Goal: Task Accomplishment & Management: Manage account settings

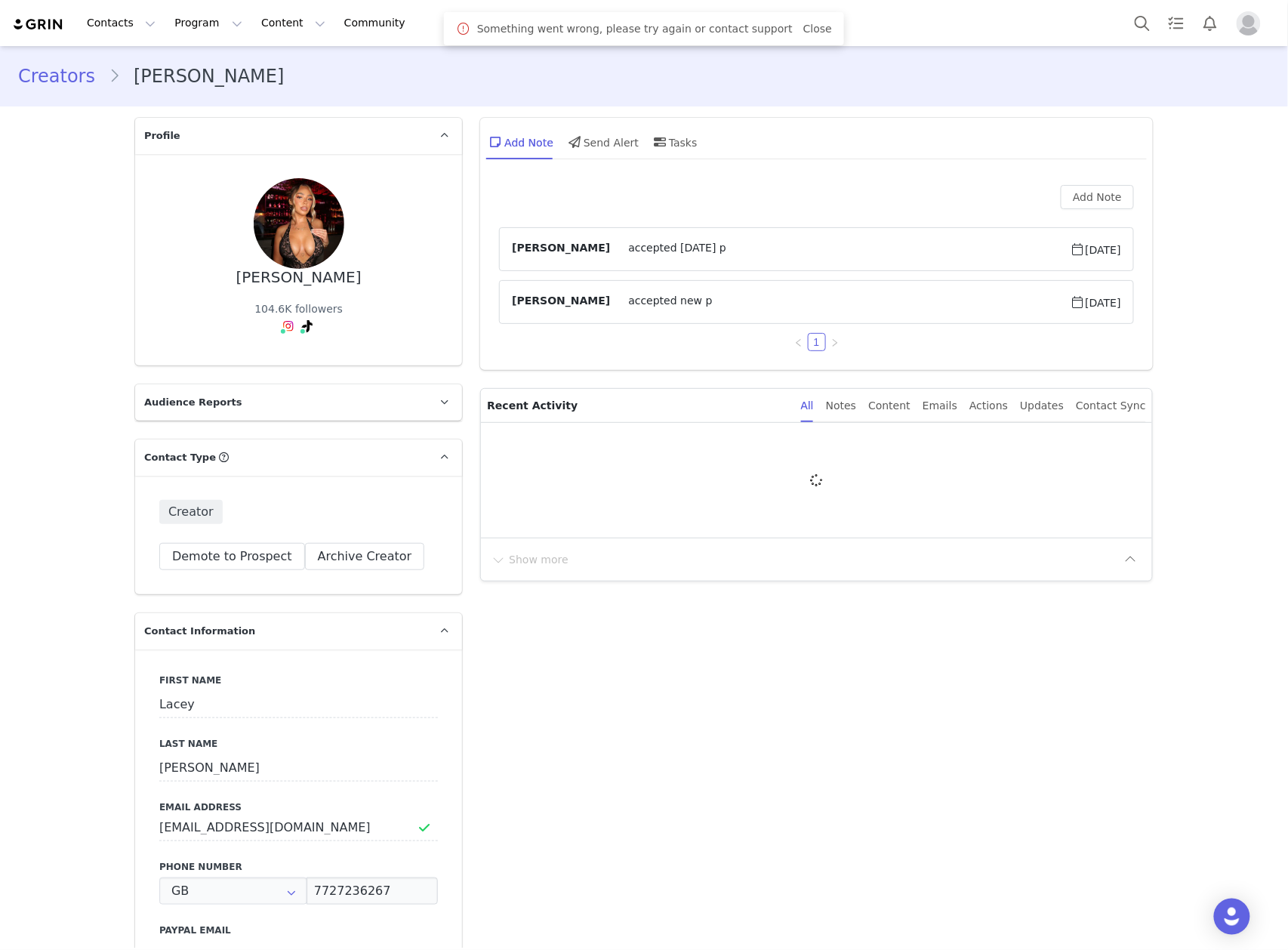
type input "+44 ([GEOGRAPHIC_DATA])"
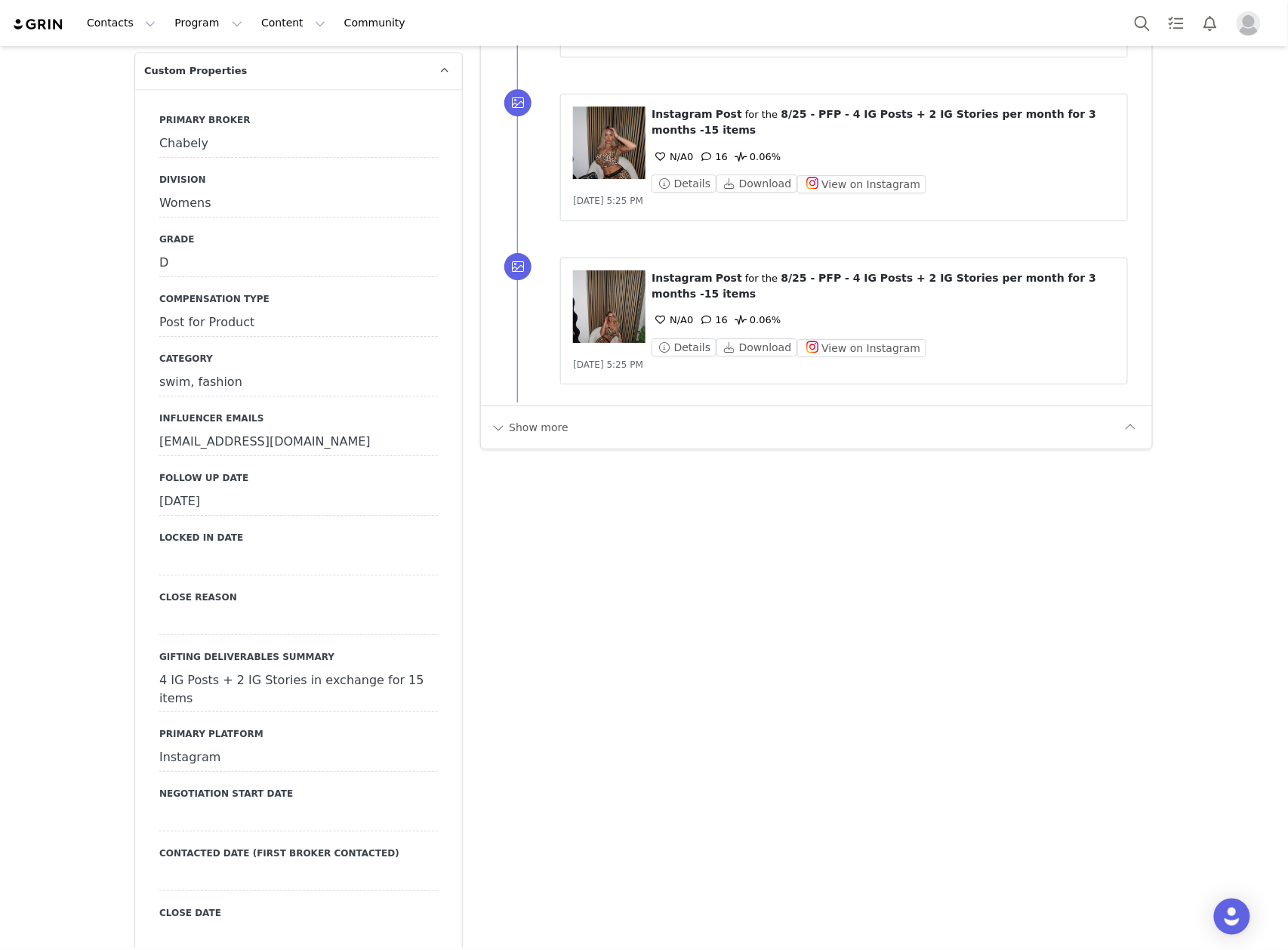
scroll to position [1711, 0]
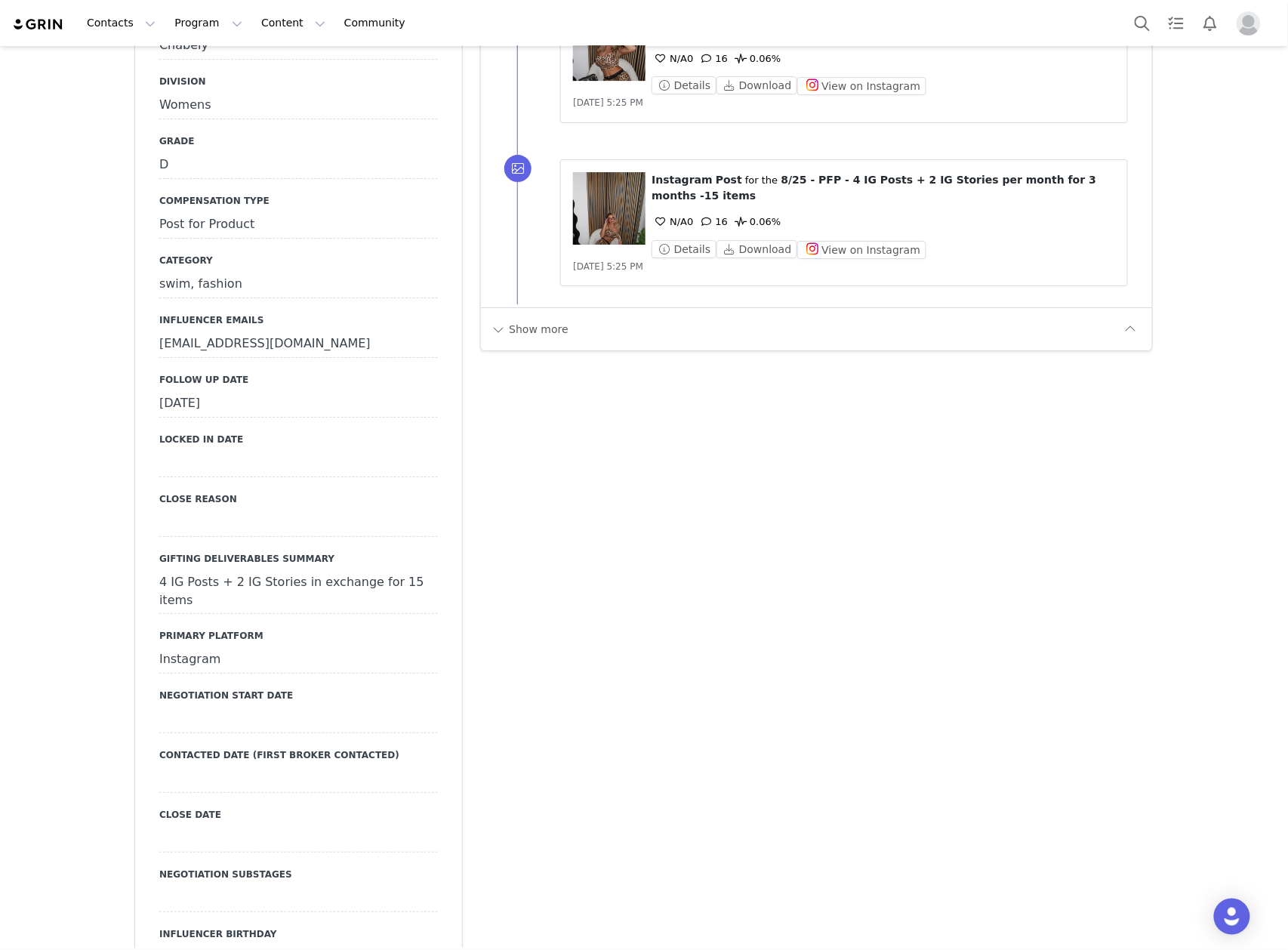
click at [224, 390] on div "September 30th, 2025" at bounding box center [298, 404] width 278 height 27
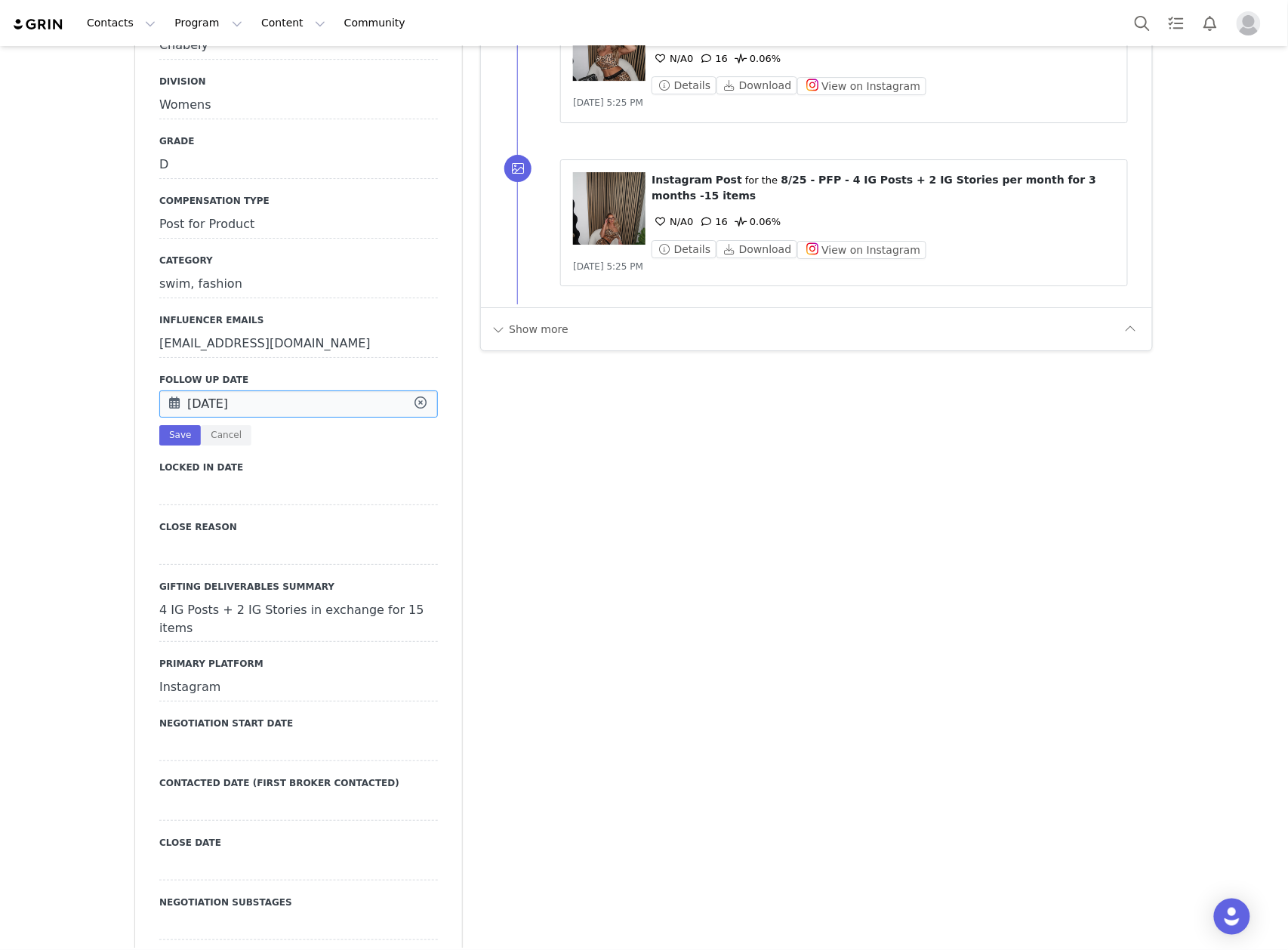
drag, startPoint x: 224, startPoint y: 360, endPoint x: 246, endPoint y: 382, distance: 31.1
click at [224, 390] on input "Sep 30 2025" at bounding box center [298, 404] width 278 height 27
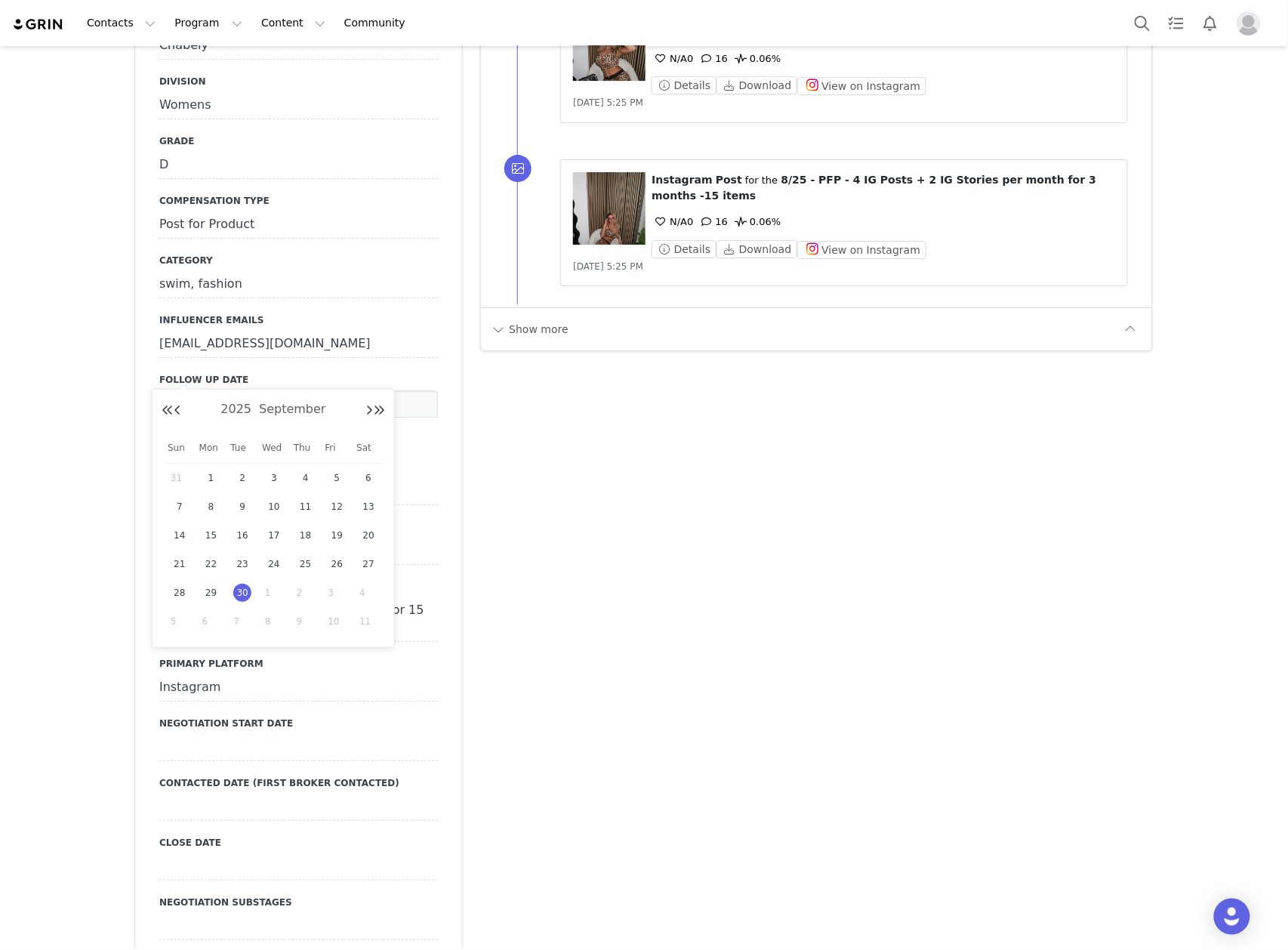
drag, startPoint x: 273, startPoint y: 589, endPoint x: 232, endPoint y: 516, distance: 83.7
click at [269, 589] on span "1" at bounding box center [274, 593] width 18 height 18
type input "Oct 01 2025"
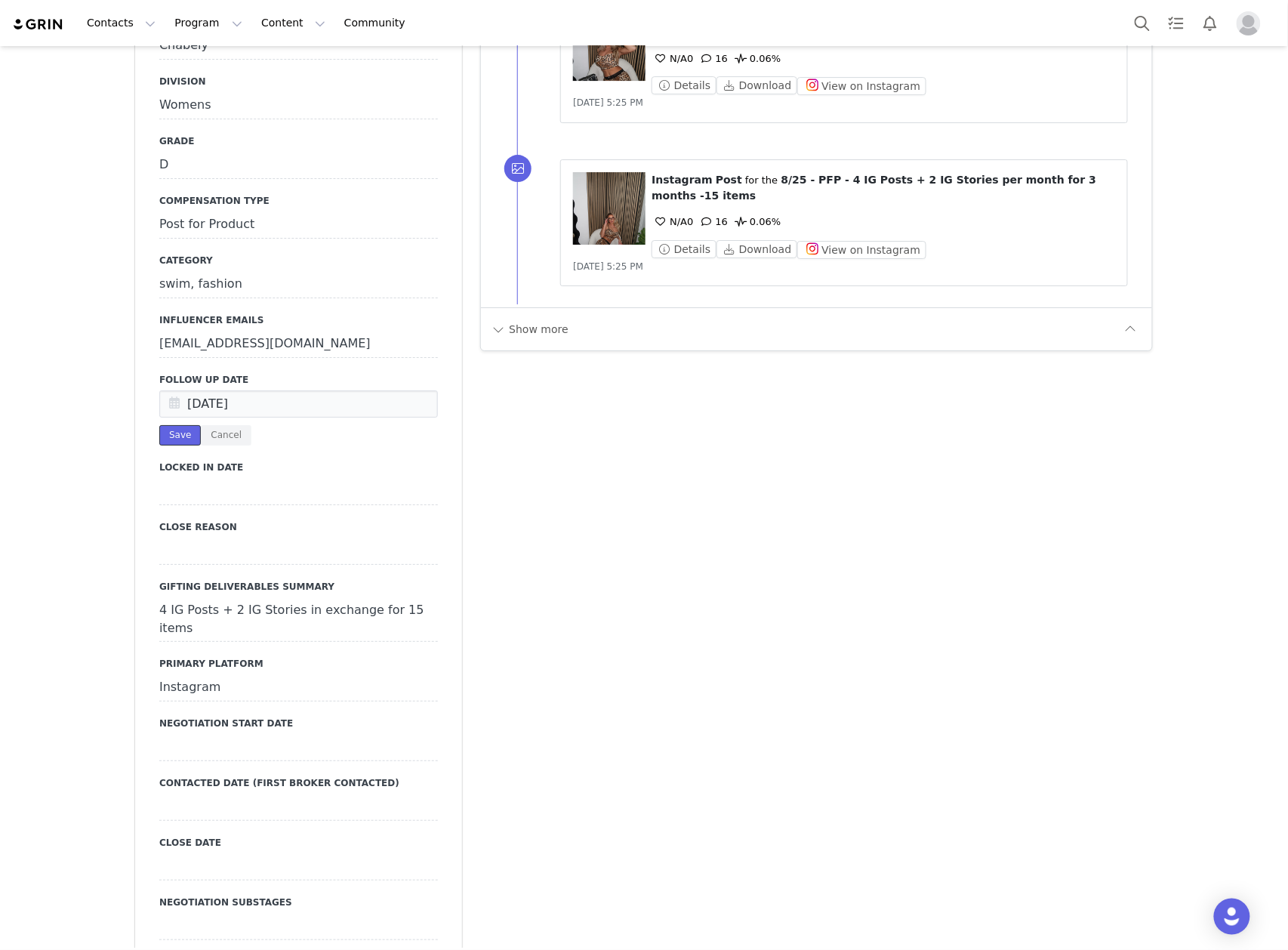
click at [181, 425] on button "Save" at bounding box center [180, 435] width 42 height 21
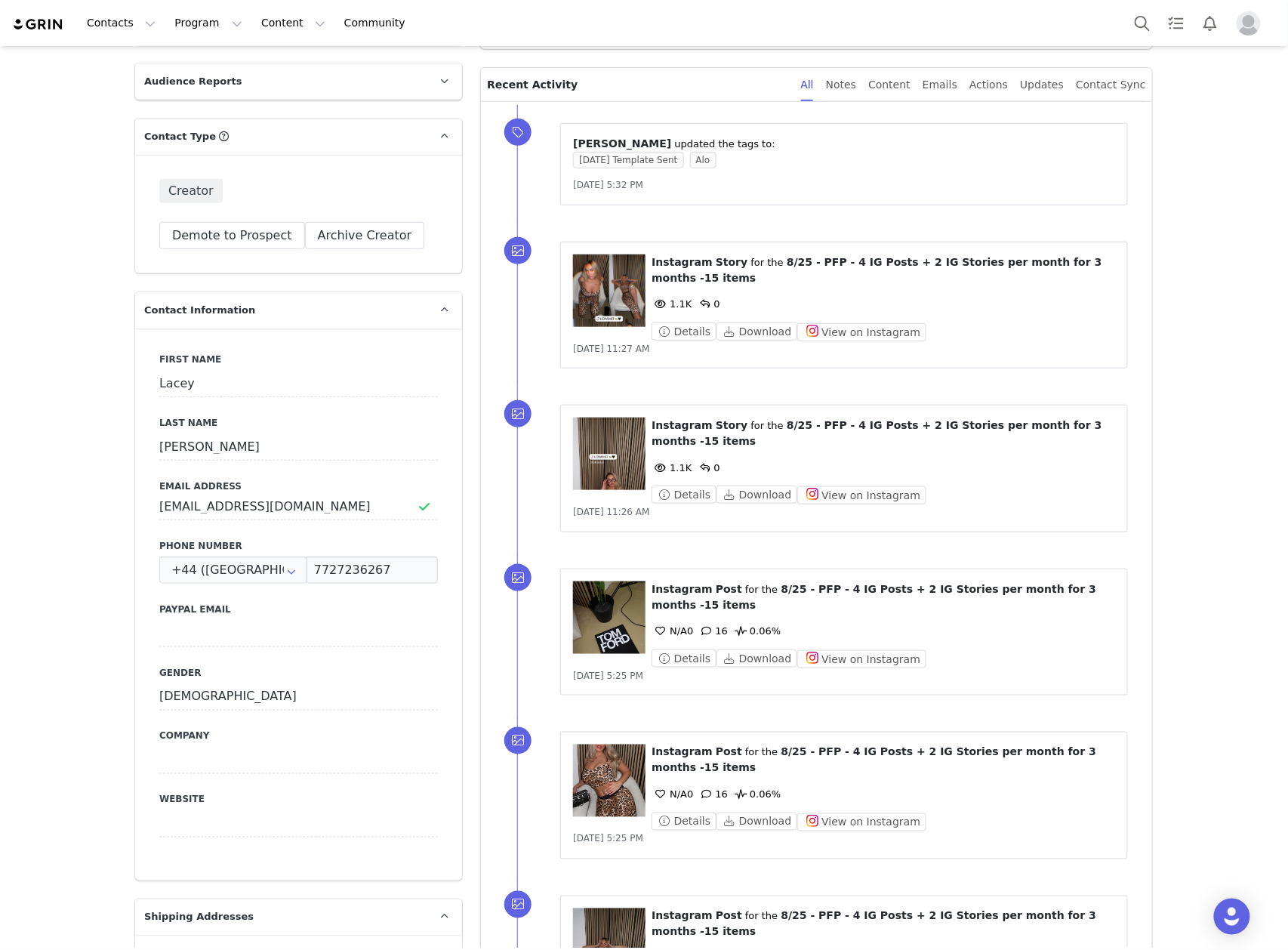
scroll to position [503, 0]
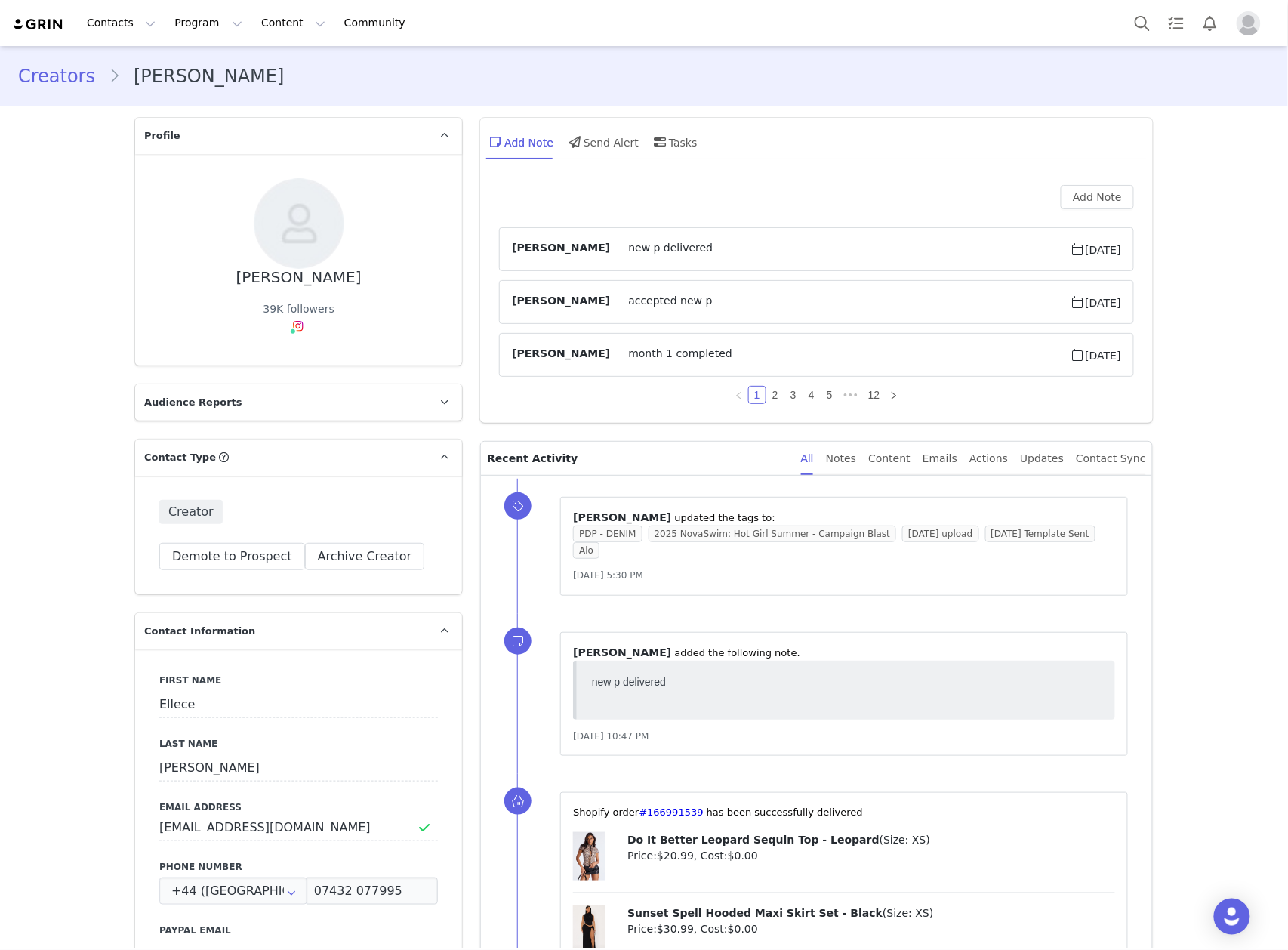
scroll to position [503, 0]
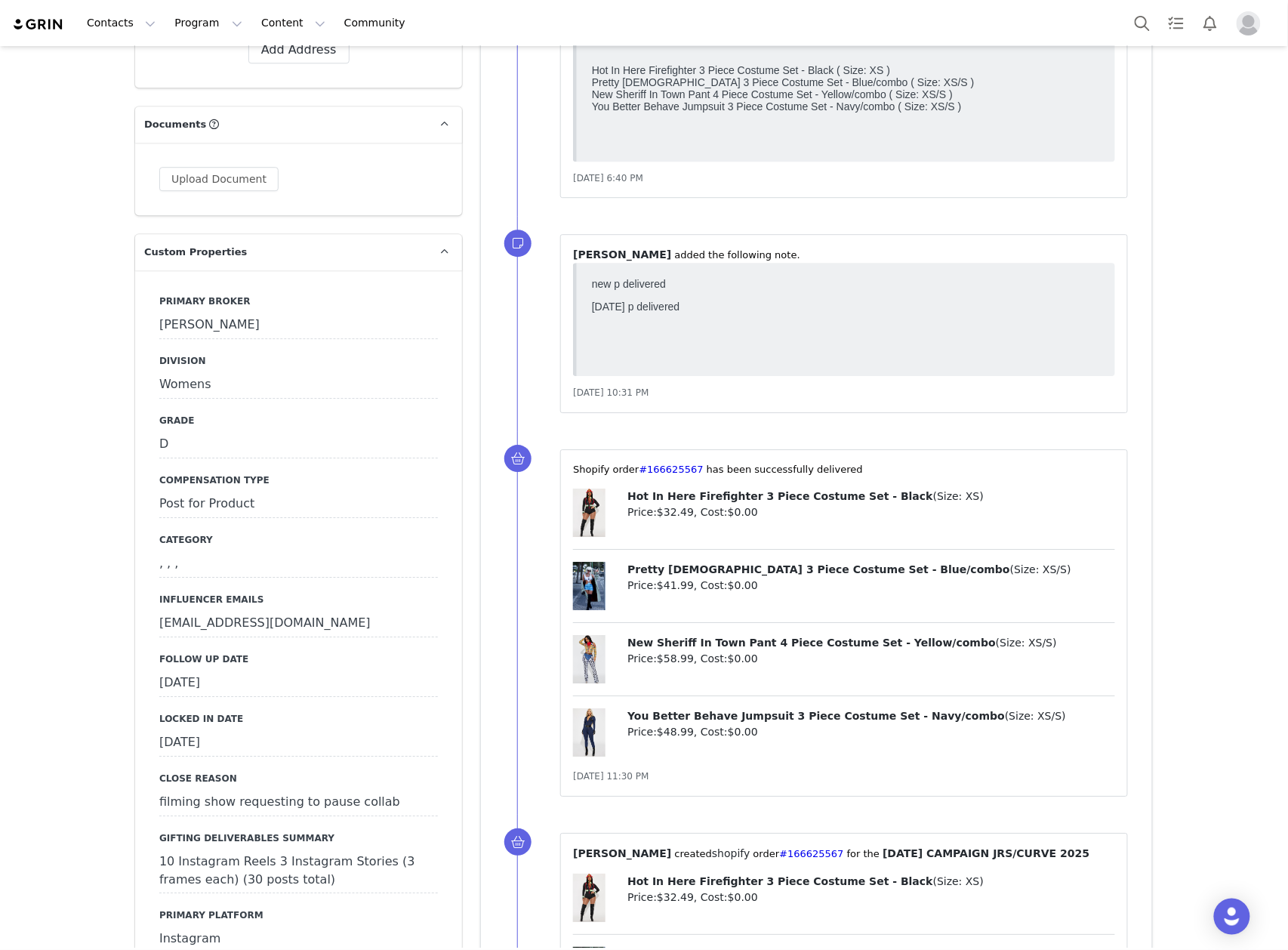
scroll to position [1409, 0]
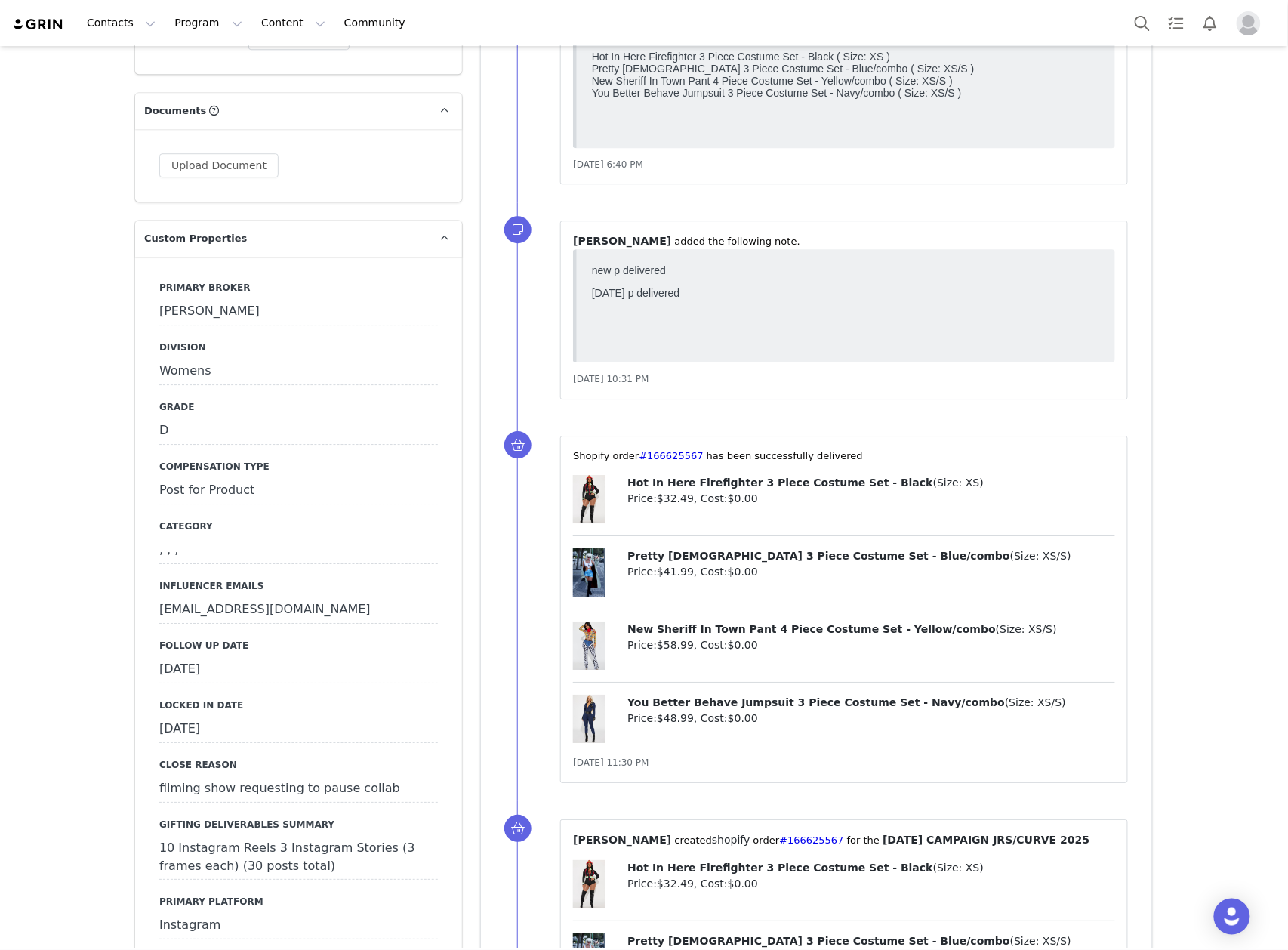
drag, startPoint x: 270, startPoint y: 612, endPoint x: 272, endPoint y: 622, distance: 10.2
click at [270, 656] on div "[DATE]" at bounding box center [298, 670] width 278 height 27
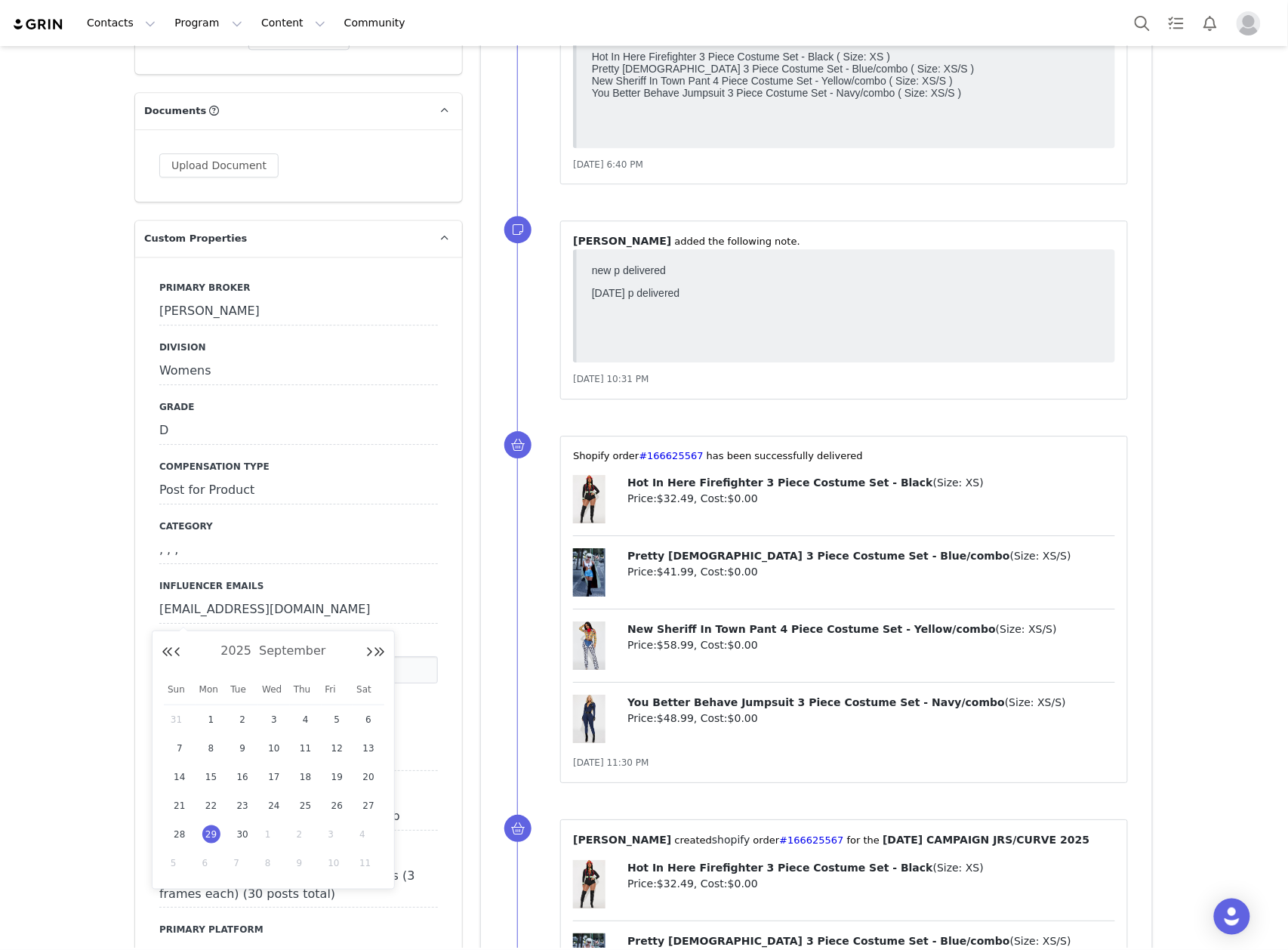
click at [272, 840] on span "1" at bounding box center [274, 834] width 18 height 18
type input "Oct 01 2025"
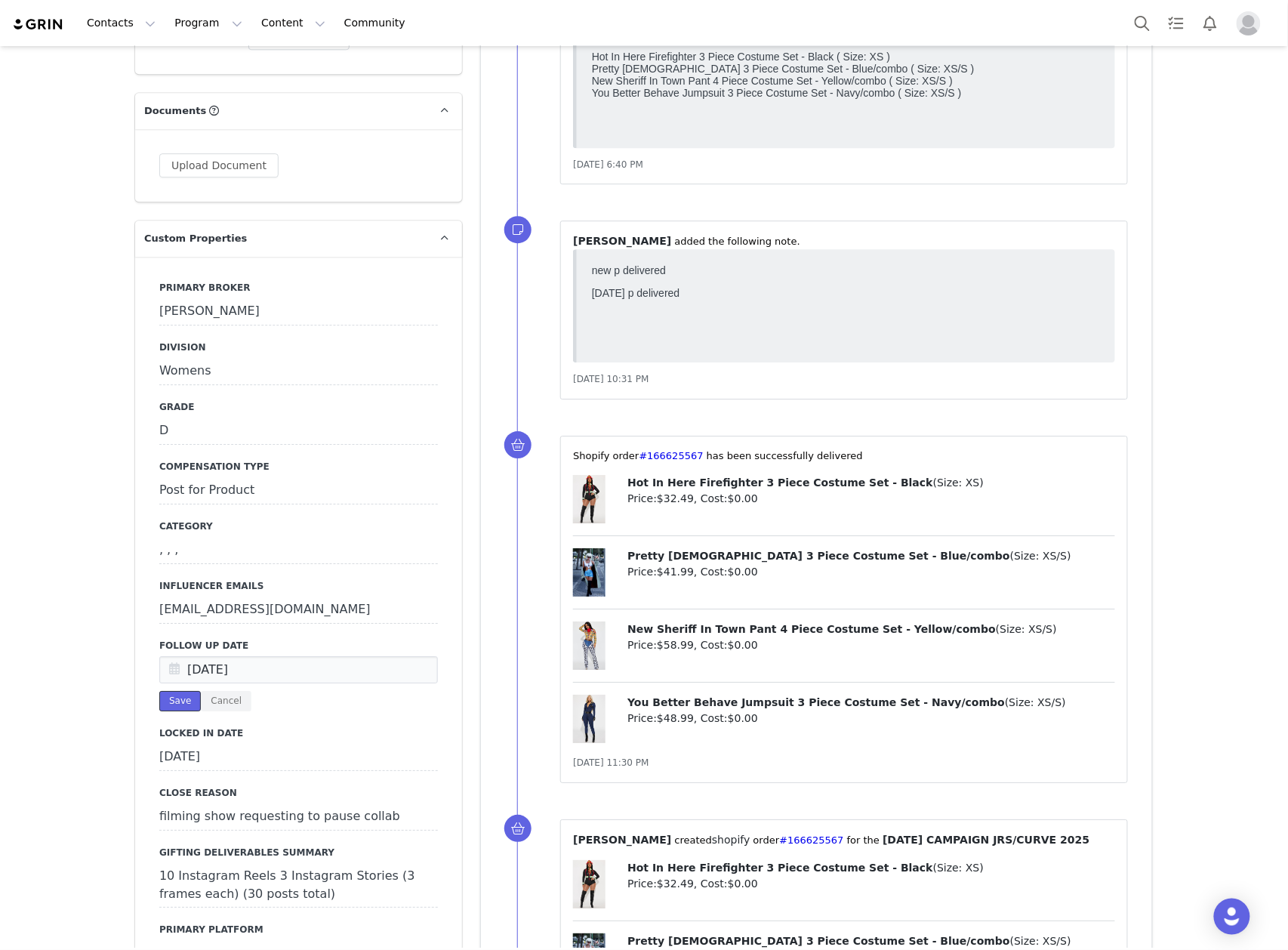
click at [166, 691] on button "Save" at bounding box center [180, 701] width 42 height 21
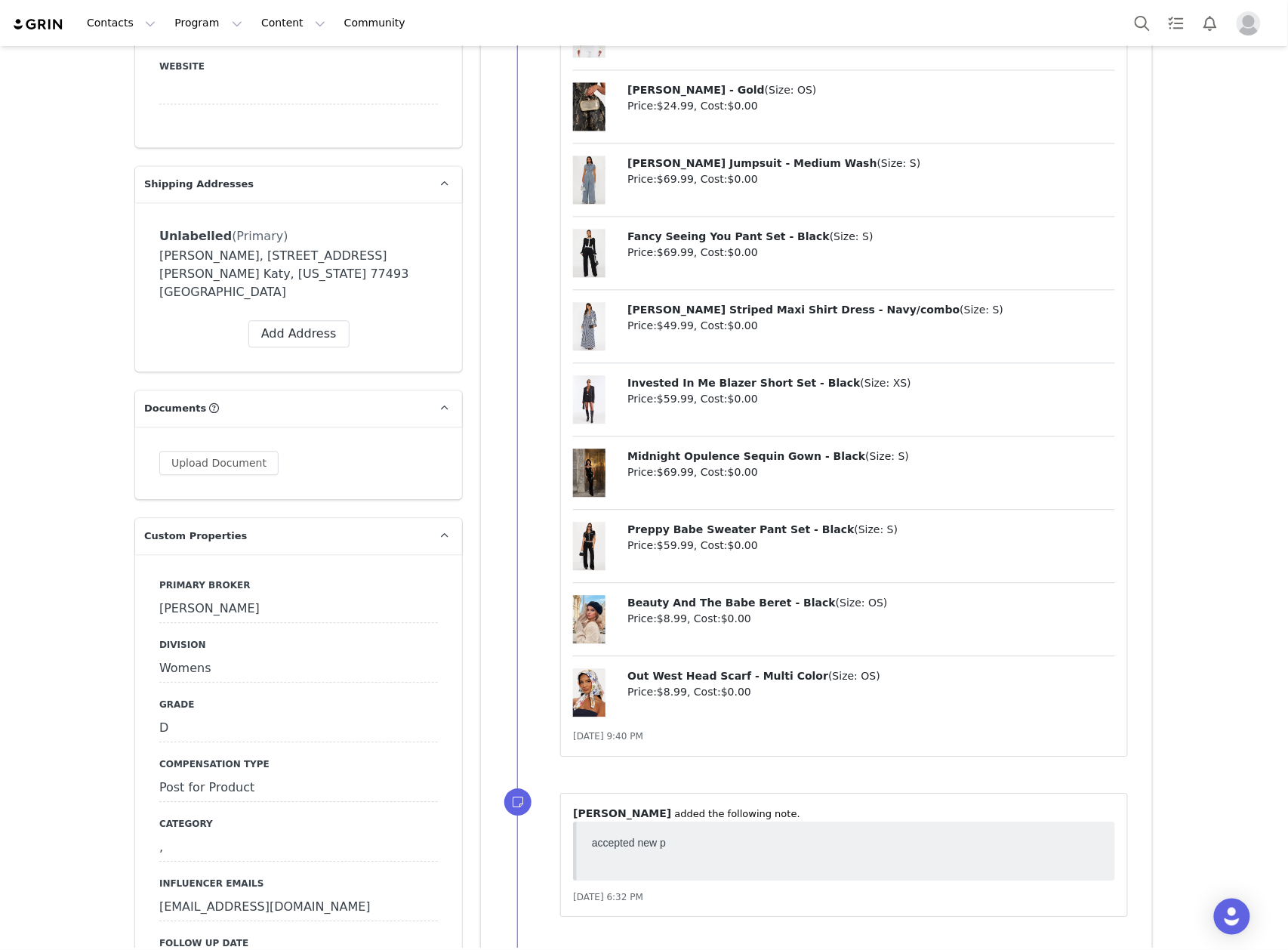
scroll to position [1209, 0]
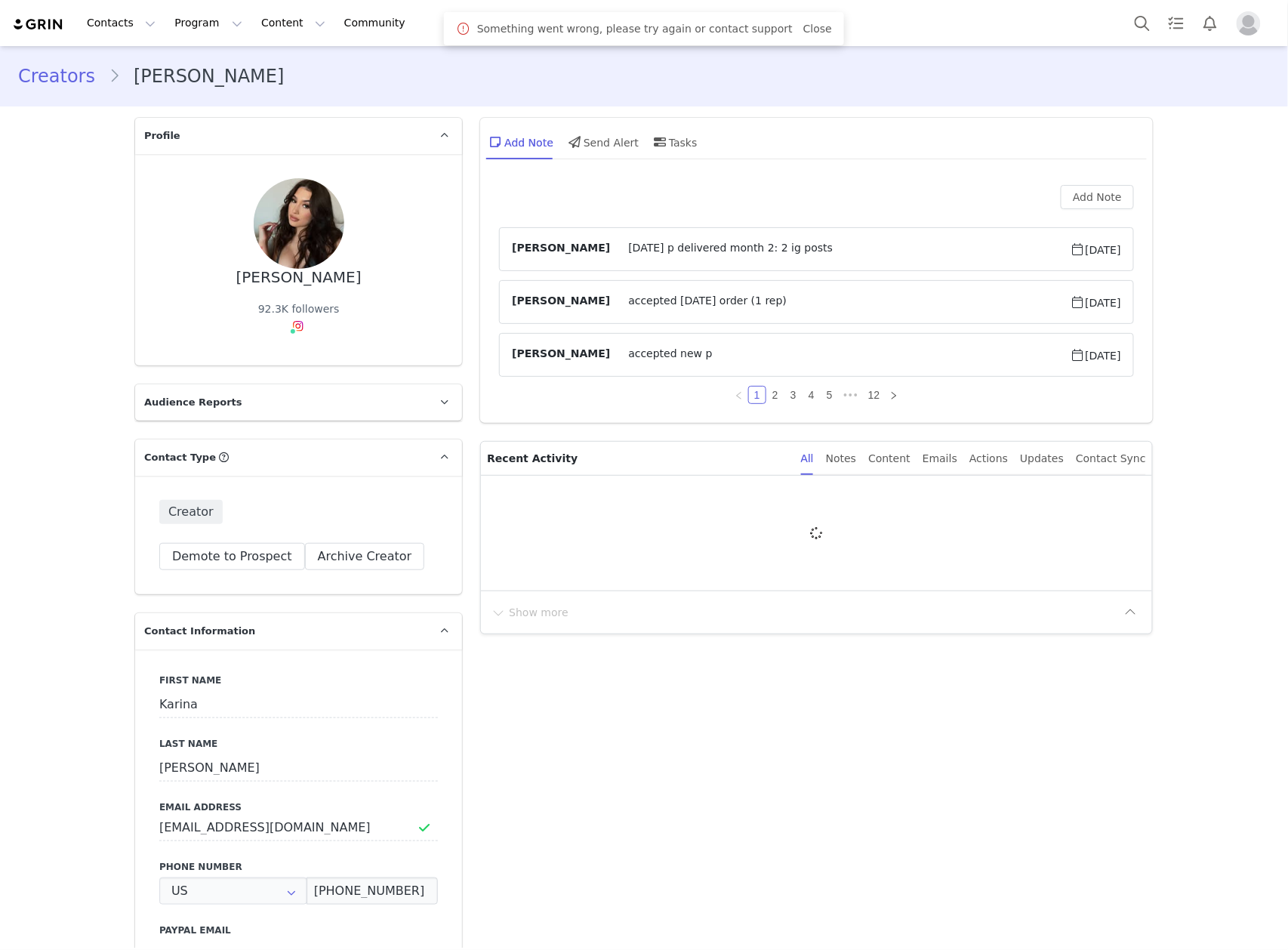
type input "+1 ([GEOGRAPHIC_DATA])"
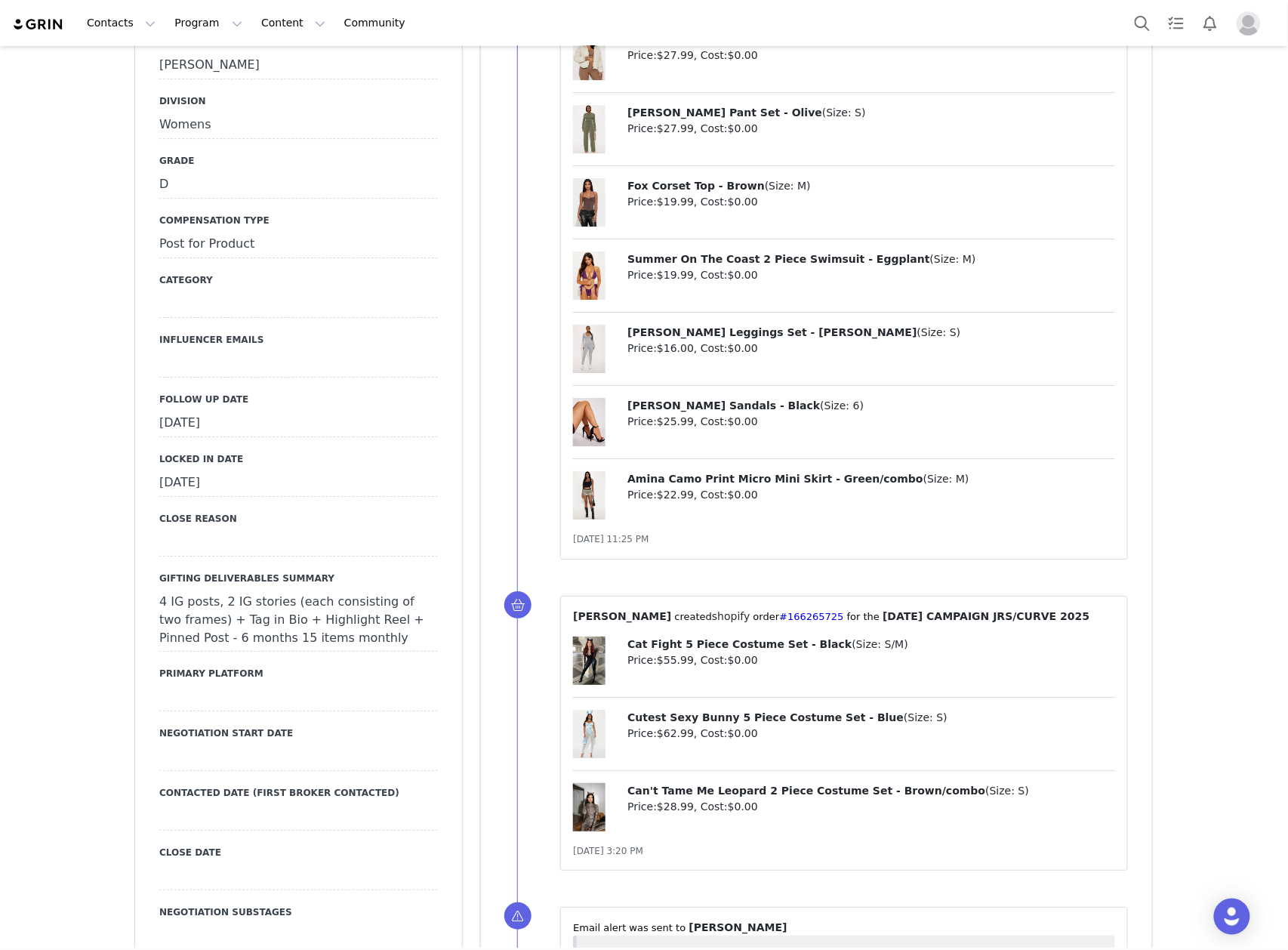
scroll to position [1611, 0]
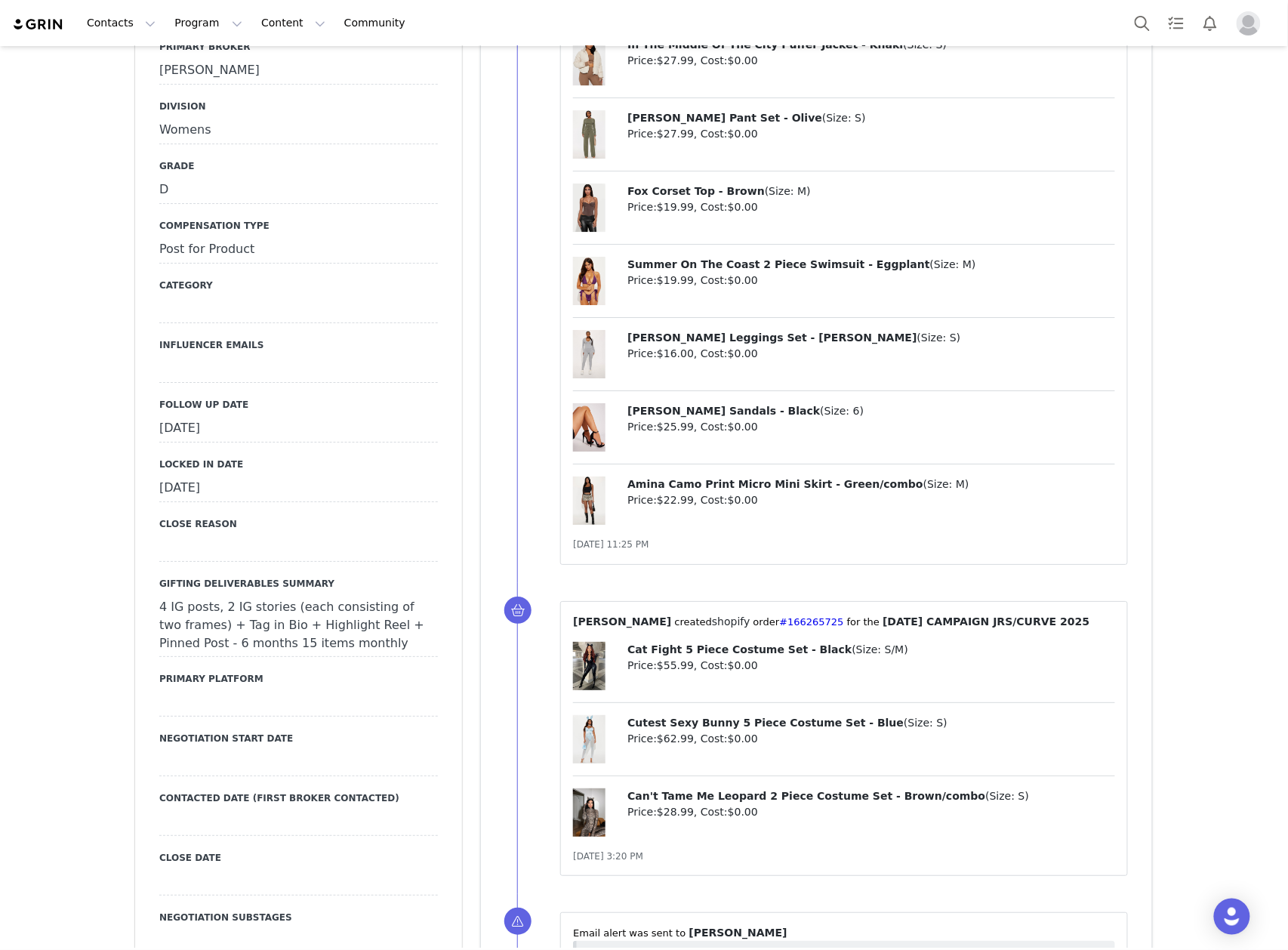
click at [264, 415] on div "[DATE]" at bounding box center [298, 428] width 278 height 27
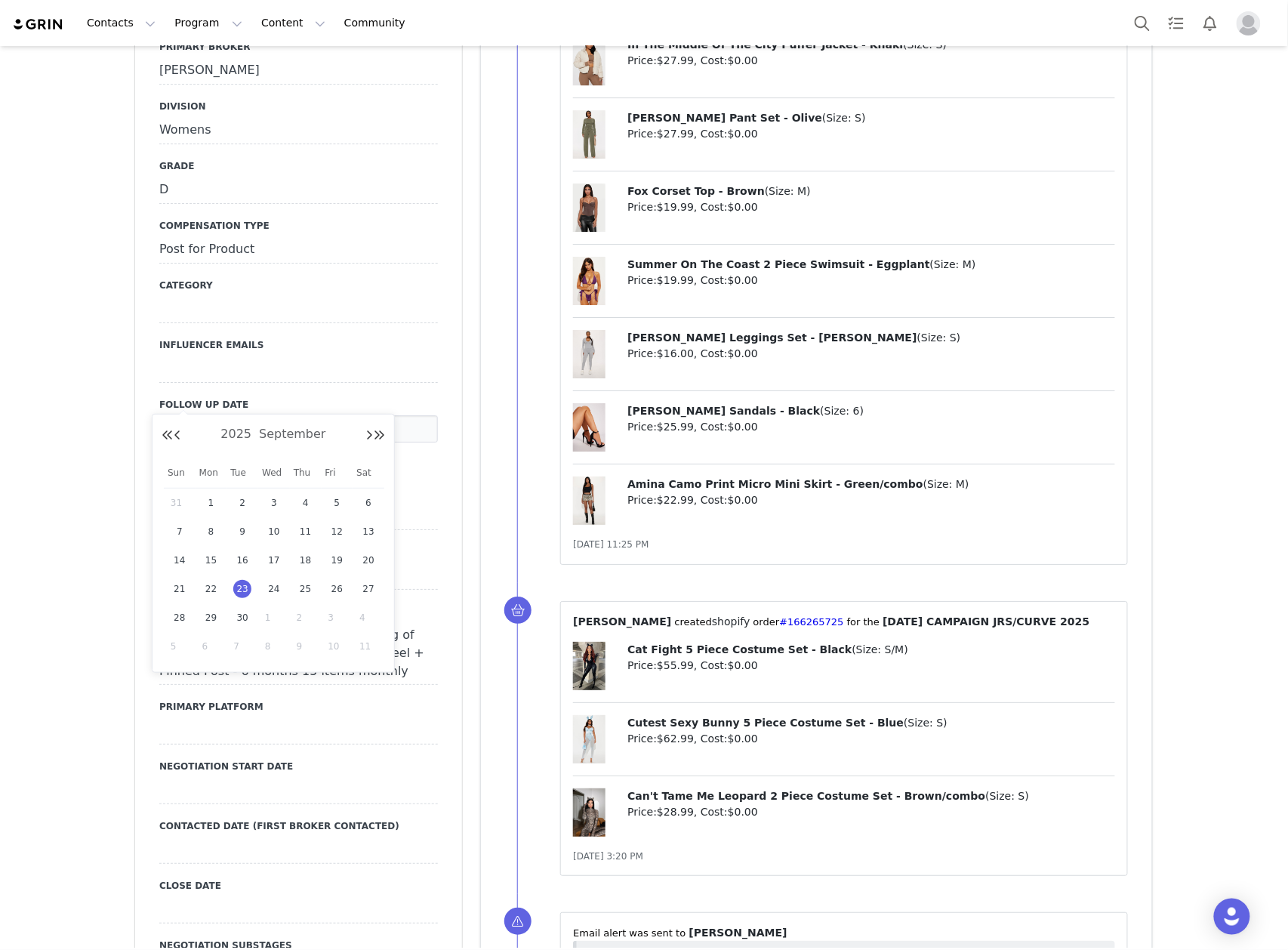
click at [265, 621] on span "1" at bounding box center [274, 617] width 18 height 18
type input "[DATE]"
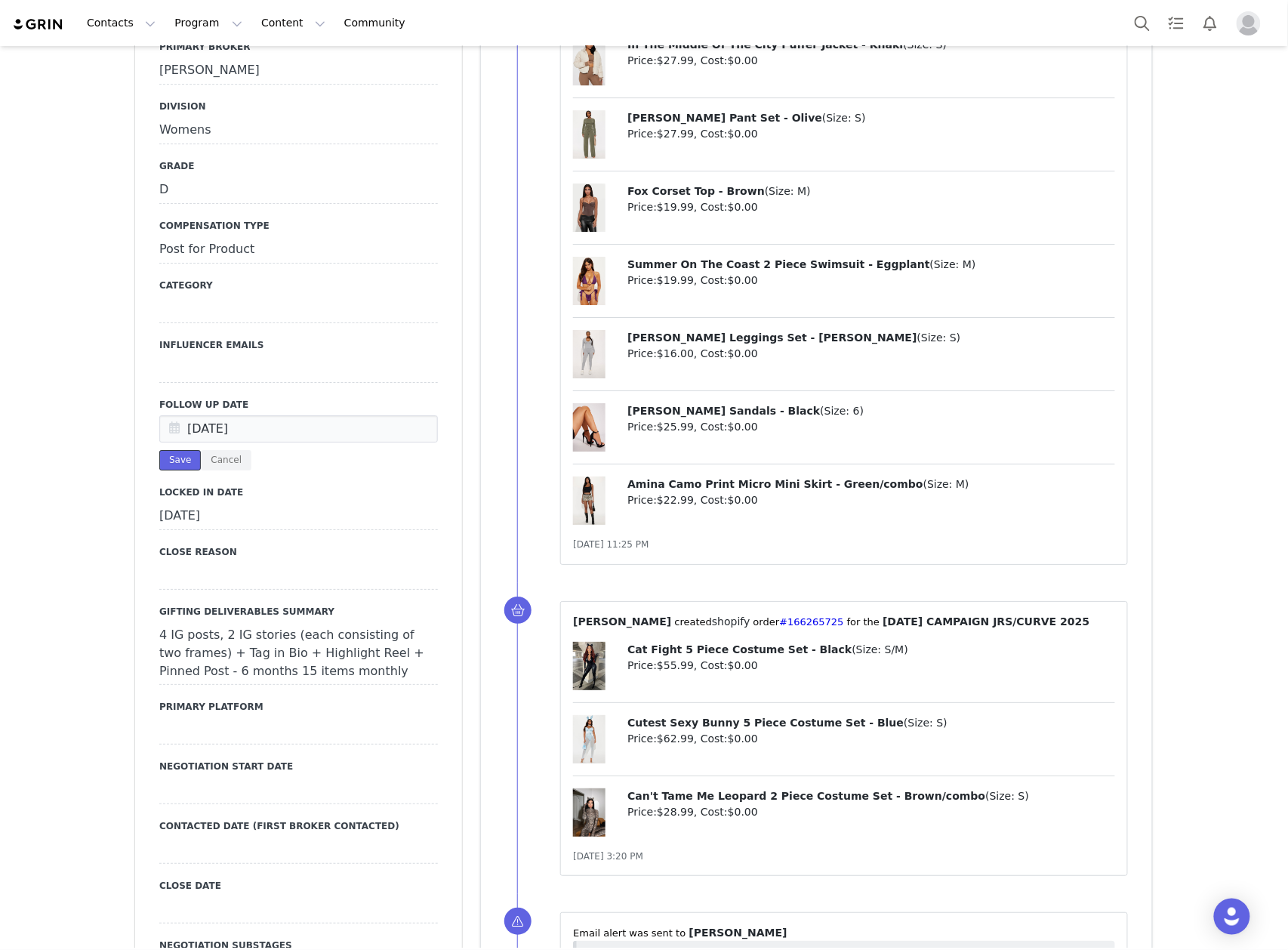
drag, startPoint x: 176, startPoint y: 424, endPoint x: 435, endPoint y: 507, distance: 272.0
click at [176, 450] on button "Save" at bounding box center [180, 460] width 42 height 21
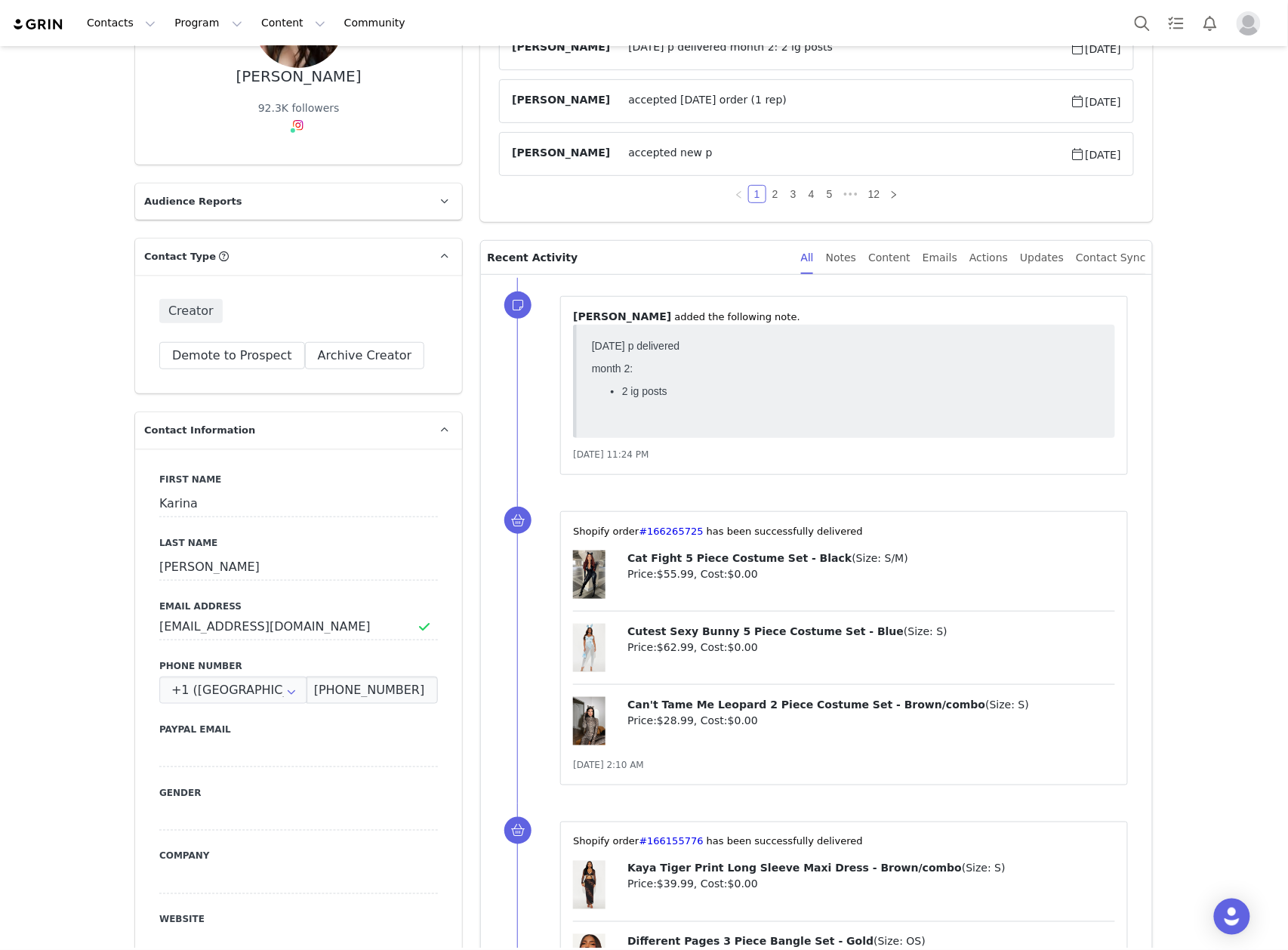
scroll to position [0, 0]
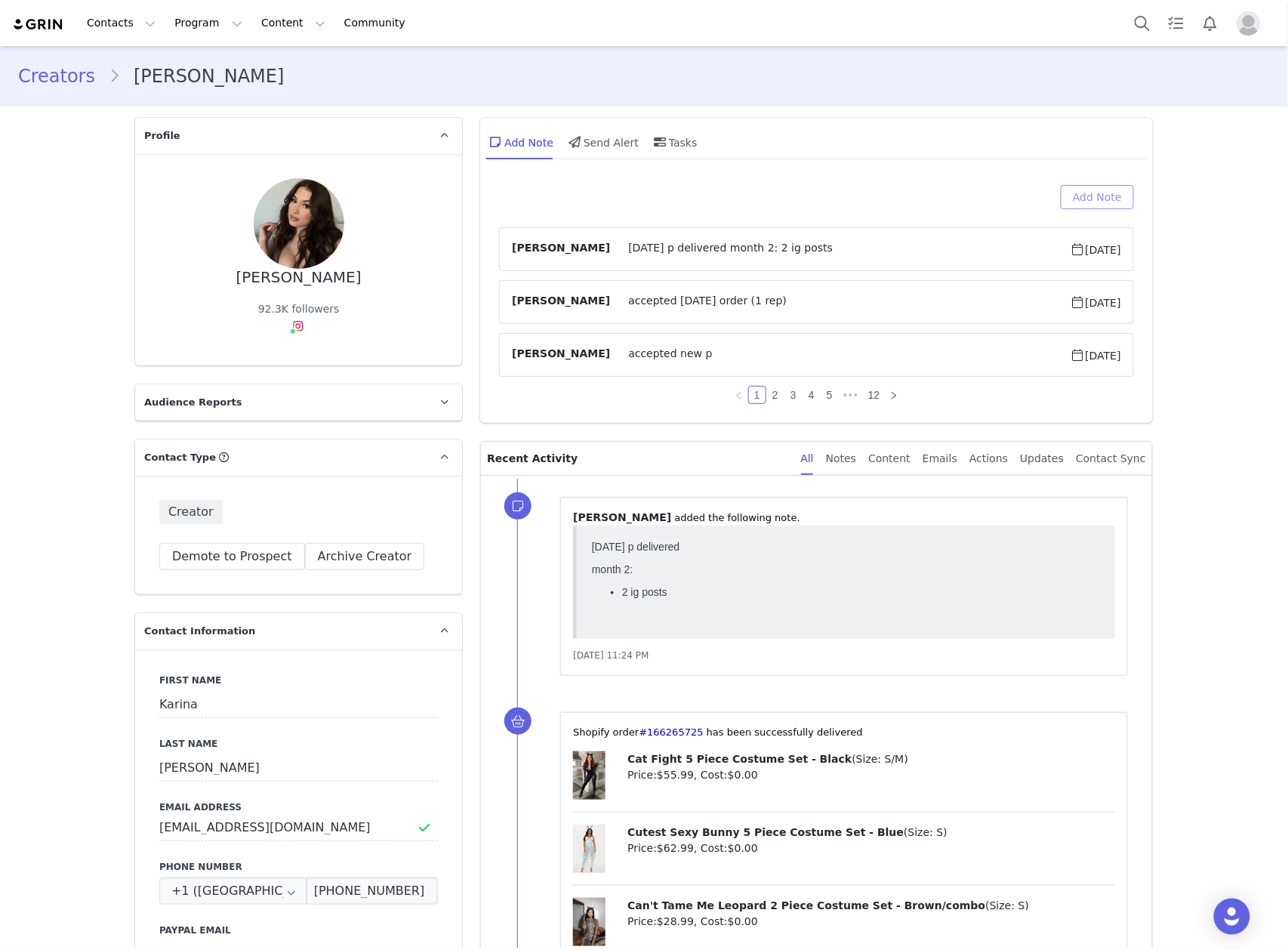
click at [1113, 200] on button "Add Note" at bounding box center [1097, 197] width 73 height 24
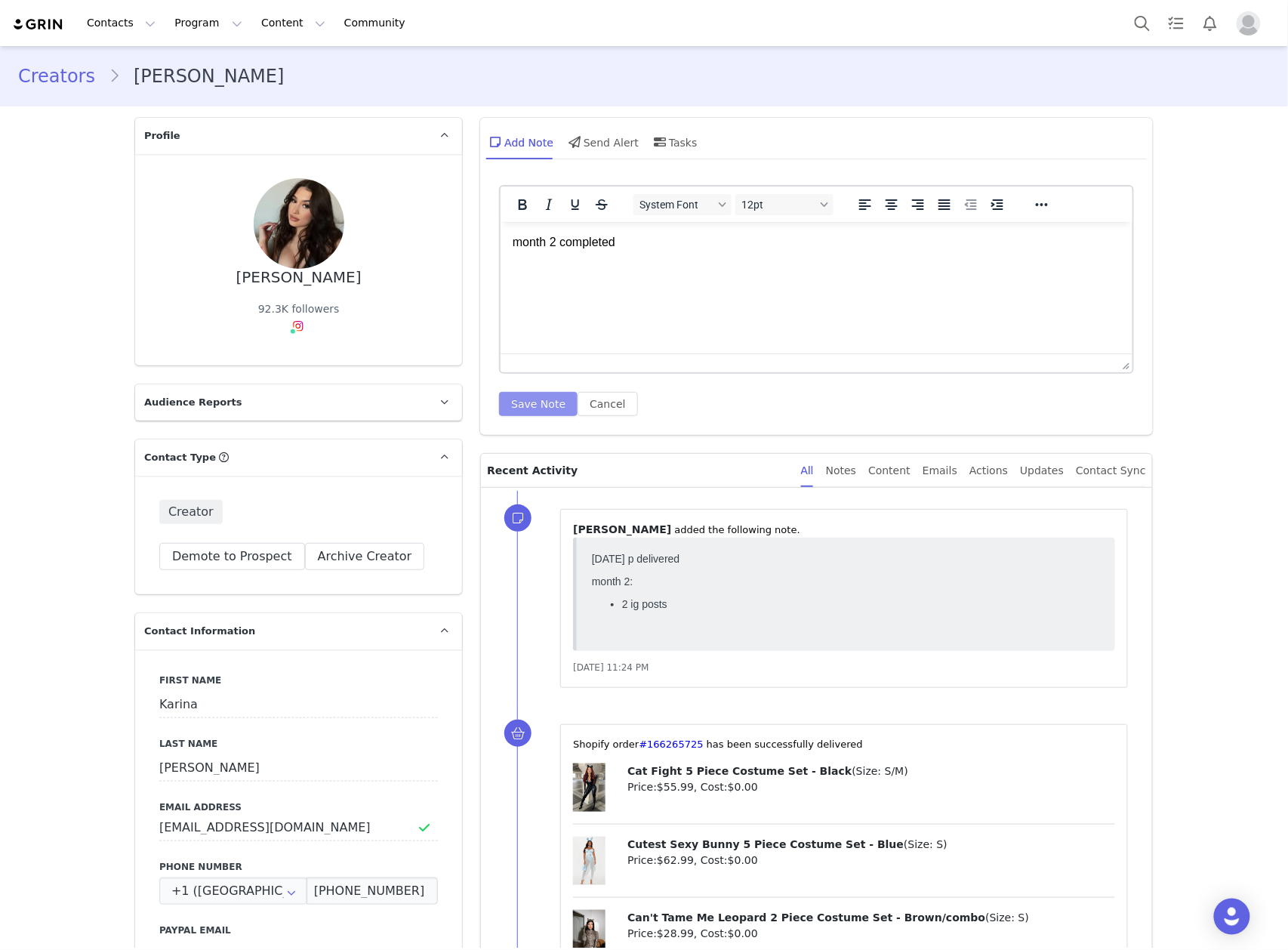
click at [514, 406] on button "Save Note" at bounding box center [538, 404] width 79 height 24
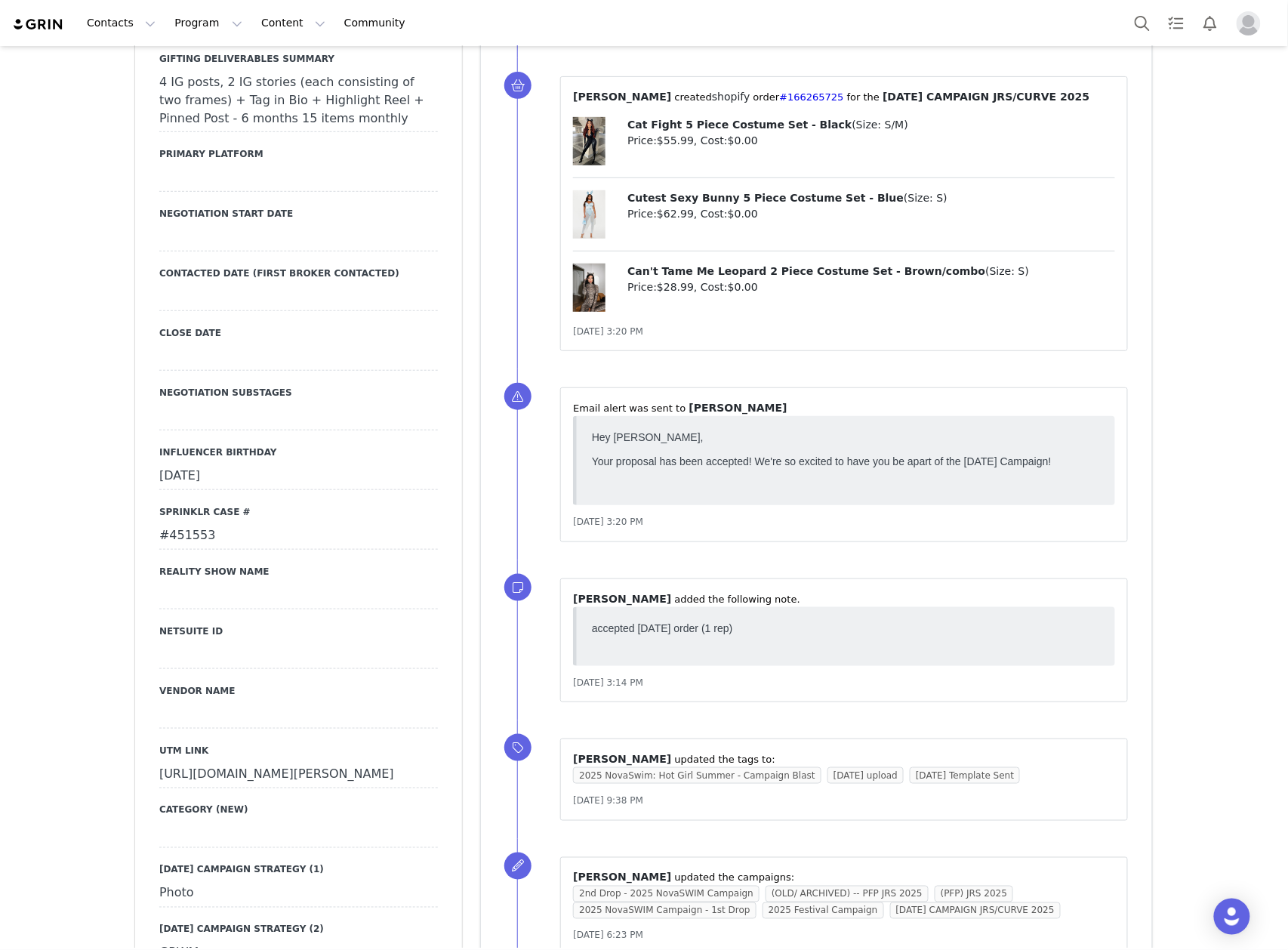
scroll to position [2315, 0]
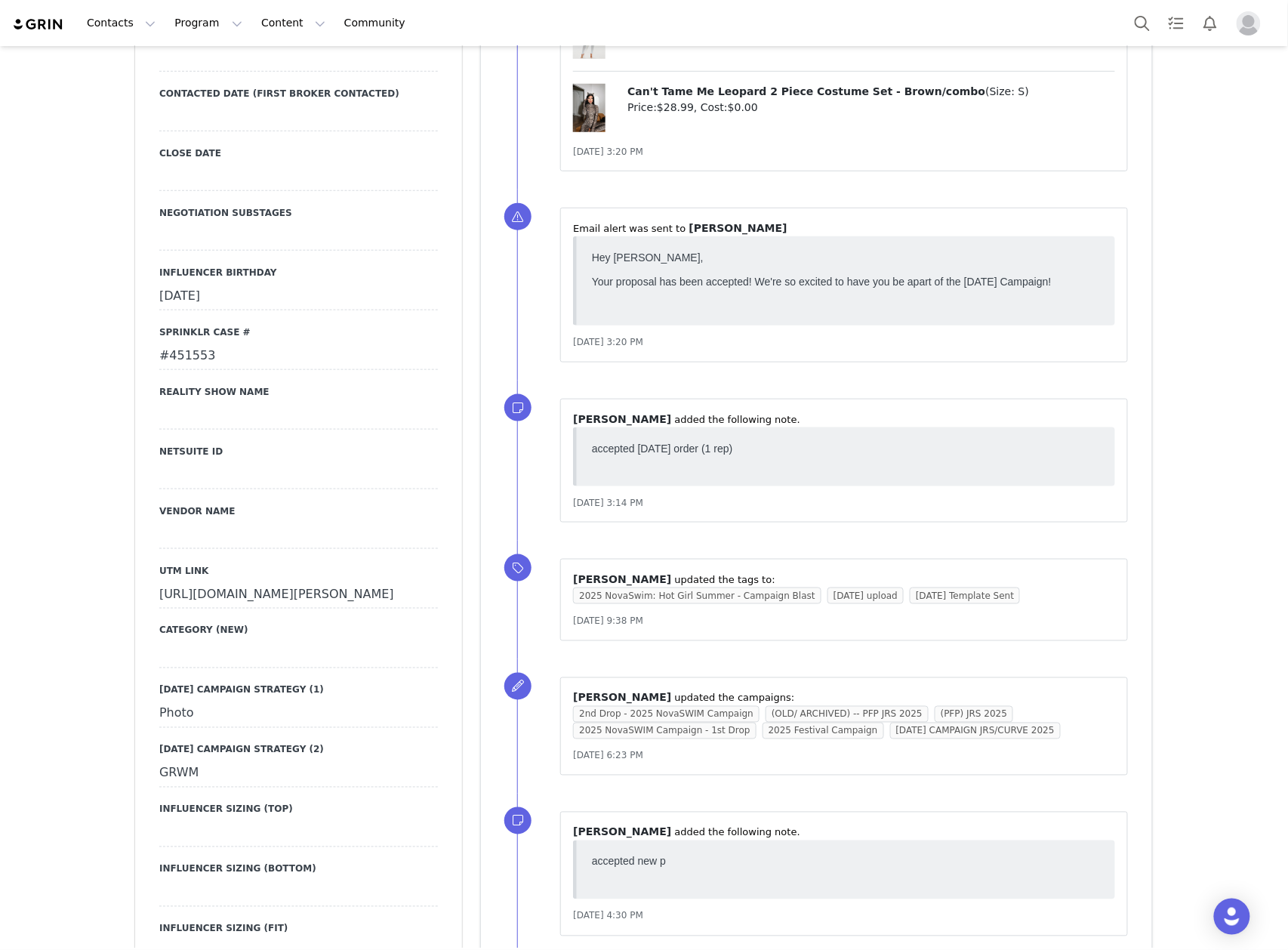
drag, startPoint x: 146, startPoint y: 560, endPoint x: 308, endPoint y: 614, distance: 170.8
click at [308, 614] on div "Primary Broker Maria Division Womens Grade D Compensation Type Post for Product…" at bounding box center [299, 188] width 327 height 1754
click at [127, 562] on div "Profile Karina Lozoya 92.3K followers Audience Reports Request a detailed repor…" at bounding box center [299, 847] width 345 height 6107
drag, startPoint x: 173, startPoint y: 563, endPoint x: 294, endPoint y: 593, distance: 124.7
click at [294, 593] on div "Primary Broker Maria Division Womens Grade D Compensation Type Post for Product…" at bounding box center [299, 188] width 327 height 1754
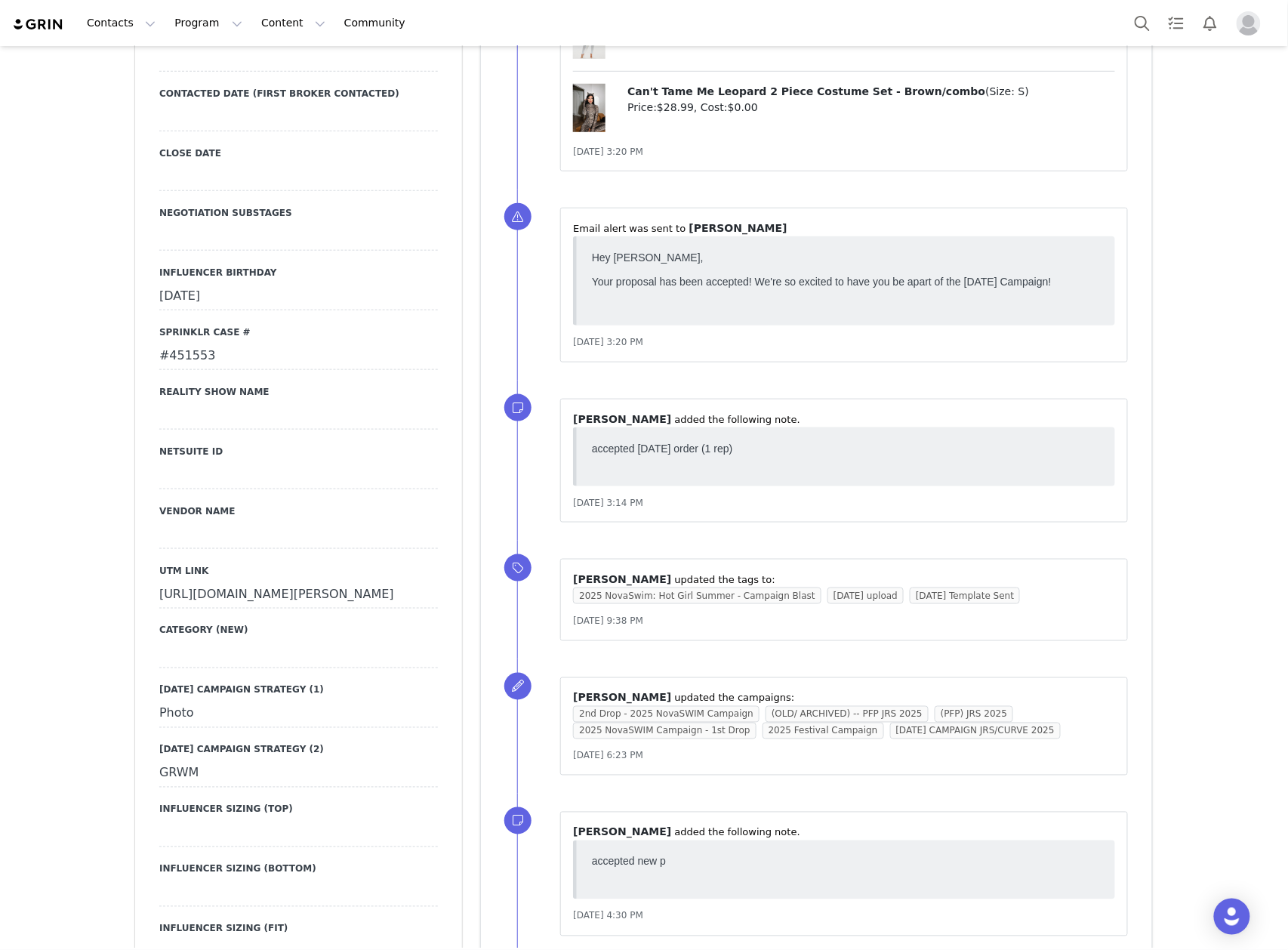
copy div "https://www.fashionnova.com/collections/new?utm_source=influencer&utm_medium=pr…"
click at [335, 620] on div "Primary Broker Maria Division Womens Grade D Compensation Type Post for Product…" at bounding box center [298, 181] width 278 height 1690
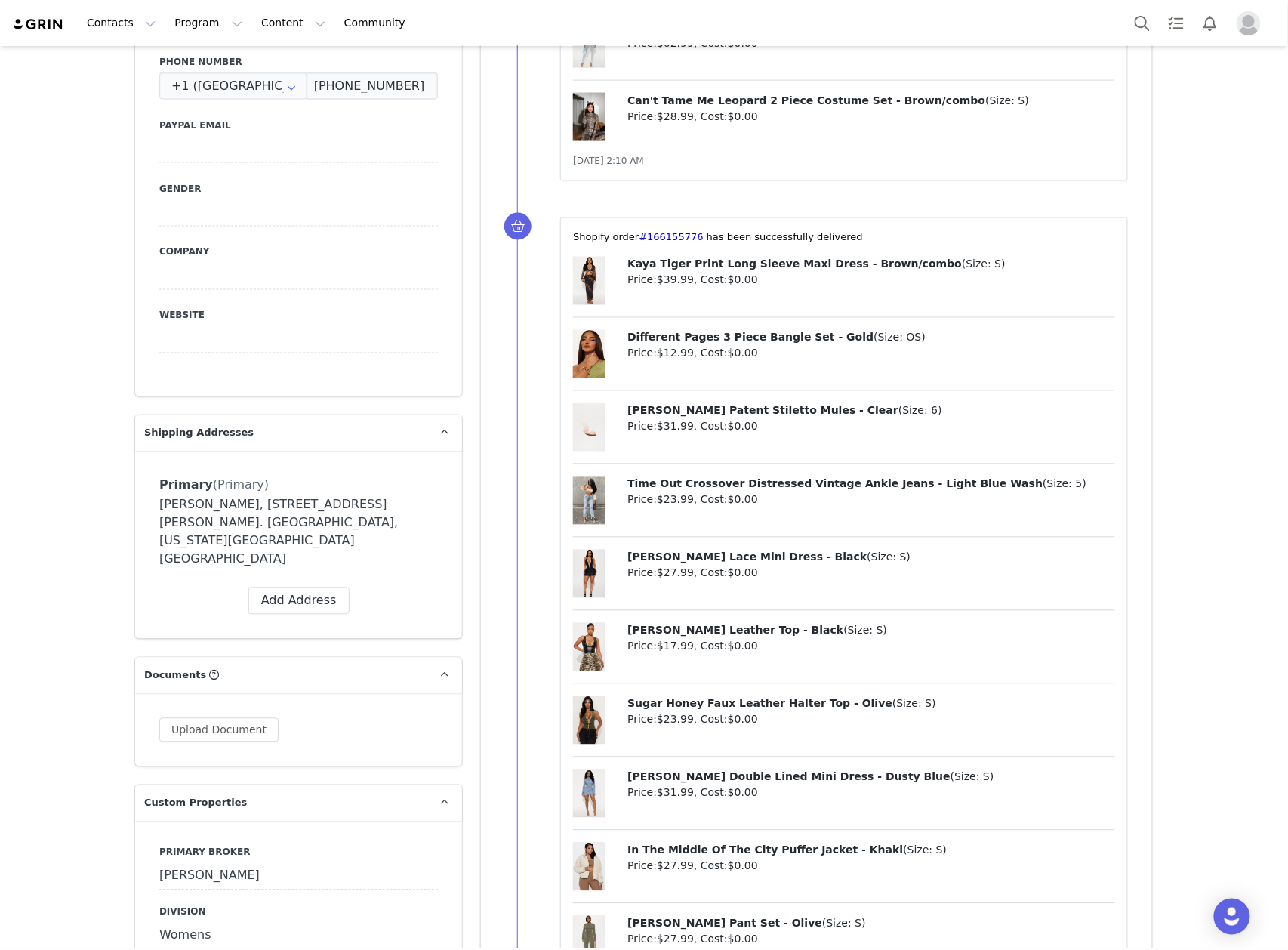
scroll to position [0, 0]
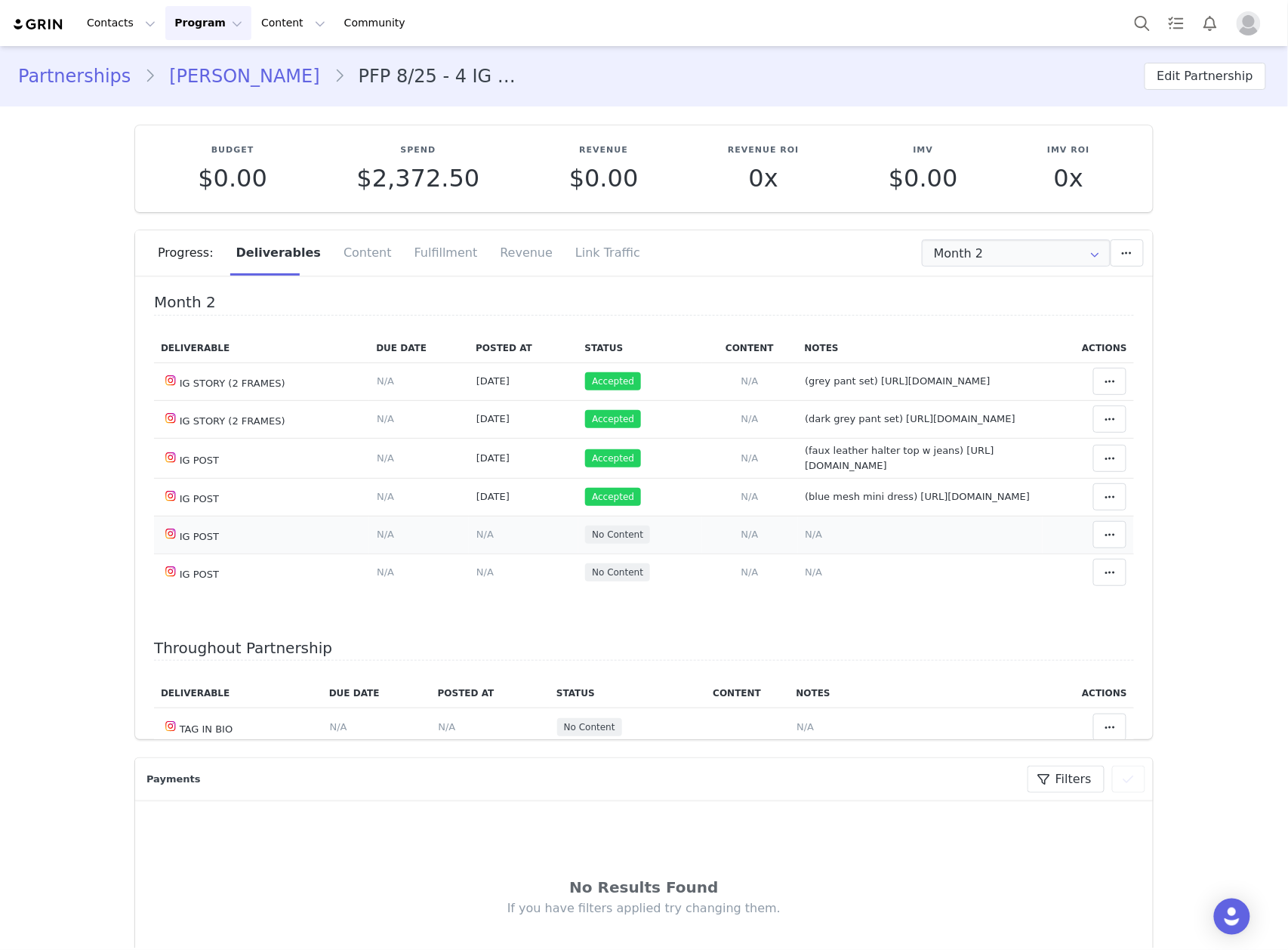
click at [805, 540] on span "N/A" at bounding box center [813, 534] width 17 height 12
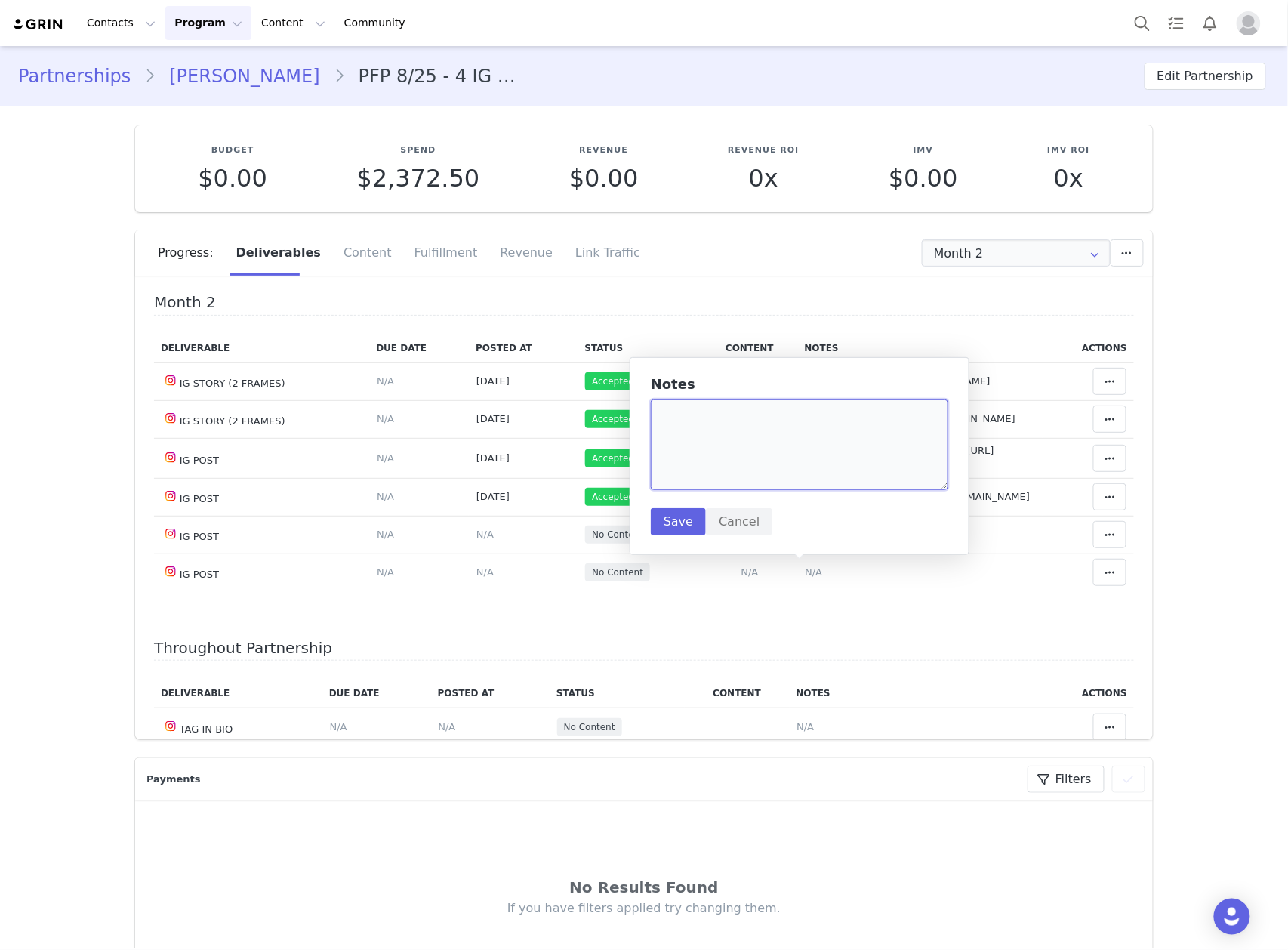
click at [792, 448] on textarea at bounding box center [799, 445] width 297 height 90
paste textarea "https://www.instagram.com/p/DPIR0OtkYek/"
type textarea "(black leather halter top) https://www.instagram.com/p/DPIR0OtkYek/"
click at [672, 527] on button "Save" at bounding box center [678, 522] width 55 height 27
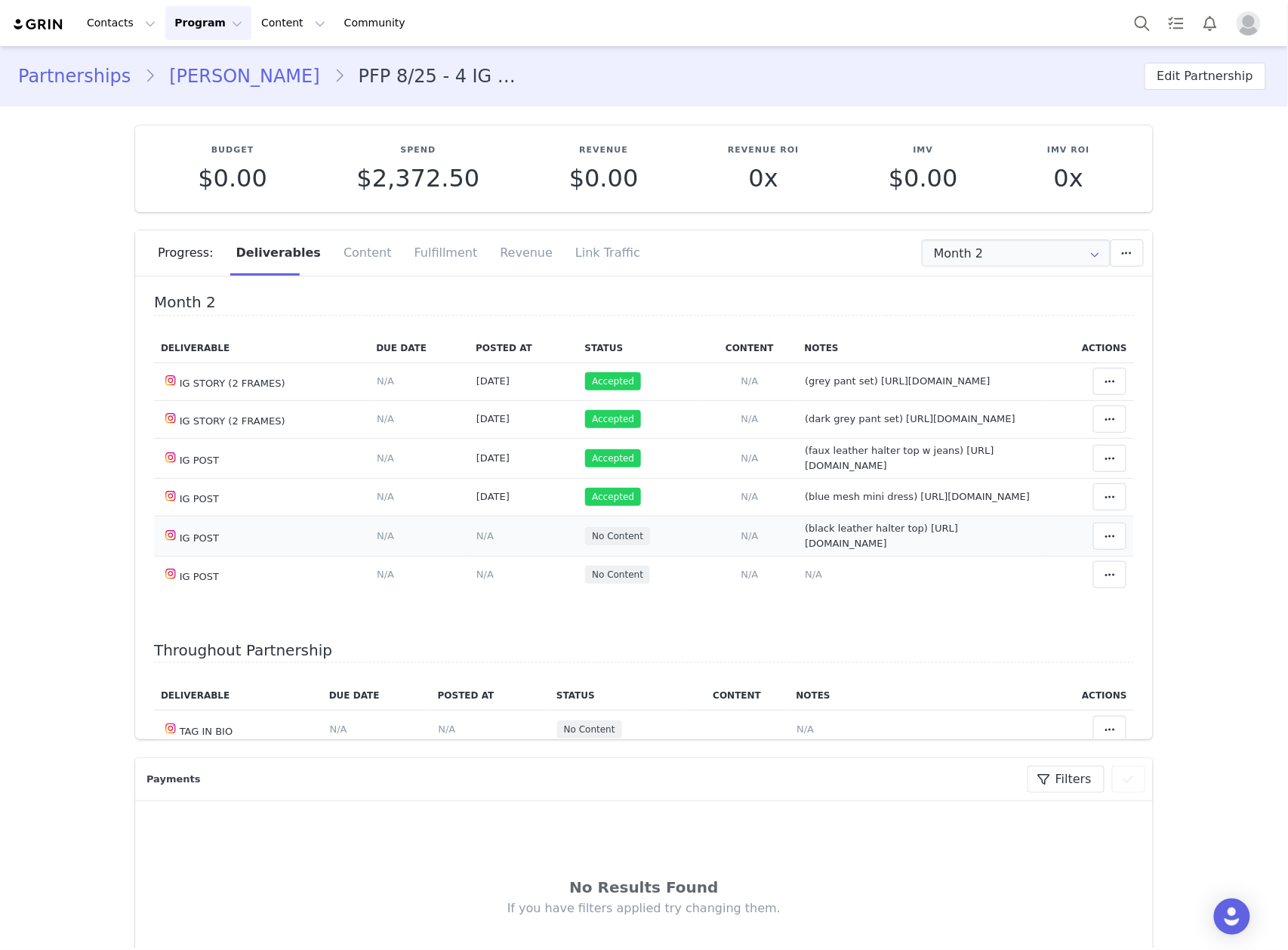
click at [476, 541] on span "N/A" at bounding box center [484, 535] width 17 height 12
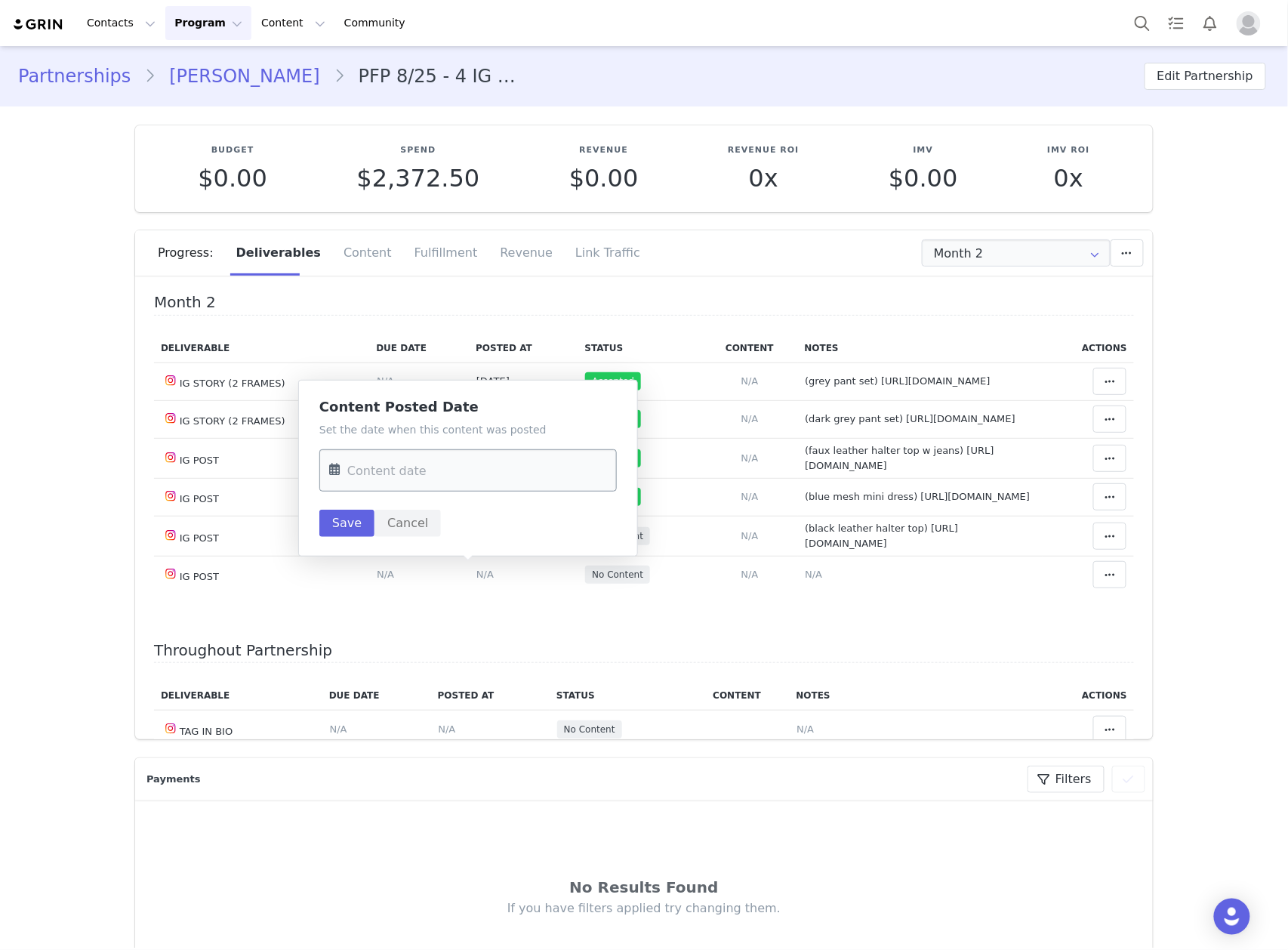
click at [435, 472] on input "text" at bounding box center [467, 470] width 297 height 42
click at [342, 589] on span "28" at bounding box center [347, 589] width 18 height 18
type input "Sep 28 2025"
click at [334, 521] on button "Save" at bounding box center [346, 523] width 55 height 27
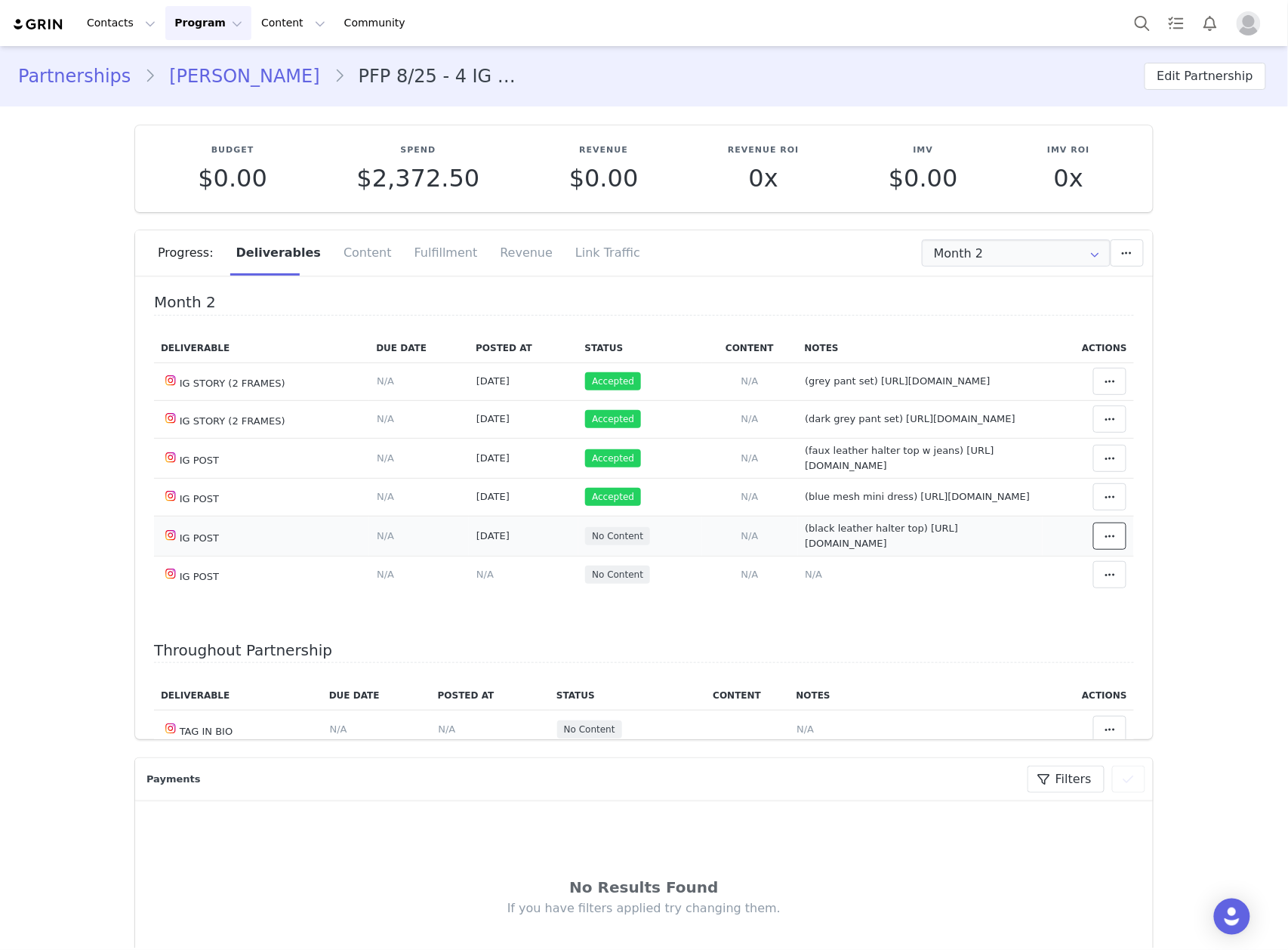
click at [1101, 545] on span at bounding box center [1110, 536] width 18 height 18
click at [1021, 580] on div "Mark as Accepted" at bounding box center [967, 574] width 187 height 34
click at [805, 580] on span "N/A" at bounding box center [813, 574] width 17 height 12
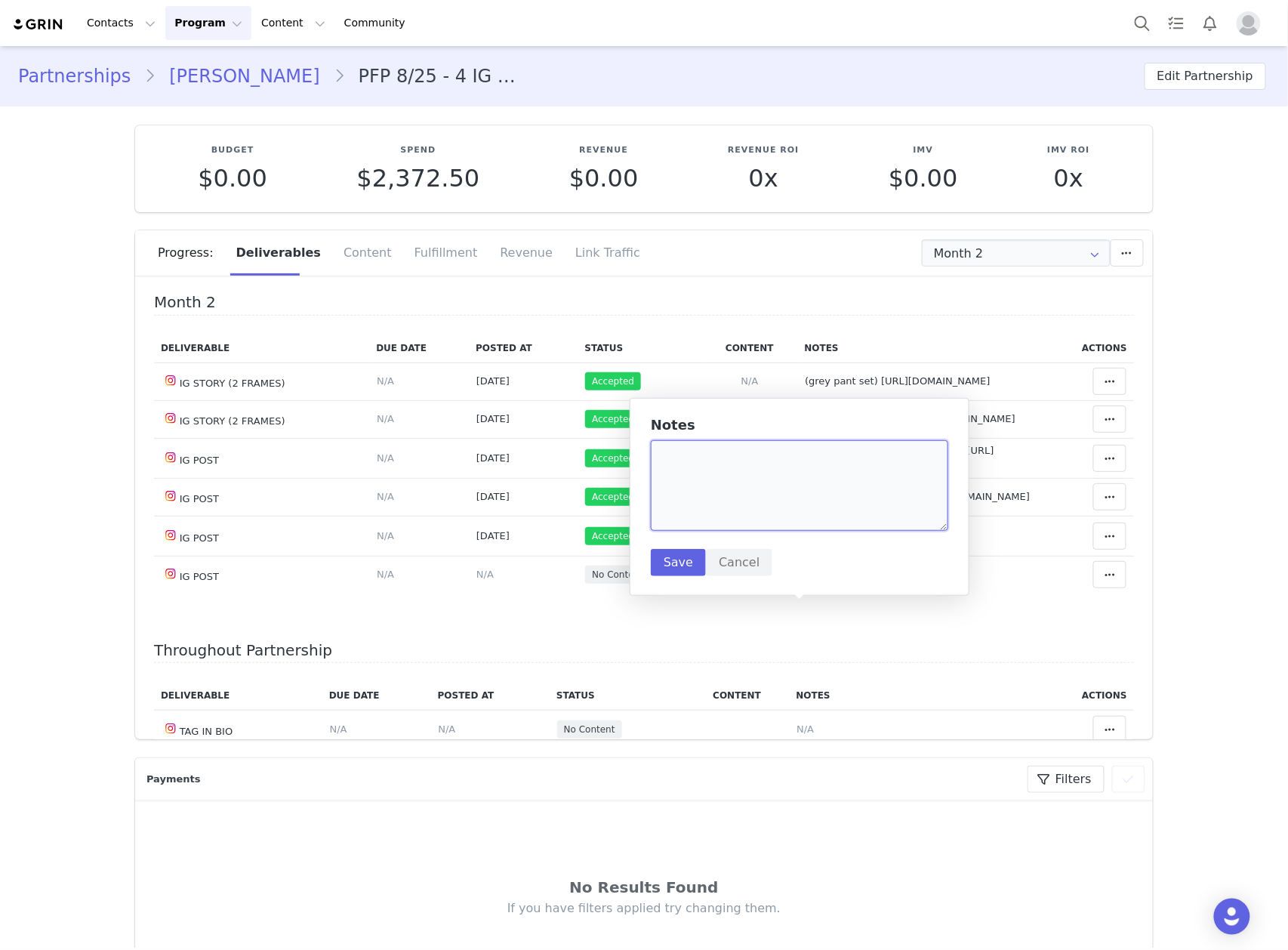
click at [756, 478] on textarea at bounding box center [799, 485] width 297 height 90
paste textarea "https://www.instagram.com/p/DPPg-NKkg-8/?img_index=1"
type textarea "(olive pant set) https://www.instagram.com/p/DPPg-NKkg-8/?img_index=1"
click at [666, 578] on div "Notes (olive pant set) https://www.instagram.com/p/DPPg-NKkg-8/?img_index=1 Sav…" at bounding box center [800, 496] width 340 height 198
click at [691, 565] on button "Save" at bounding box center [678, 562] width 55 height 27
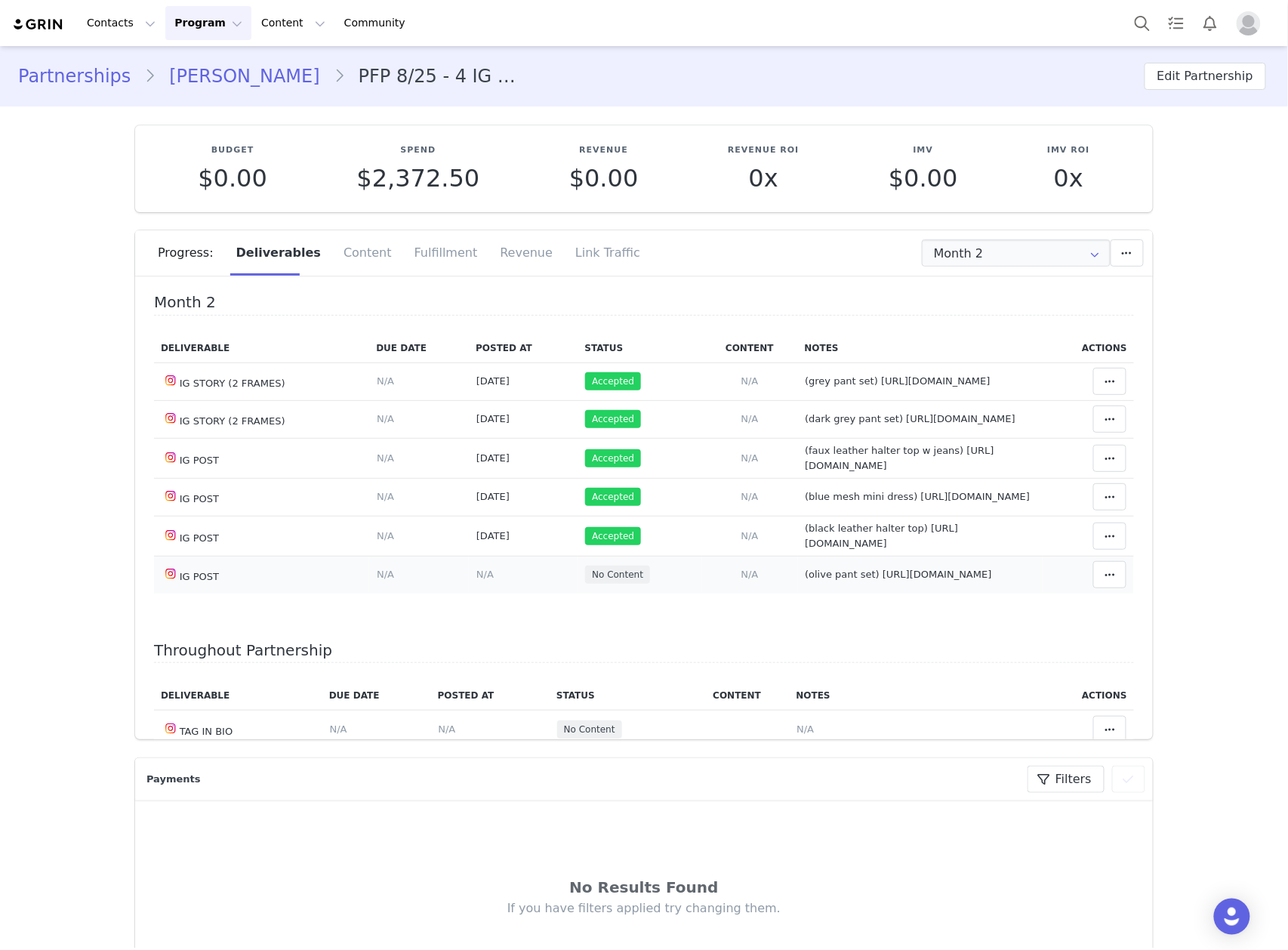
click at [476, 580] on span "N/A" at bounding box center [484, 574] width 17 height 12
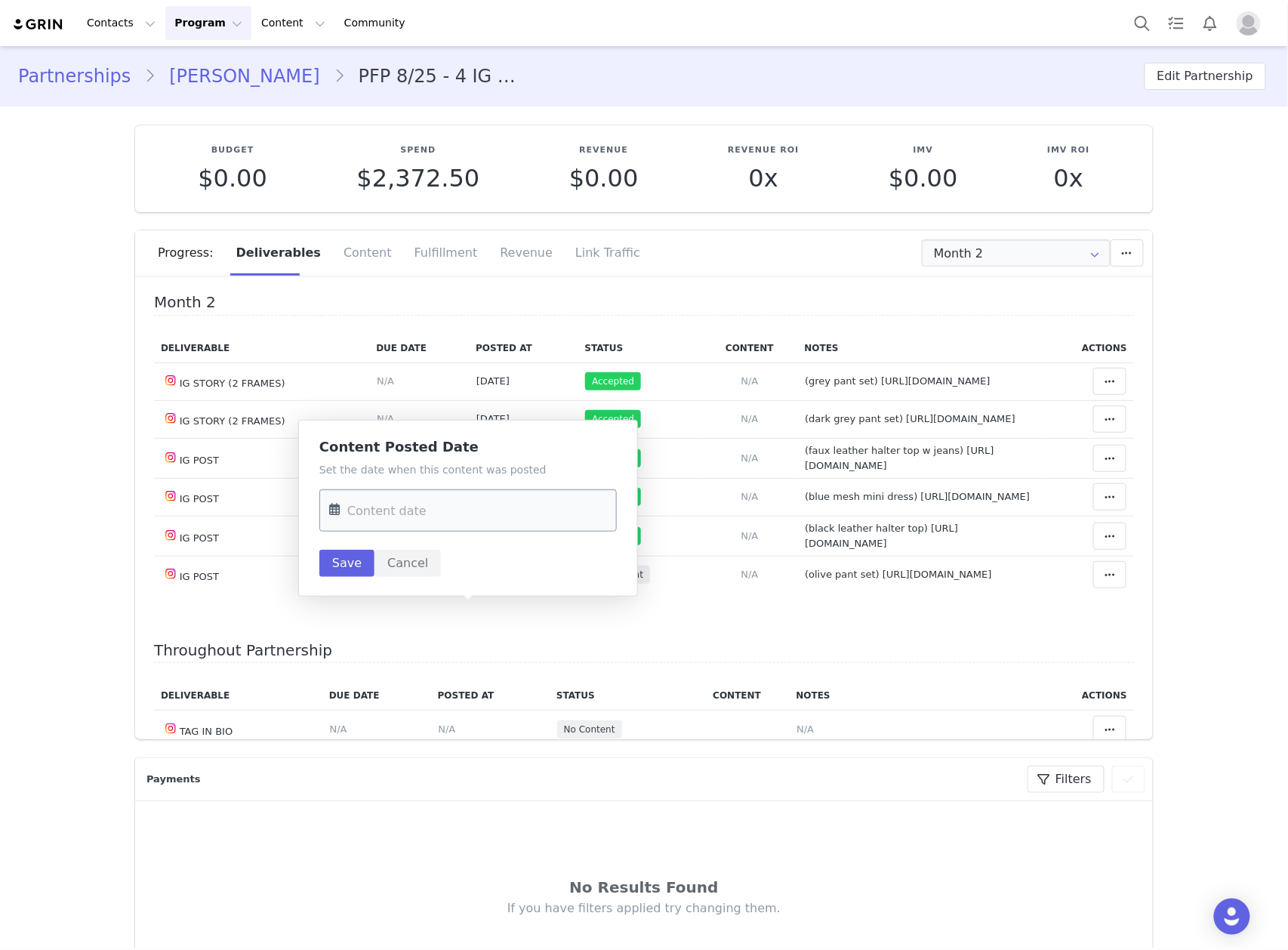
click at [469, 504] on input "text" at bounding box center [467, 510] width 297 height 42
click at [409, 628] on span "30" at bounding box center [410, 630] width 18 height 18
type input "Sep 30 2025"
click at [351, 562] on button "Save" at bounding box center [346, 563] width 55 height 27
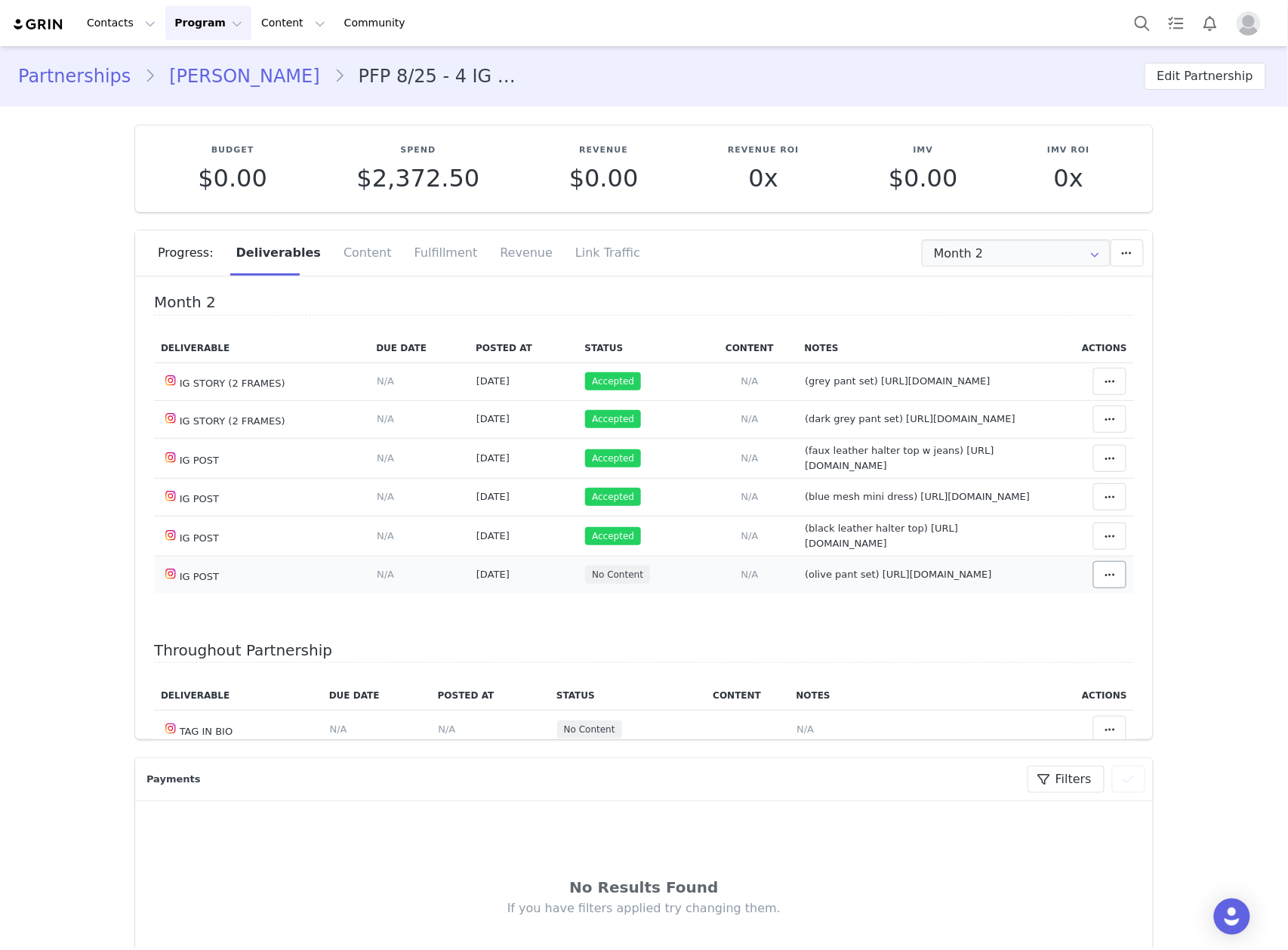
drag, startPoint x: 1104, startPoint y: 616, endPoint x: 1096, endPoint y: 615, distance: 8.1
click at [1099, 594] on td "Match Content Mark as Accepted Delete Deliverable This will unlink any content,…" at bounding box center [1088, 575] width 91 height 38
click at [1101, 584] on span at bounding box center [1110, 575] width 18 height 18
click at [995, 616] on div "Mark as Accepted" at bounding box center [967, 614] width 187 height 34
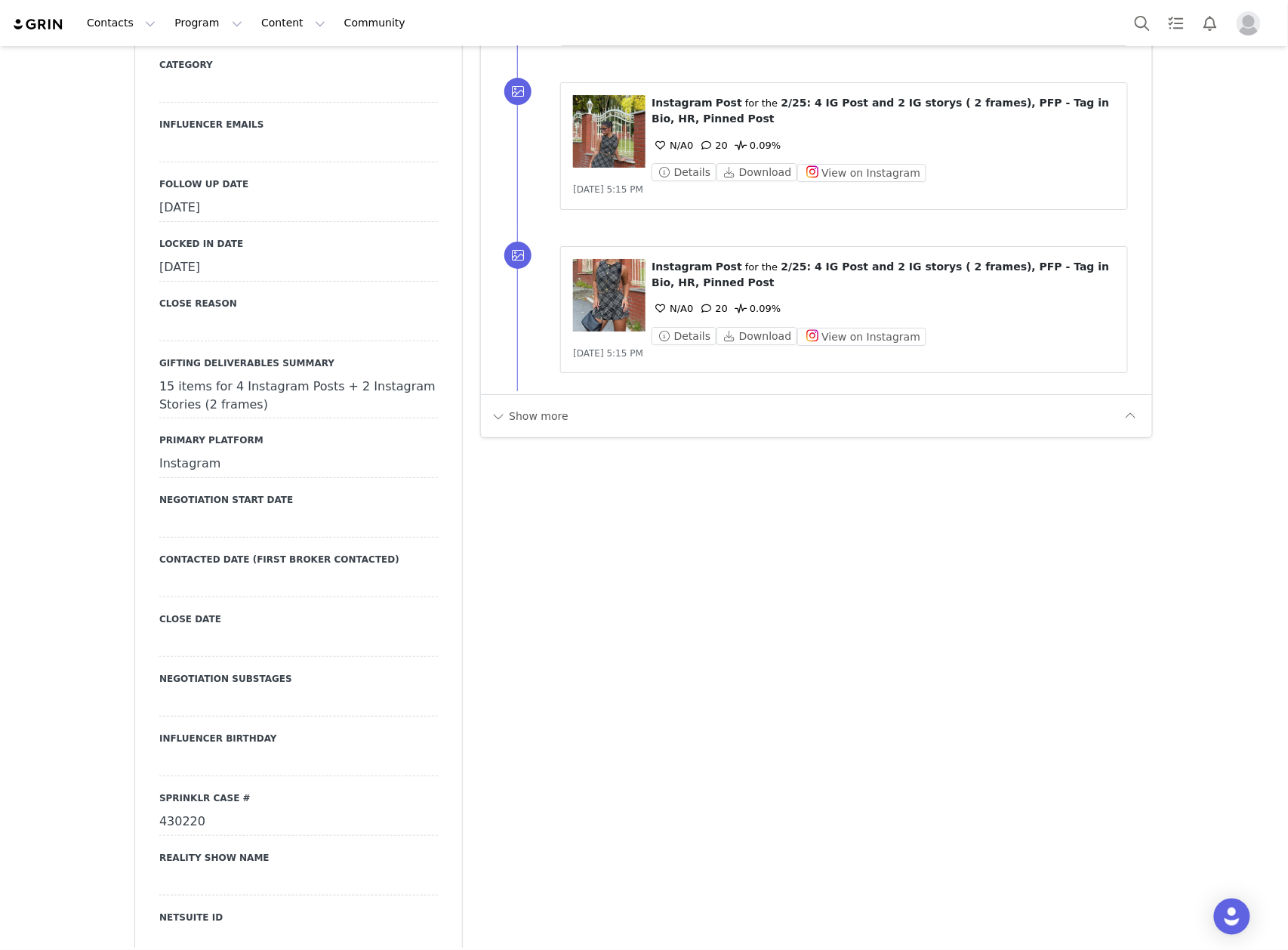
scroll to position [1812, 0]
click at [270, 198] on div "[DATE]" at bounding box center [298, 209] width 278 height 27
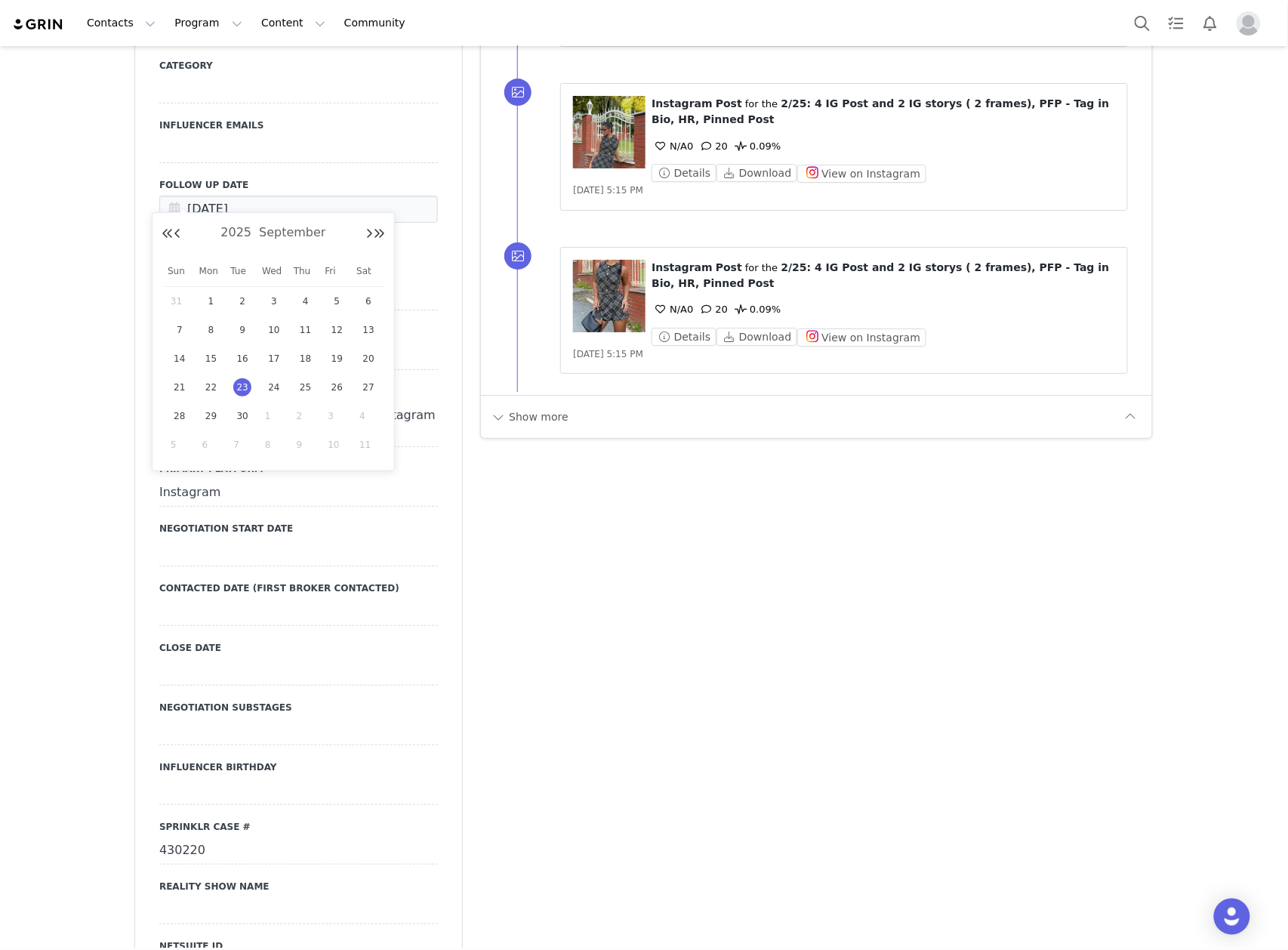
click at [270, 415] on span "1" at bounding box center [274, 416] width 18 height 18
type input "[DATE]"
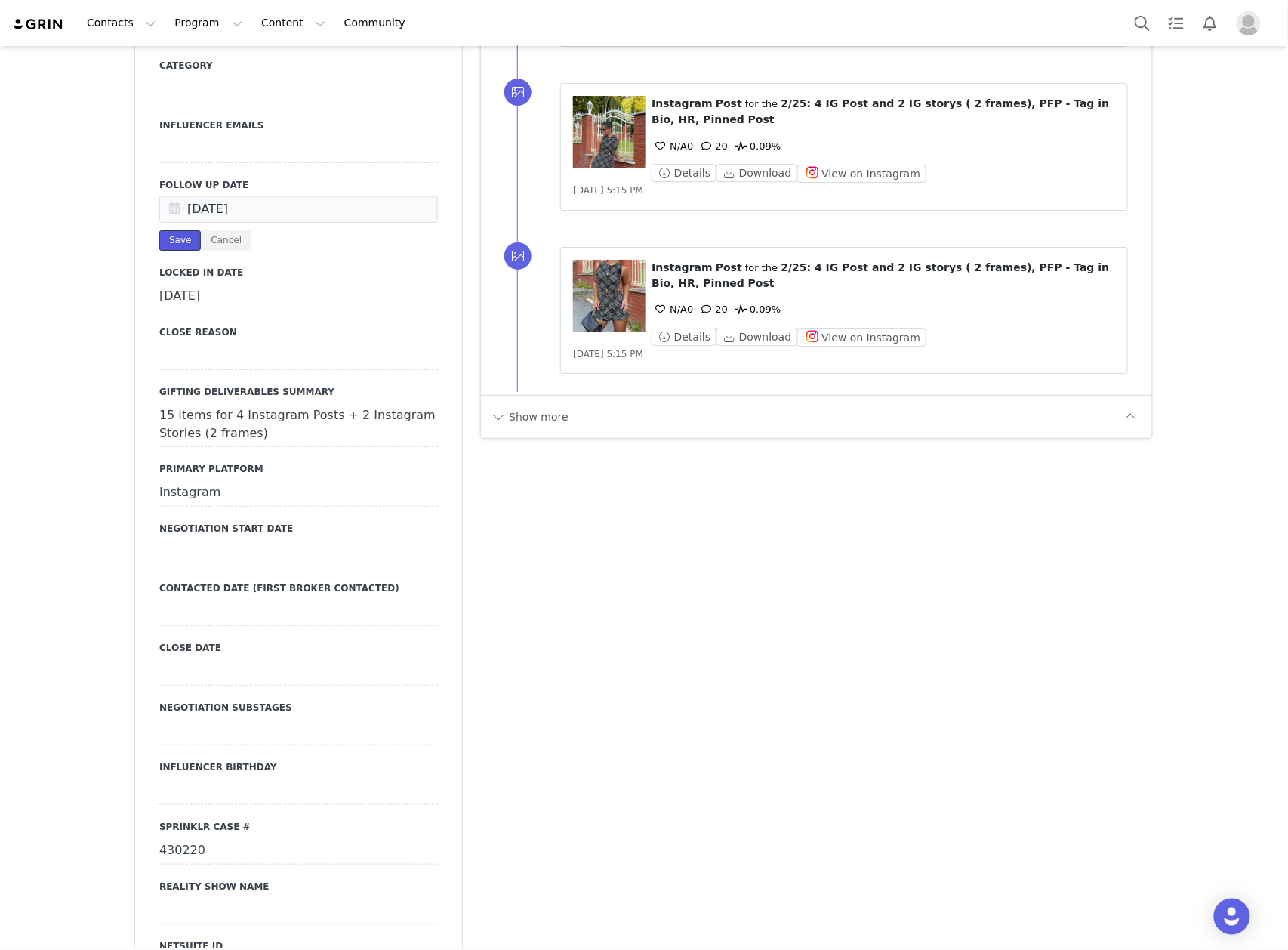
click at [181, 230] on button "Save" at bounding box center [180, 240] width 42 height 21
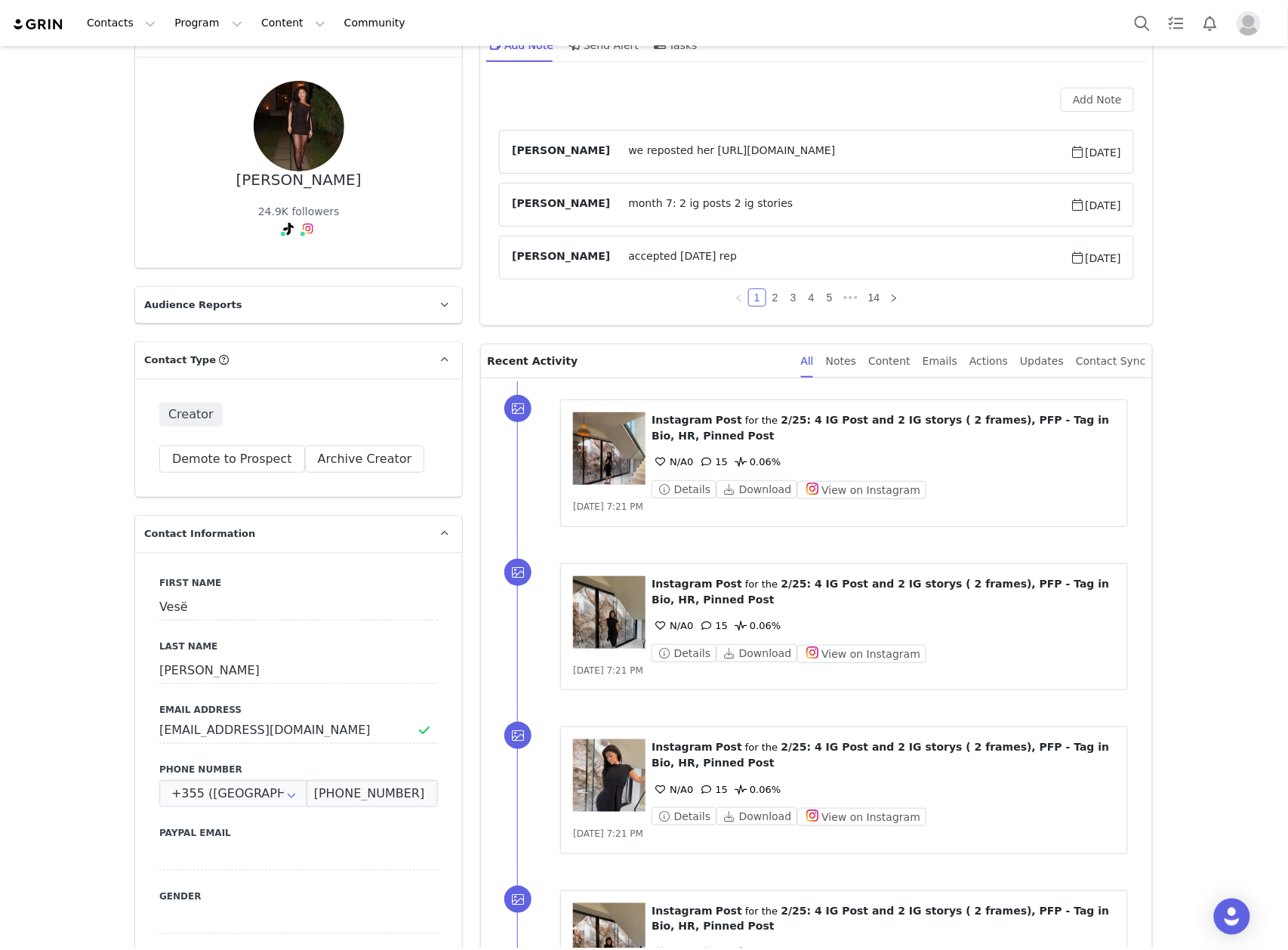
scroll to position [0, 0]
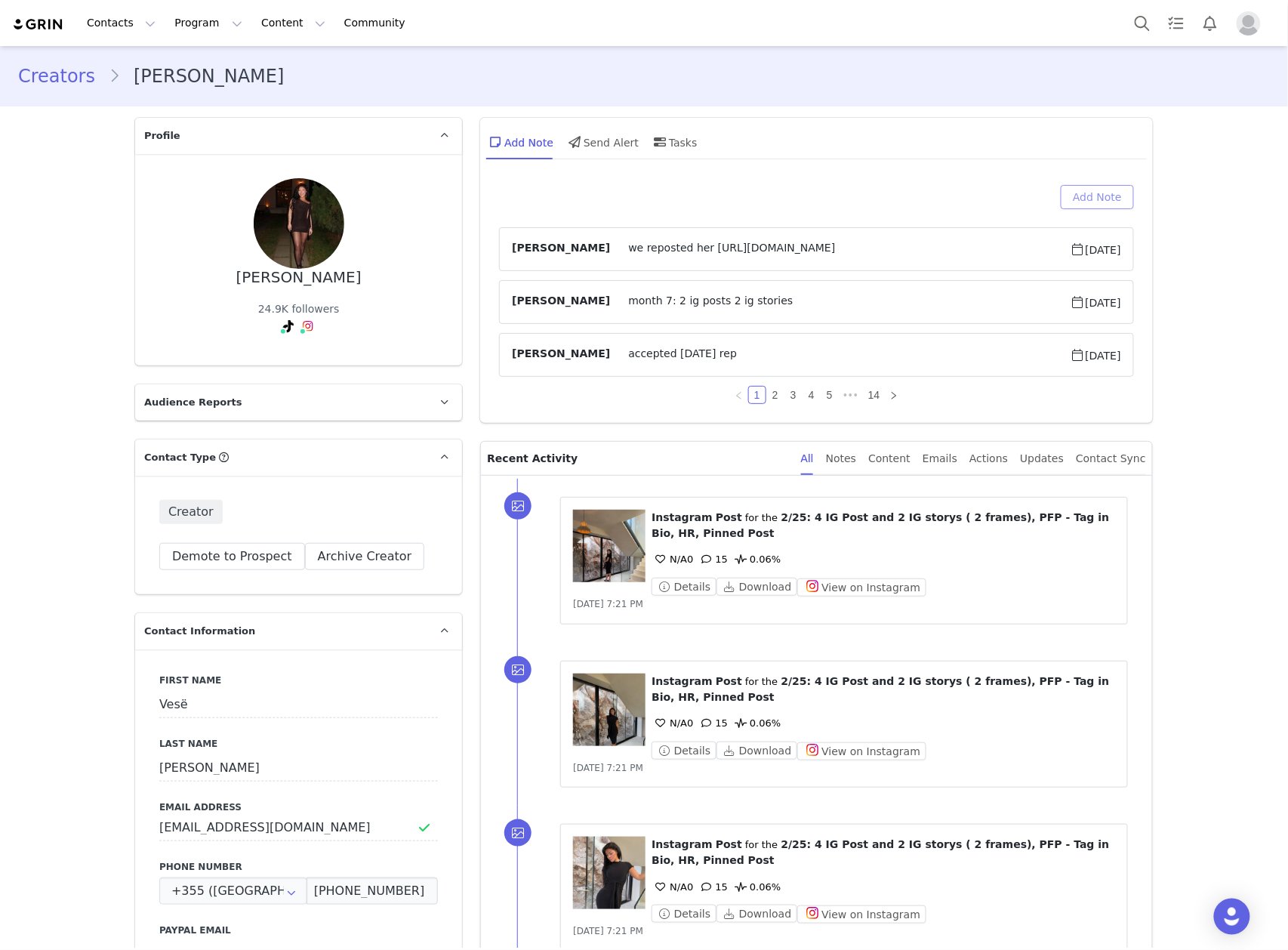
click at [1085, 191] on button "Add Note" at bounding box center [1097, 197] width 73 height 24
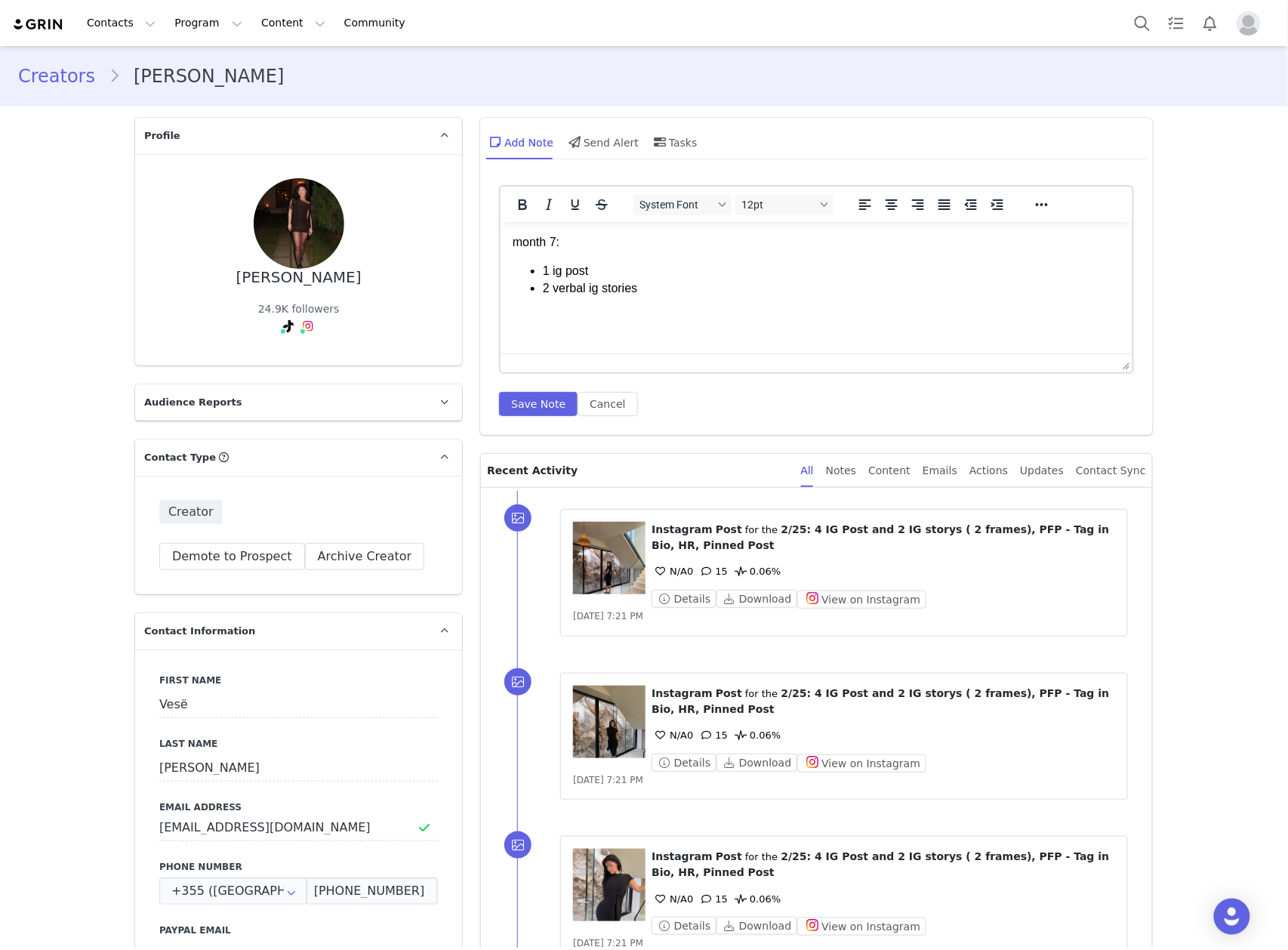
click at [550, 288] on li "2 verbal ig stories" at bounding box center [832, 287] width 578 height 16
click at [552, 288] on li "2 verbal ig stories" at bounding box center [832, 287] width 578 height 16
click at [535, 396] on button "Save Note" at bounding box center [538, 404] width 79 height 24
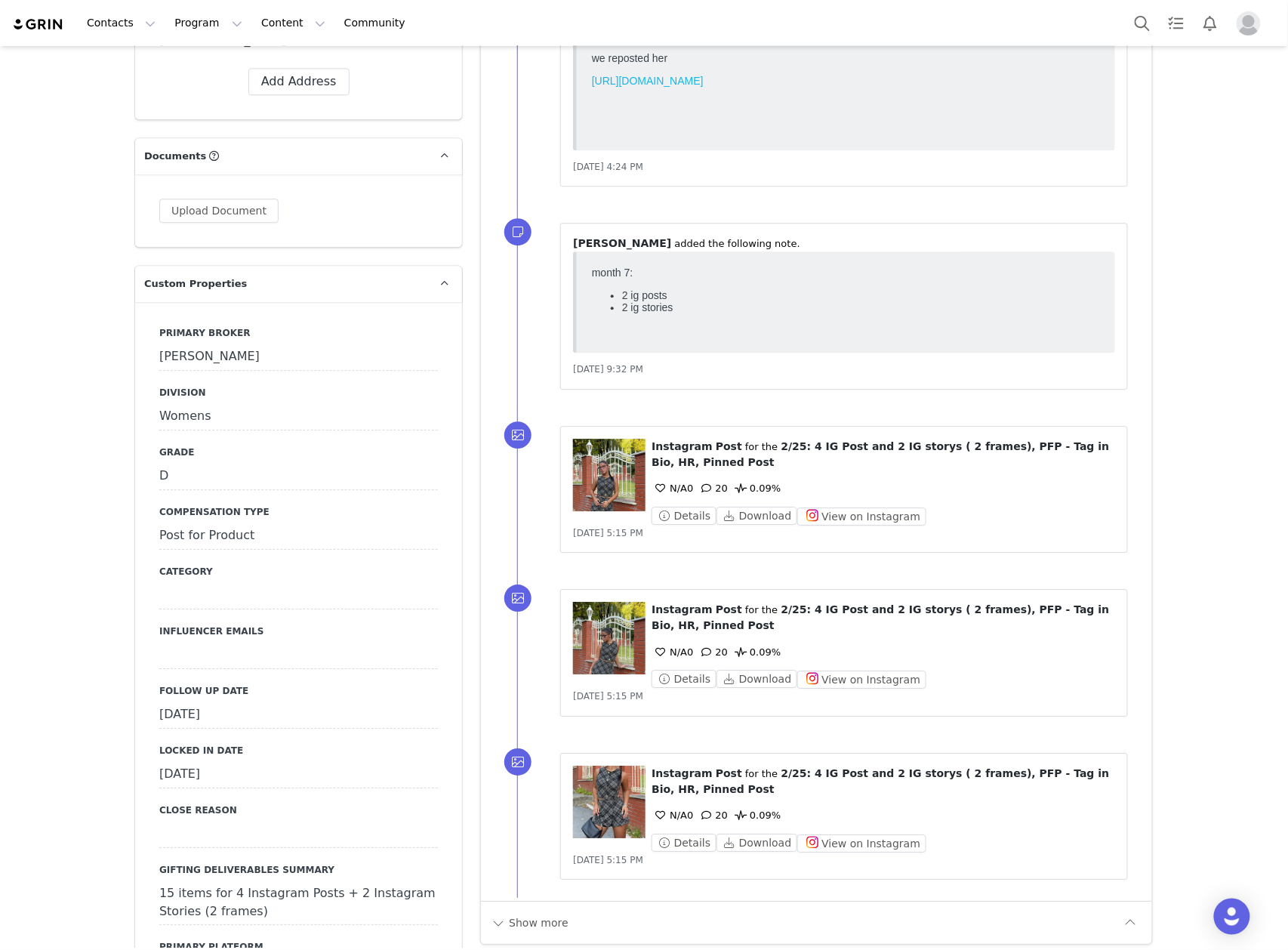
scroll to position [1309, 0]
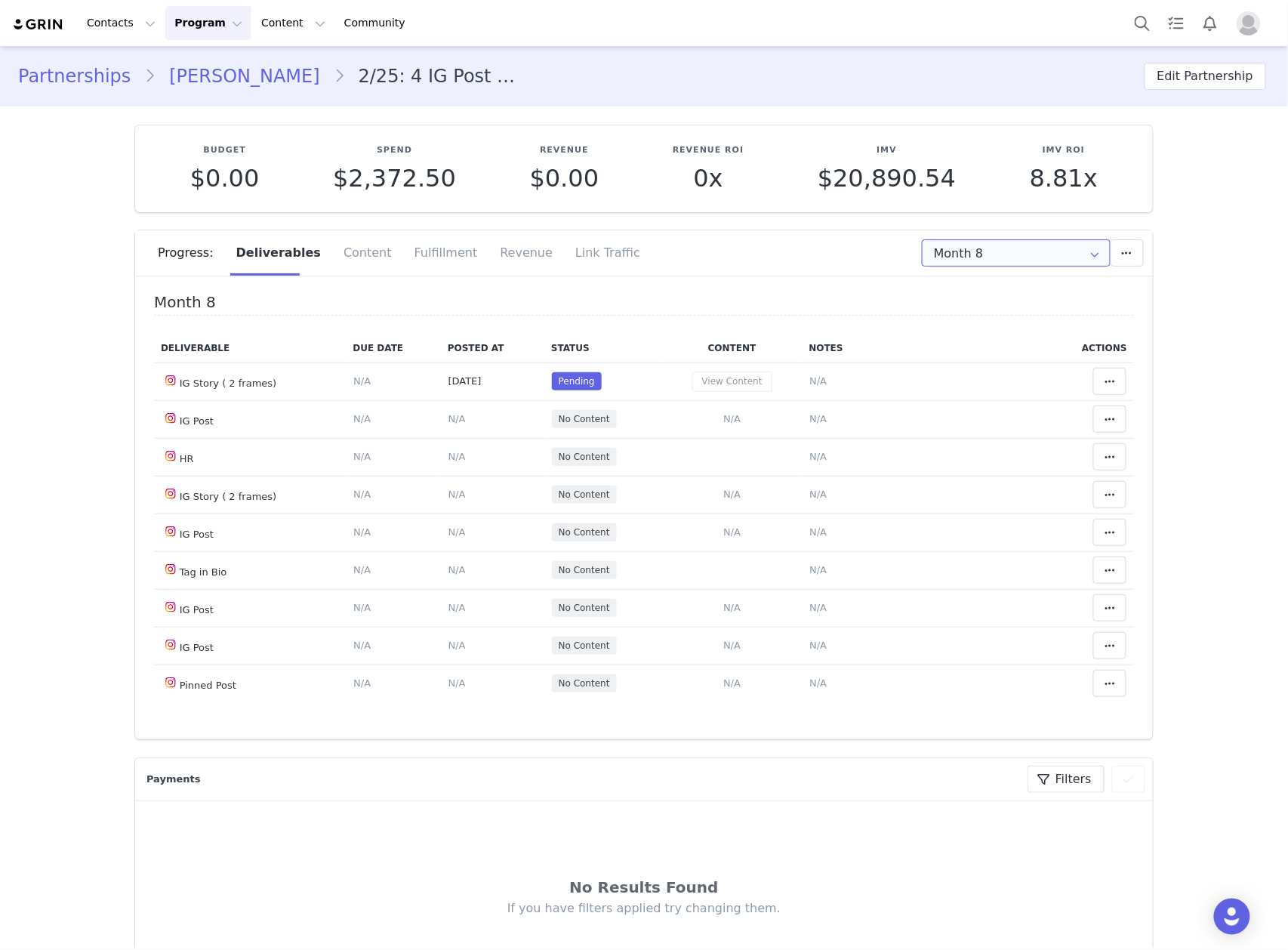
click at [967, 252] on input "Month 8" at bounding box center [1016, 253] width 189 height 27
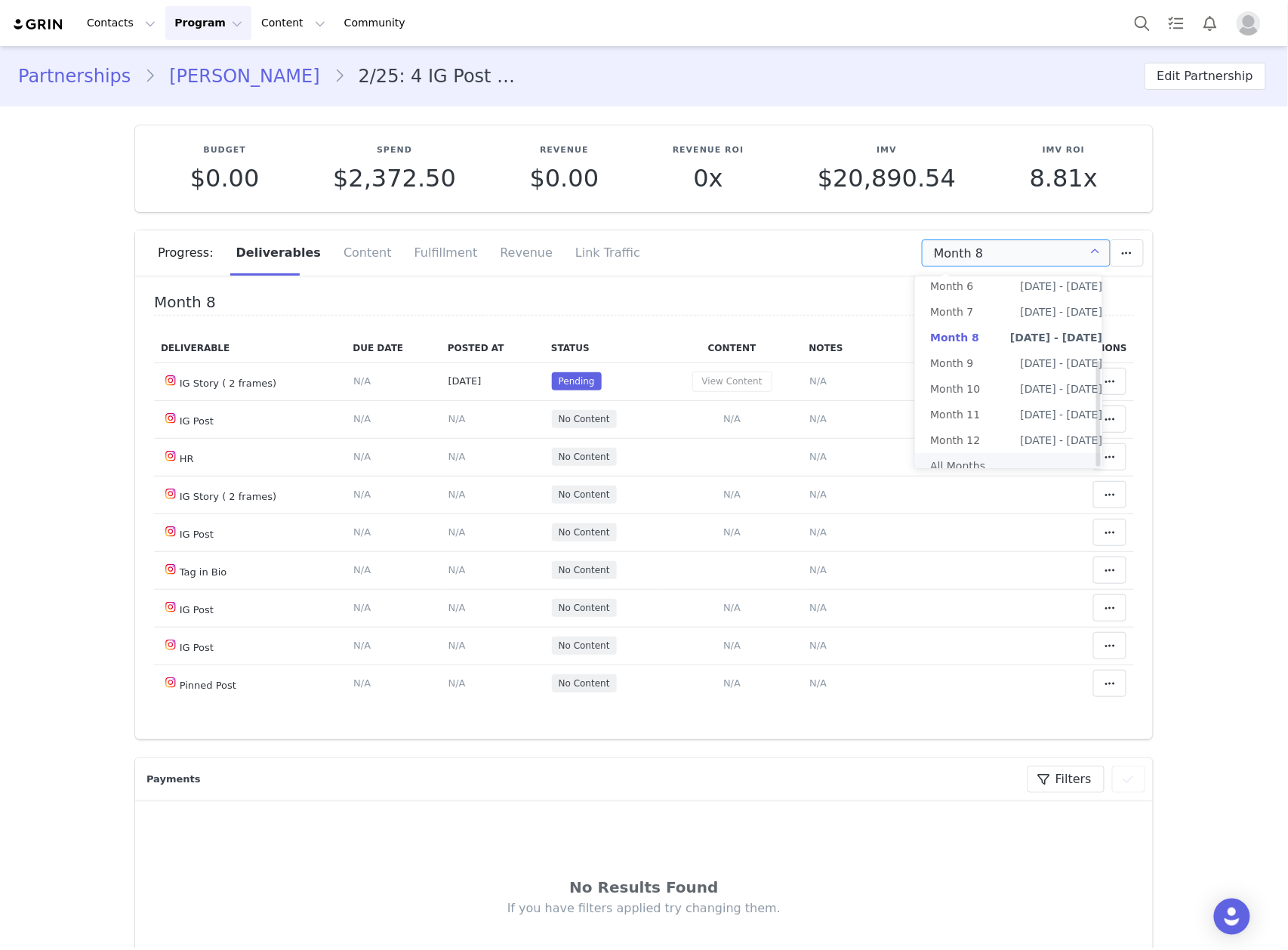
scroll to position [151, 0]
click at [974, 453] on li "All Months" at bounding box center [1016, 466] width 202 height 25
type input "All"
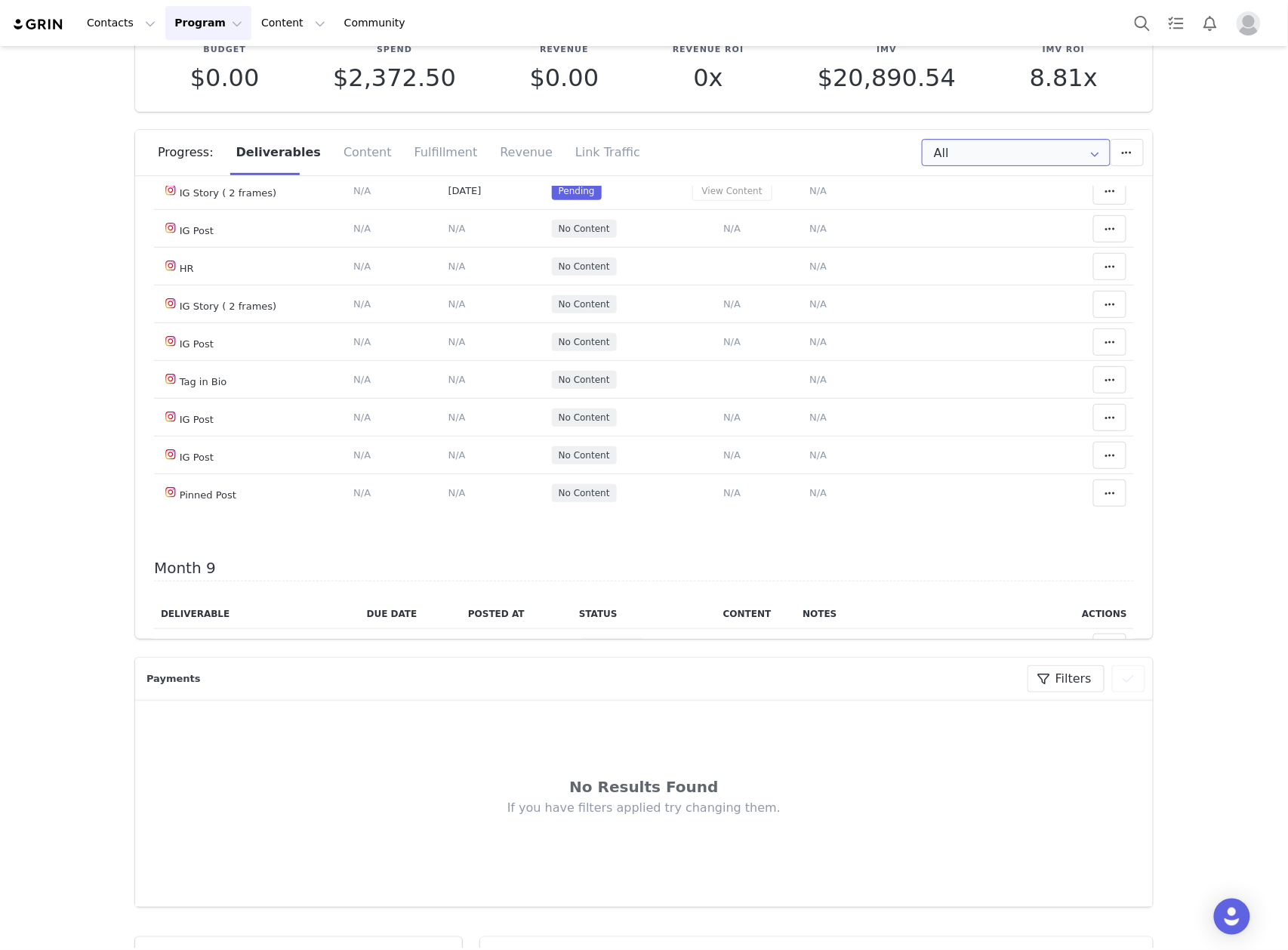
scroll to position [3423, 0]
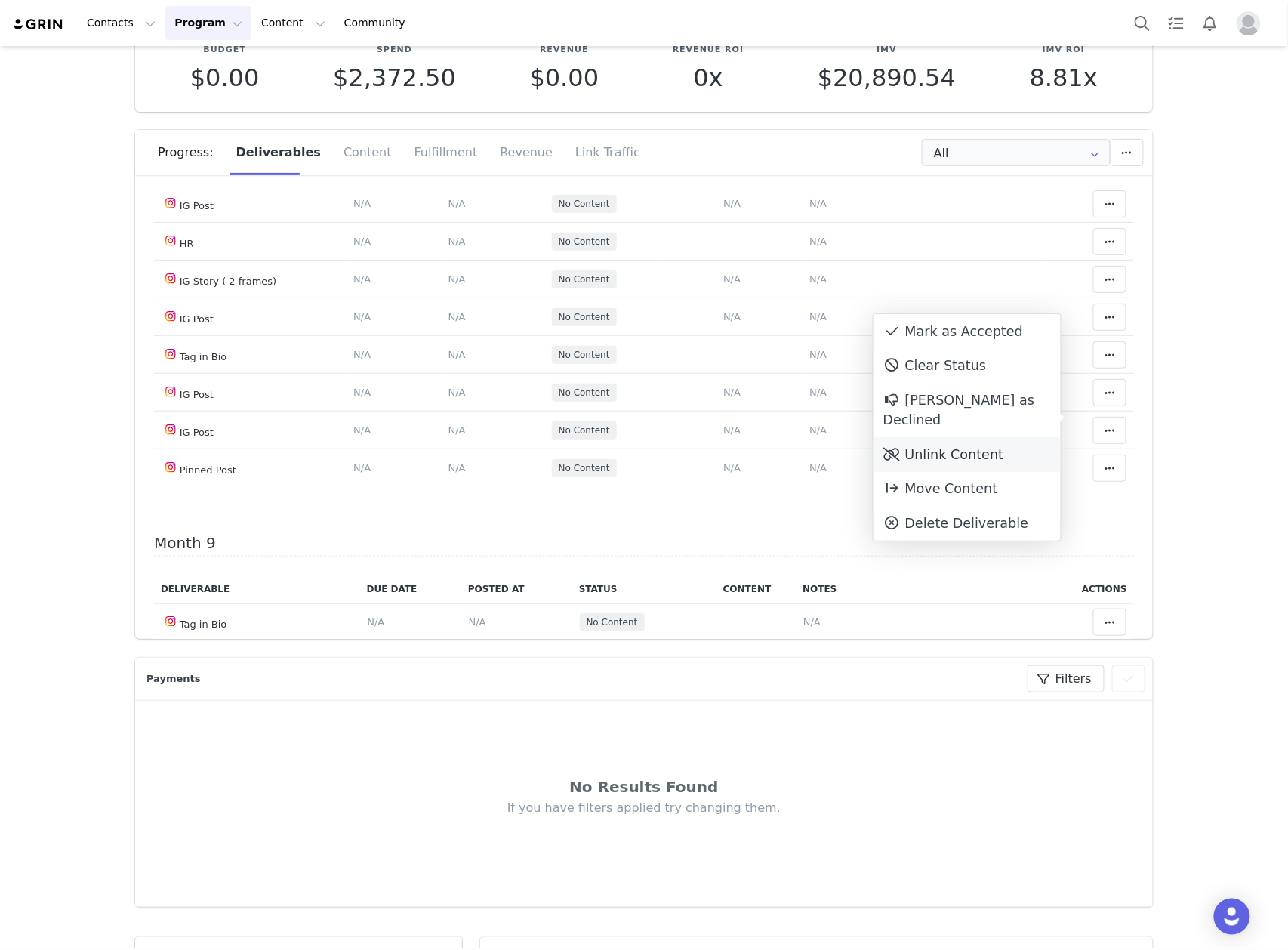
click at [971, 437] on div "Unlink Content" at bounding box center [967, 455] width 187 height 34
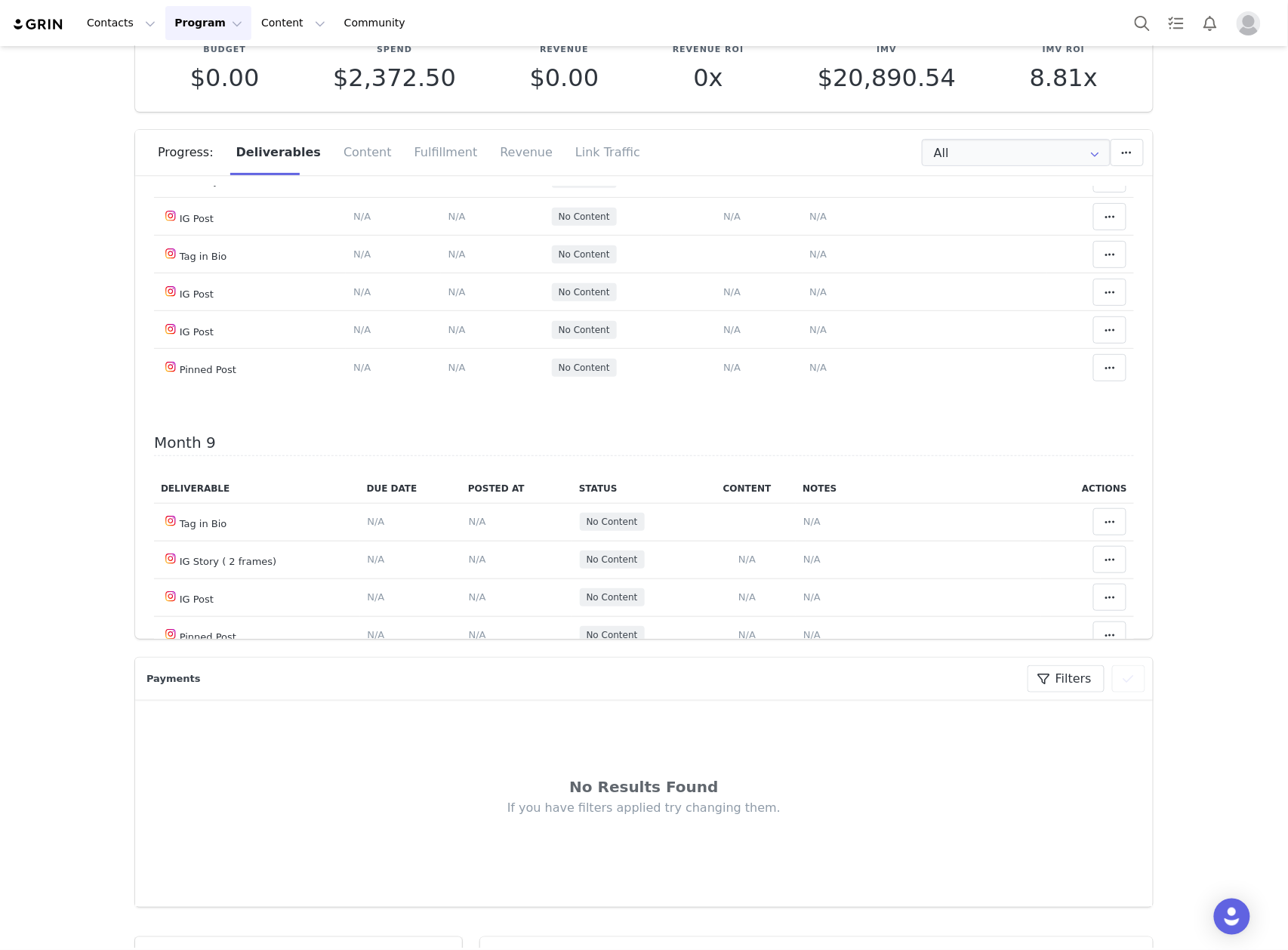
scroll to position [3625, 0]
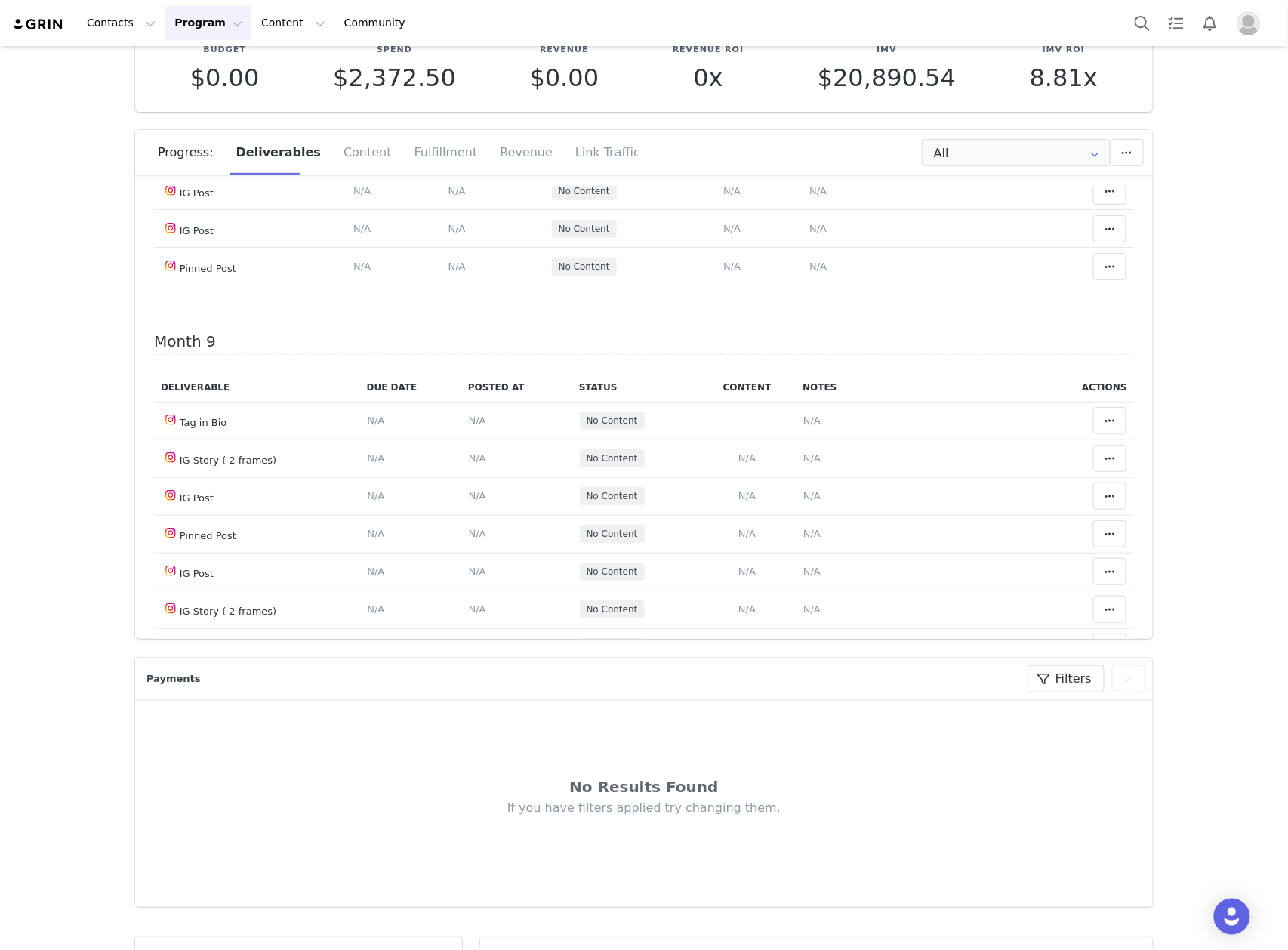
drag, startPoint x: 795, startPoint y: 461, endPoint x: 784, endPoint y: 372, distance: 89.7
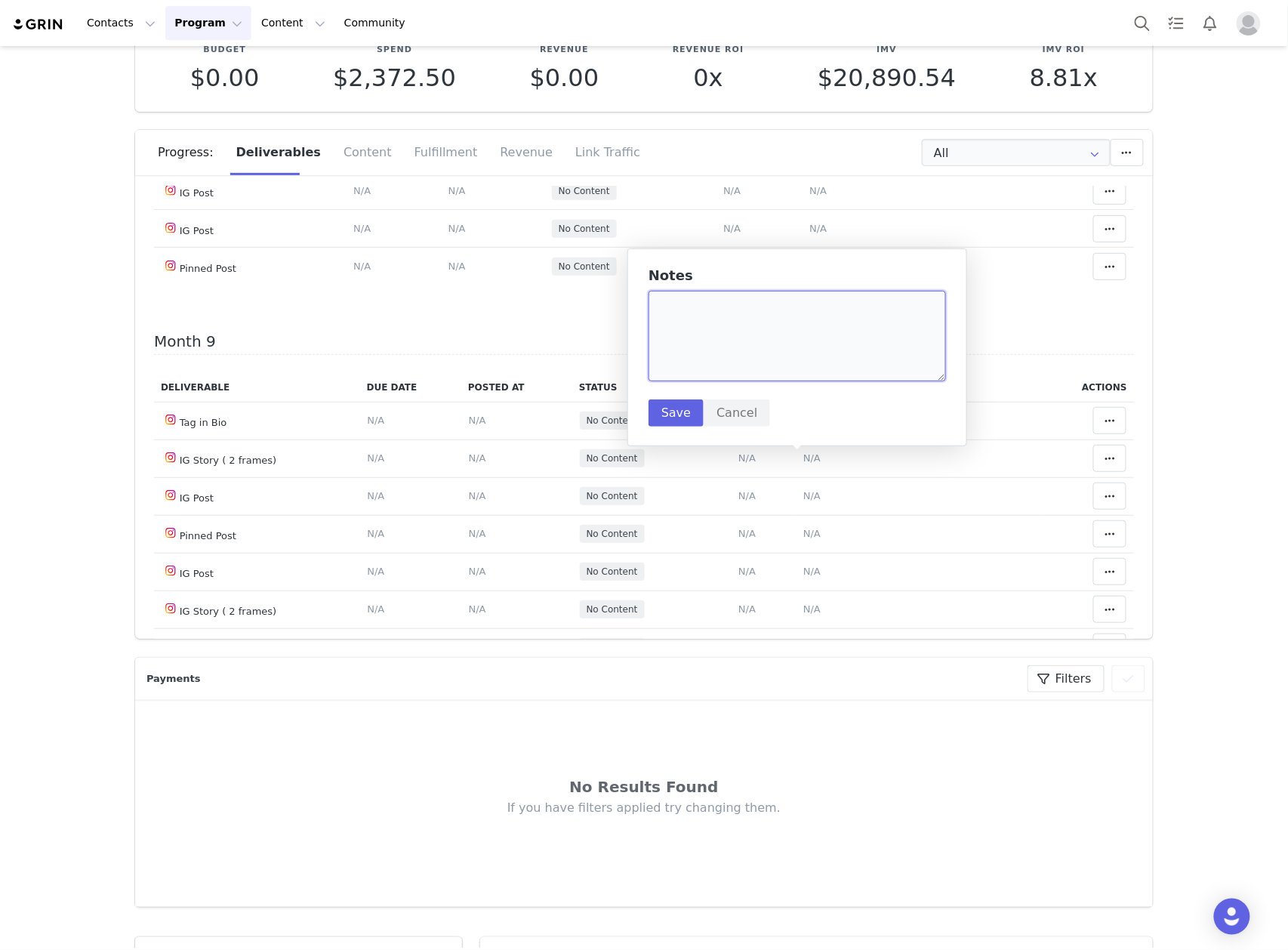
click at [761, 354] on textarea at bounding box center [797, 336] width 297 height 90
click at [871, 313] on textarea "(" at bounding box center [797, 336] width 297 height 90
paste textarea "https://www.instagram.com/p/DPKE-EcjPiW/"
type textarea "(black midi dress) https://www.instagram.com/p/DPKE-EcjPiW/"
click at [671, 415] on button "Save" at bounding box center [676, 413] width 55 height 27
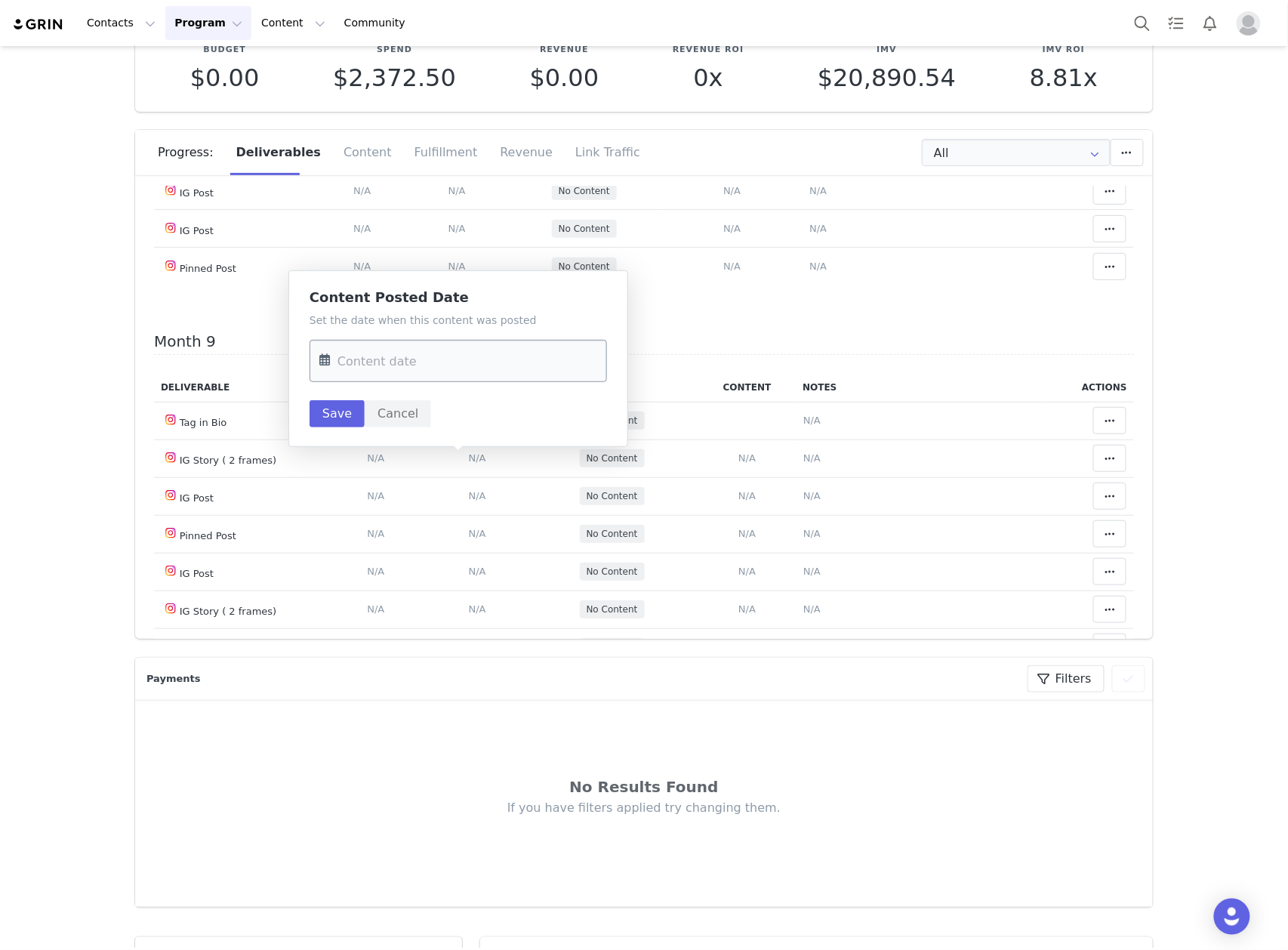
click at [437, 367] on input "text" at bounding box center [458, 361] width 297 height 42
click at [358, 480] on div "29" at bounding box center [369, 480] width 32 height 23
type input "Sep 29 2025"
click at [342, 409] on button "Save" at bounding box center [337, 414] width 55 height 27
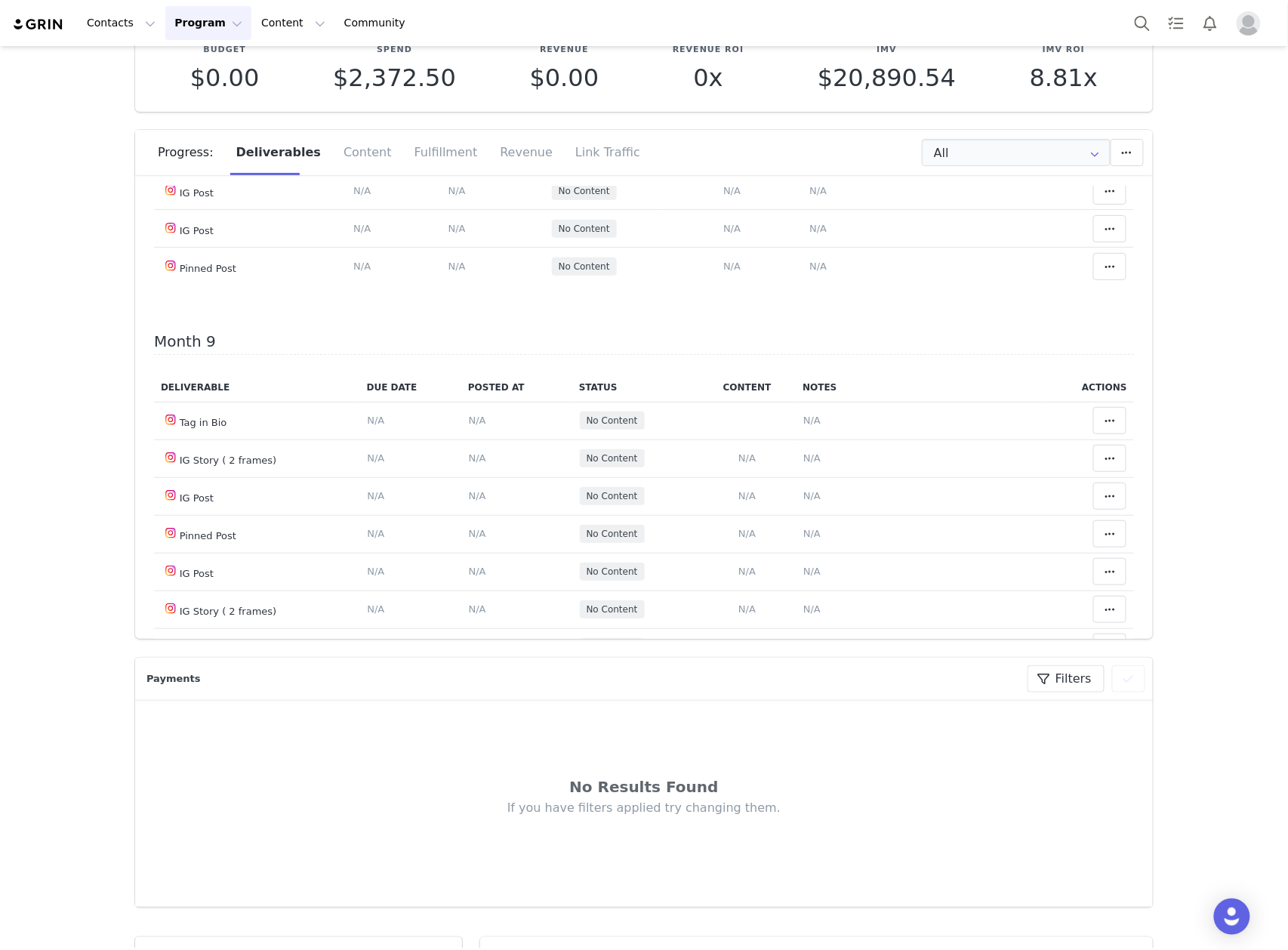
click at [1016, 460] on div "Mark as Accepted" at bounding box center [967, 465] width 187 height 34
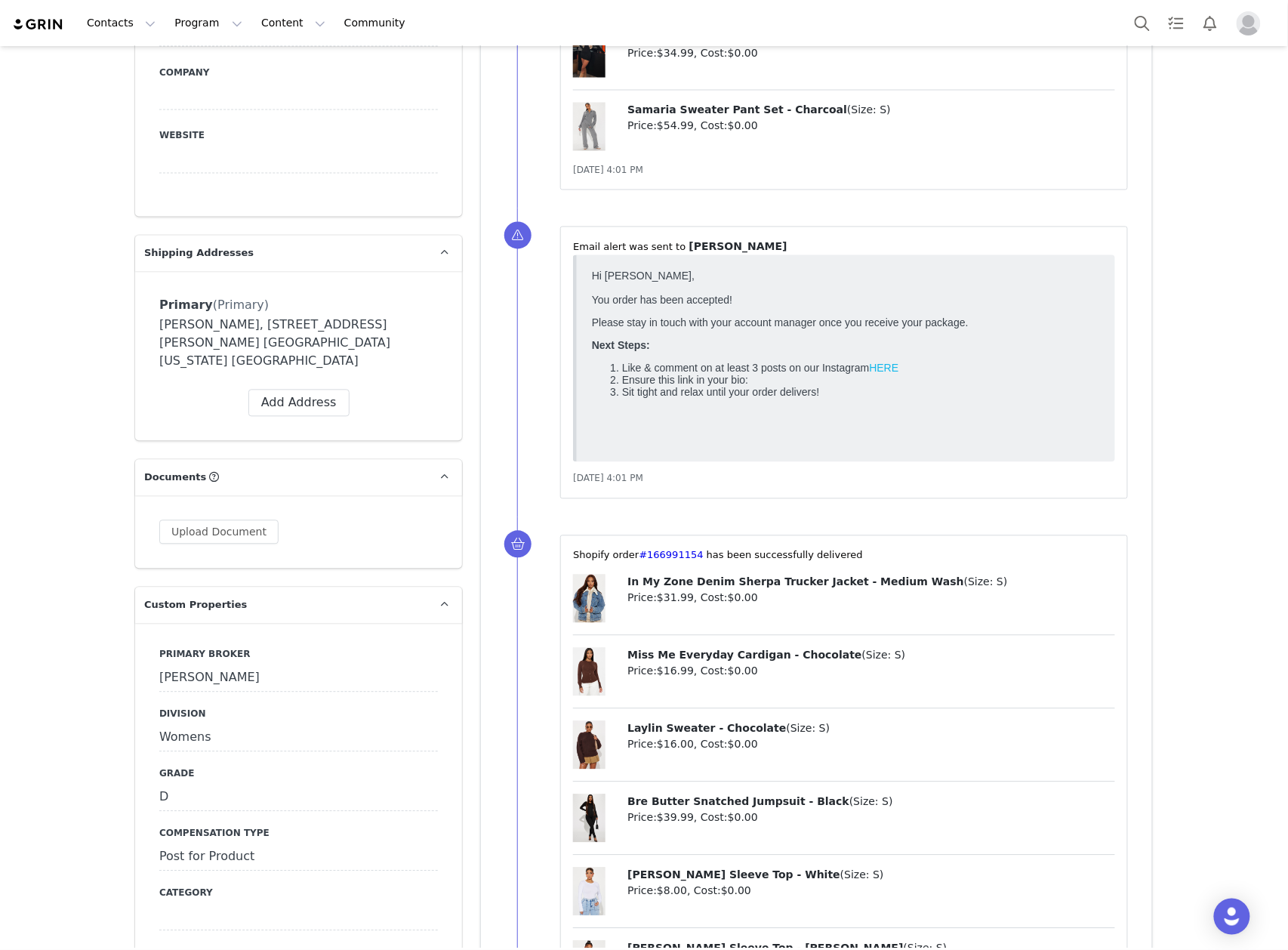
scroll to position [1309, 0]
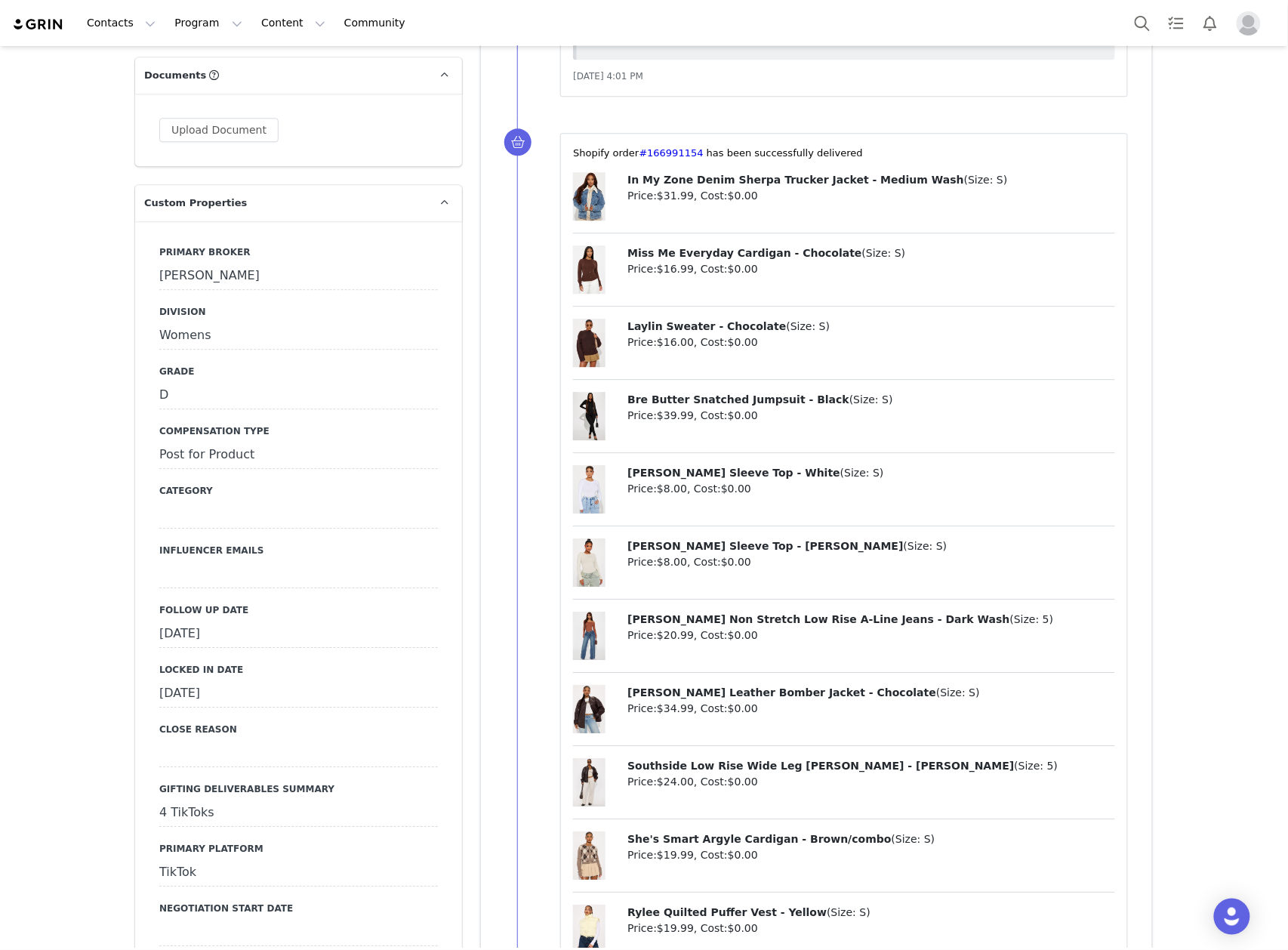
click at [291, 621] on div "[DATE]" at bounding box center [298, 635] width 278 height 27
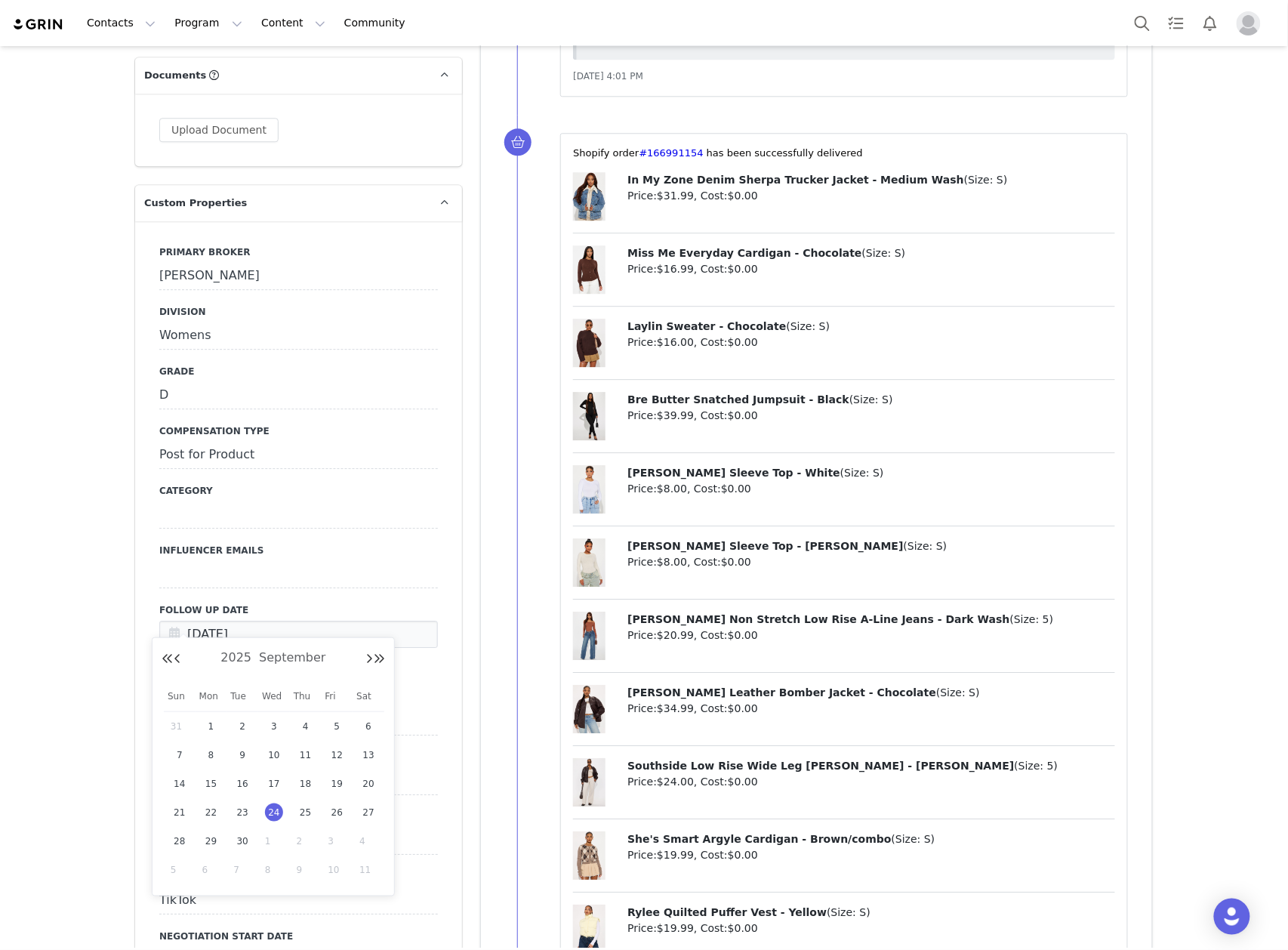
click at [273, 838] on span "1" at bounding box center [274, 842] width 18 height 18
type input "[DATE]"
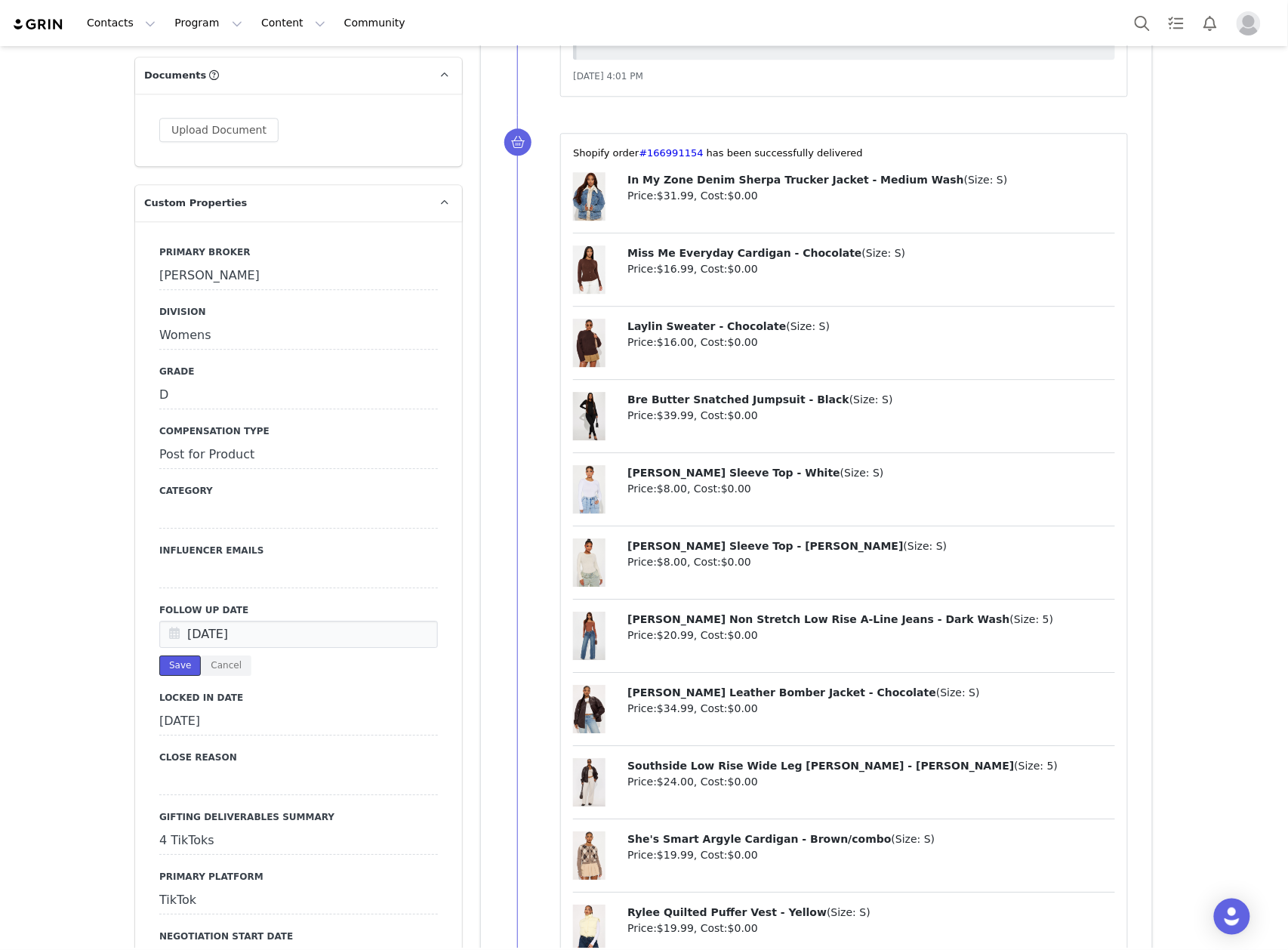
click at [162, 655] on button "Save" at bounding box center [180, 665] width 42 height 21
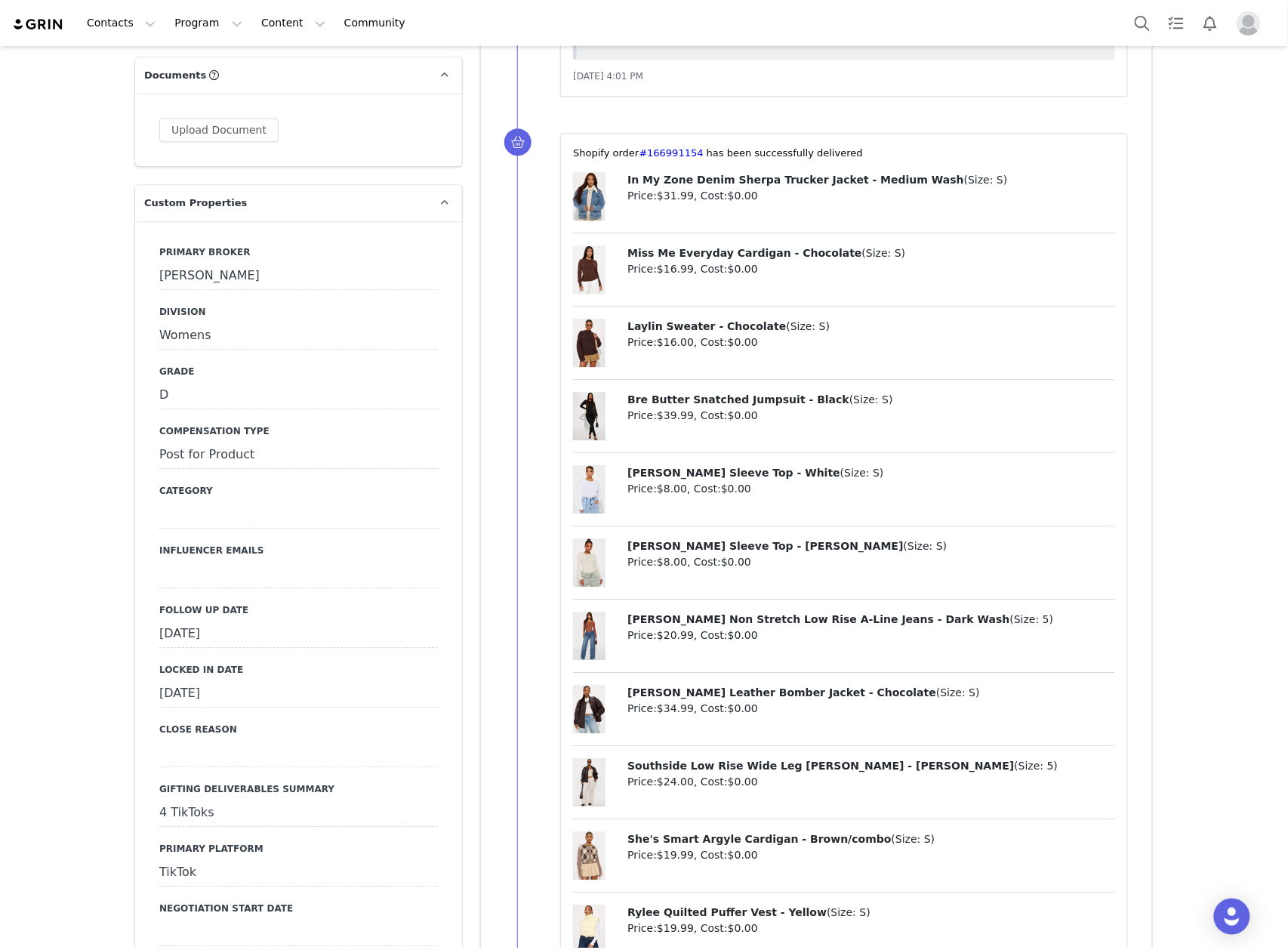
click at [260, 621] on div "[DATE]" at bounding box center [298, 635] width 278 height 27
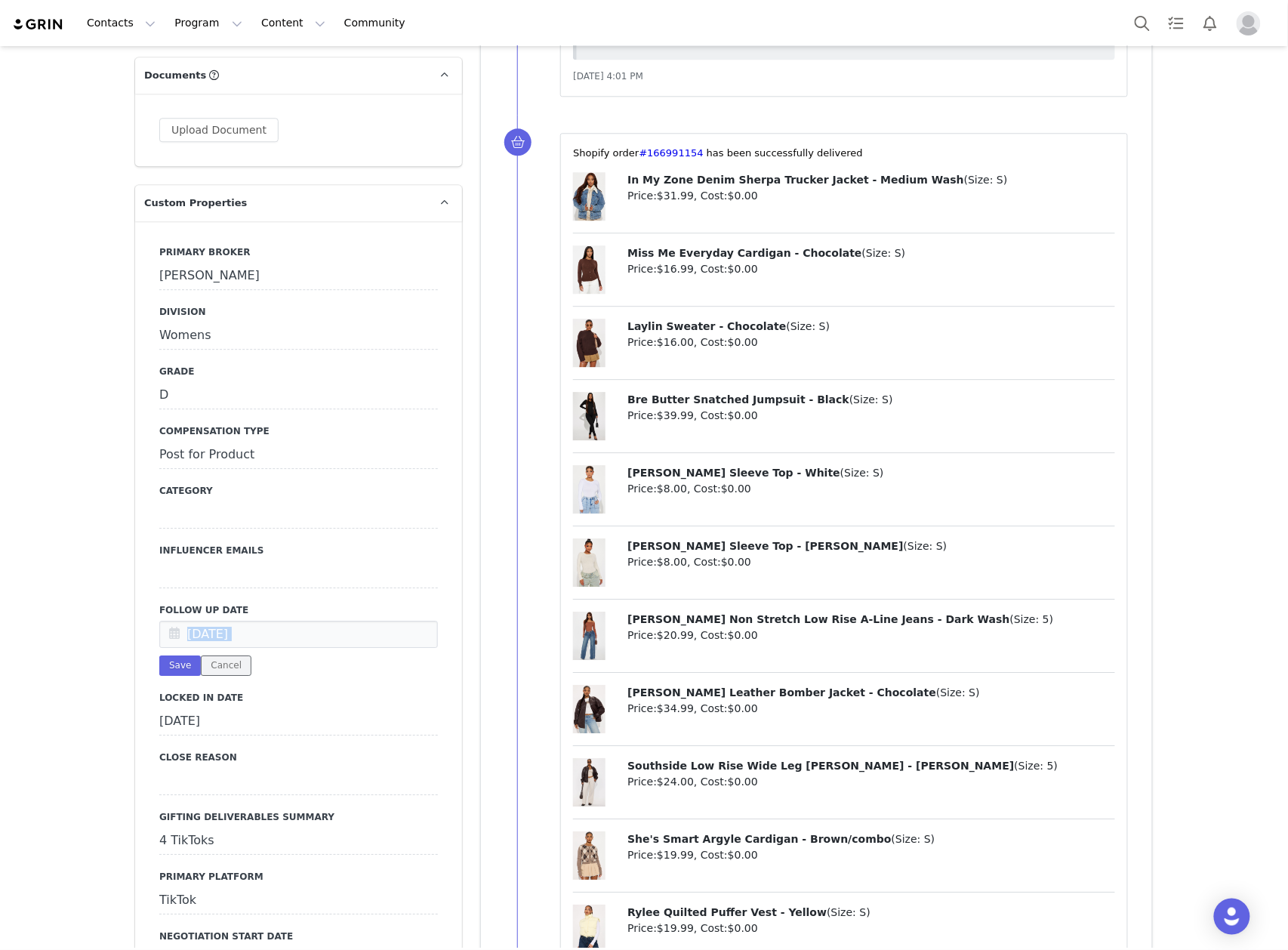
drag, startPoint x: 214, startPoint y: 649, endPoint x: 243, endPoint y: 630, distance: 34.7
click at [215, 655] on button "Cancel" at bounding box center [226, 665] width 51 height 21
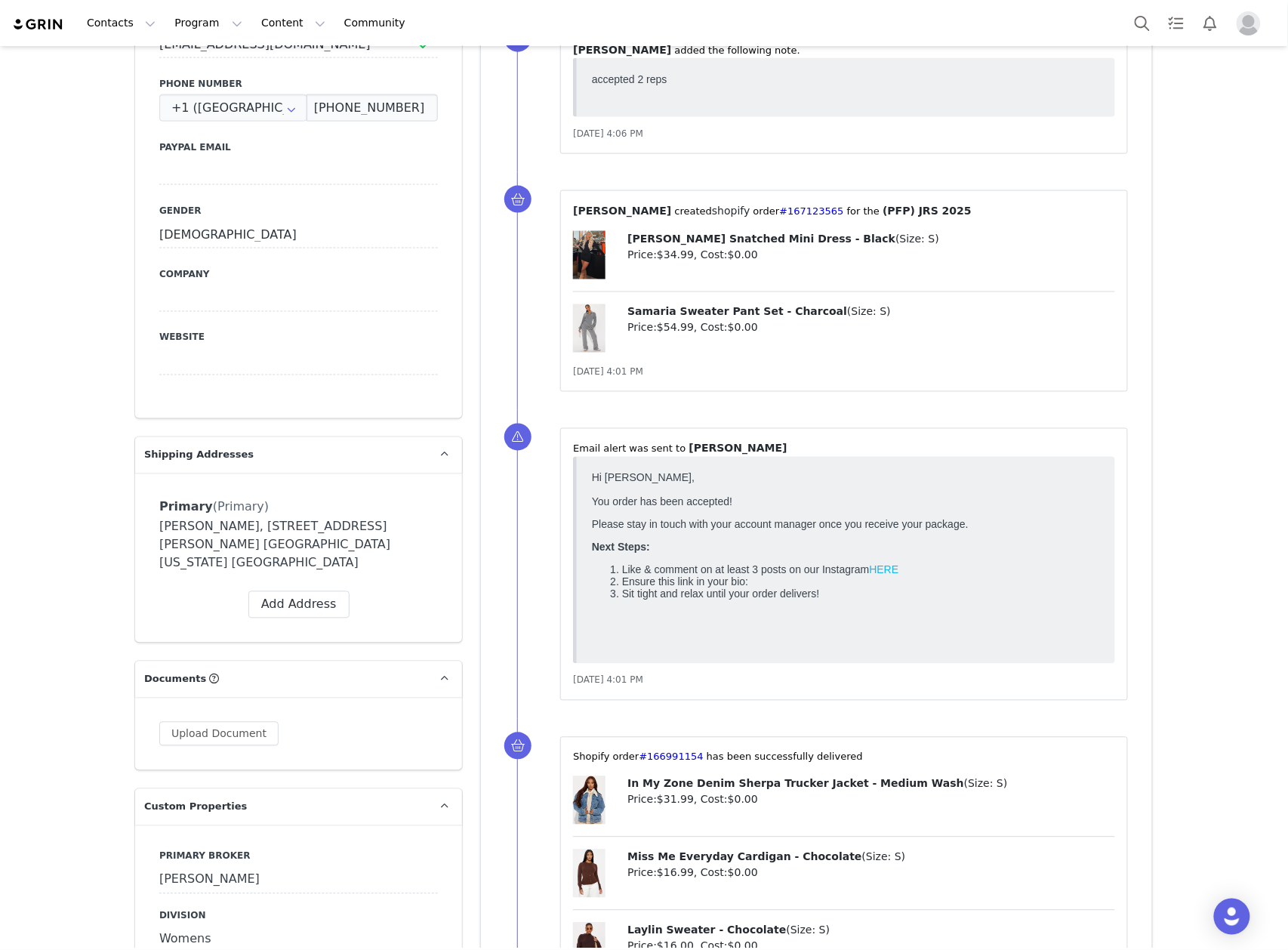
scroll to position [0, 0]
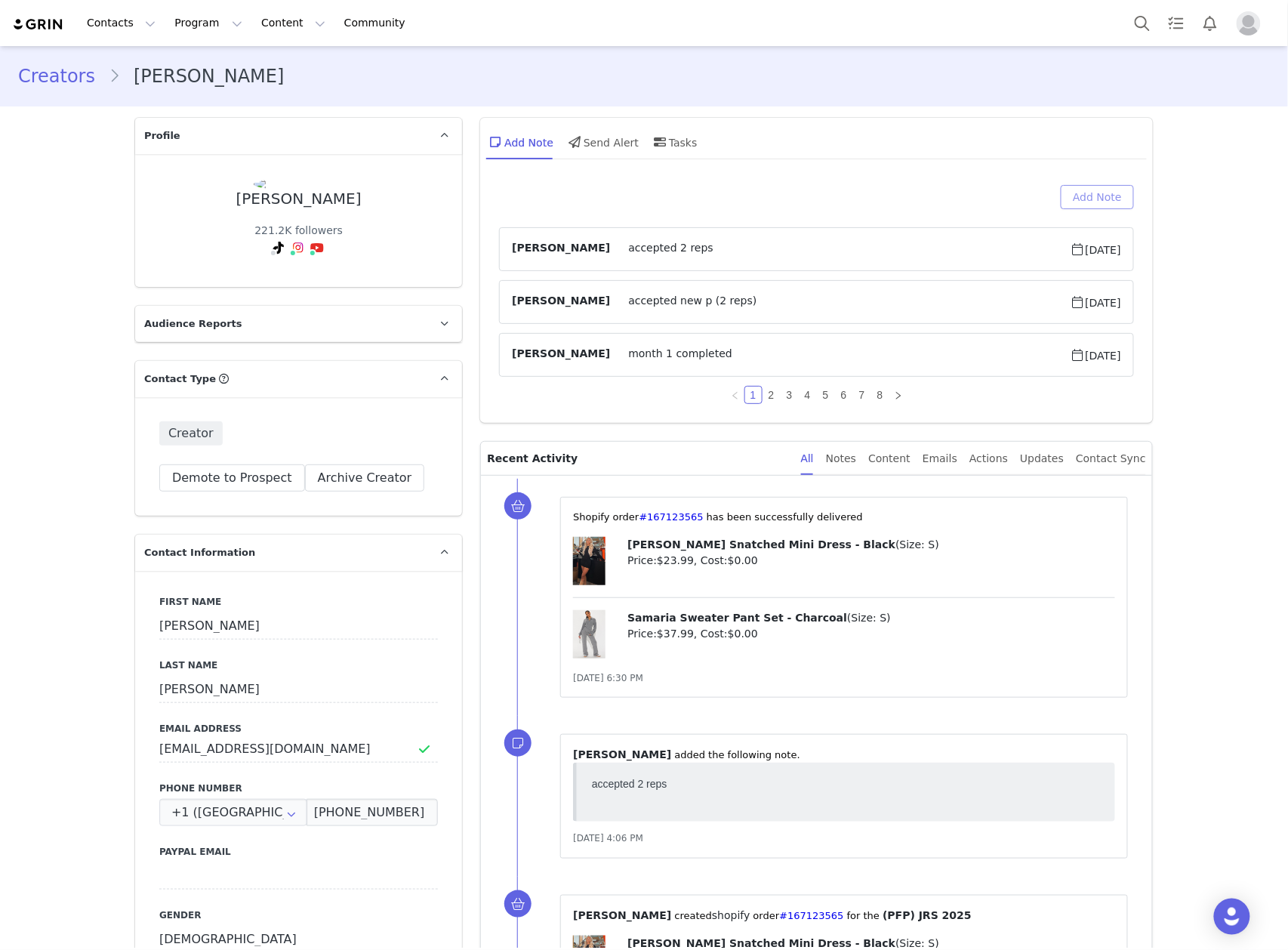
click at [1083, 193] on button "Add Note" at bounding box center [1097, 197] width 73 height 24
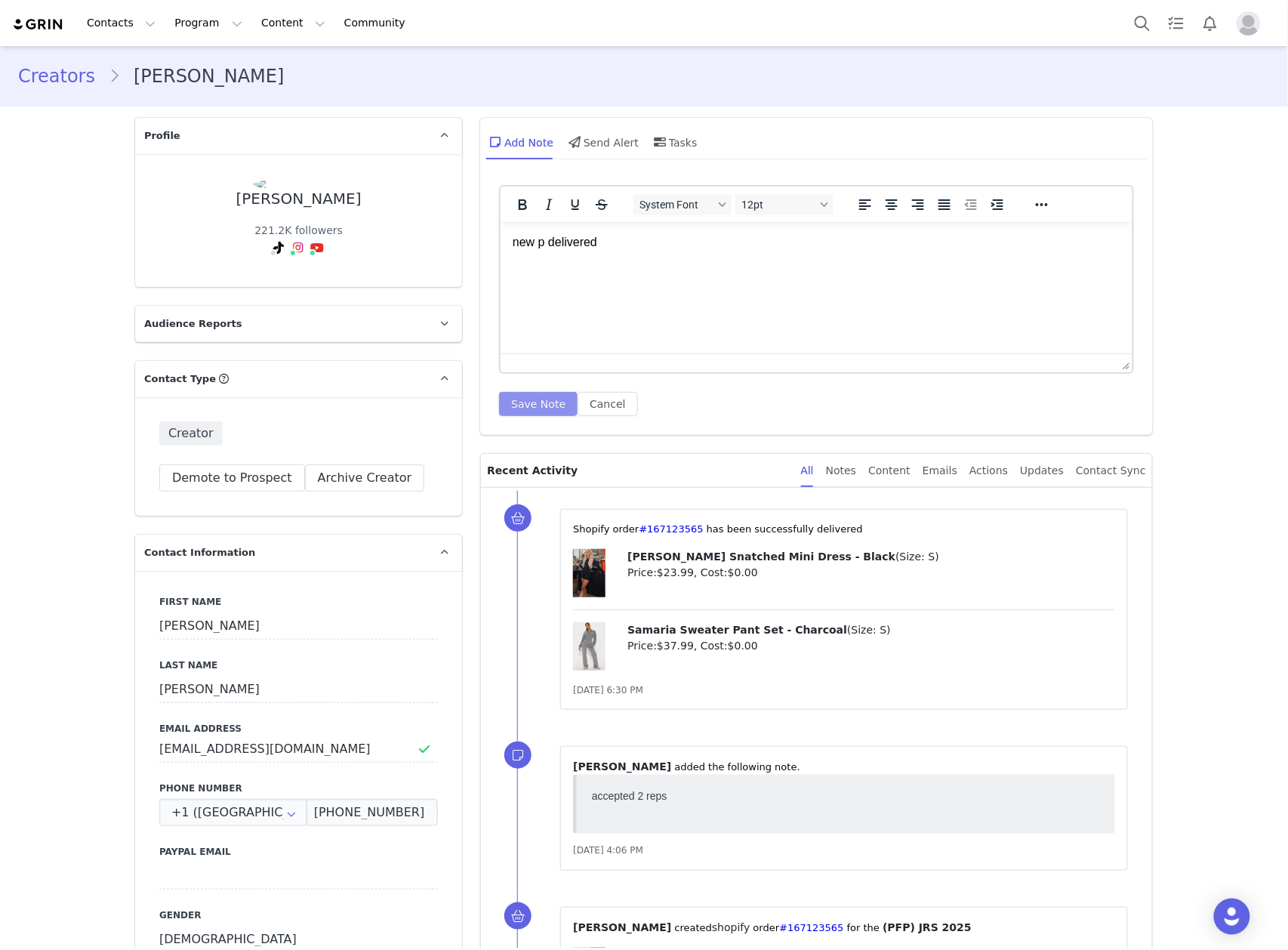
click at [525, 400] on button "Save Note" at bounding box center [538, 404] width 79 height 24
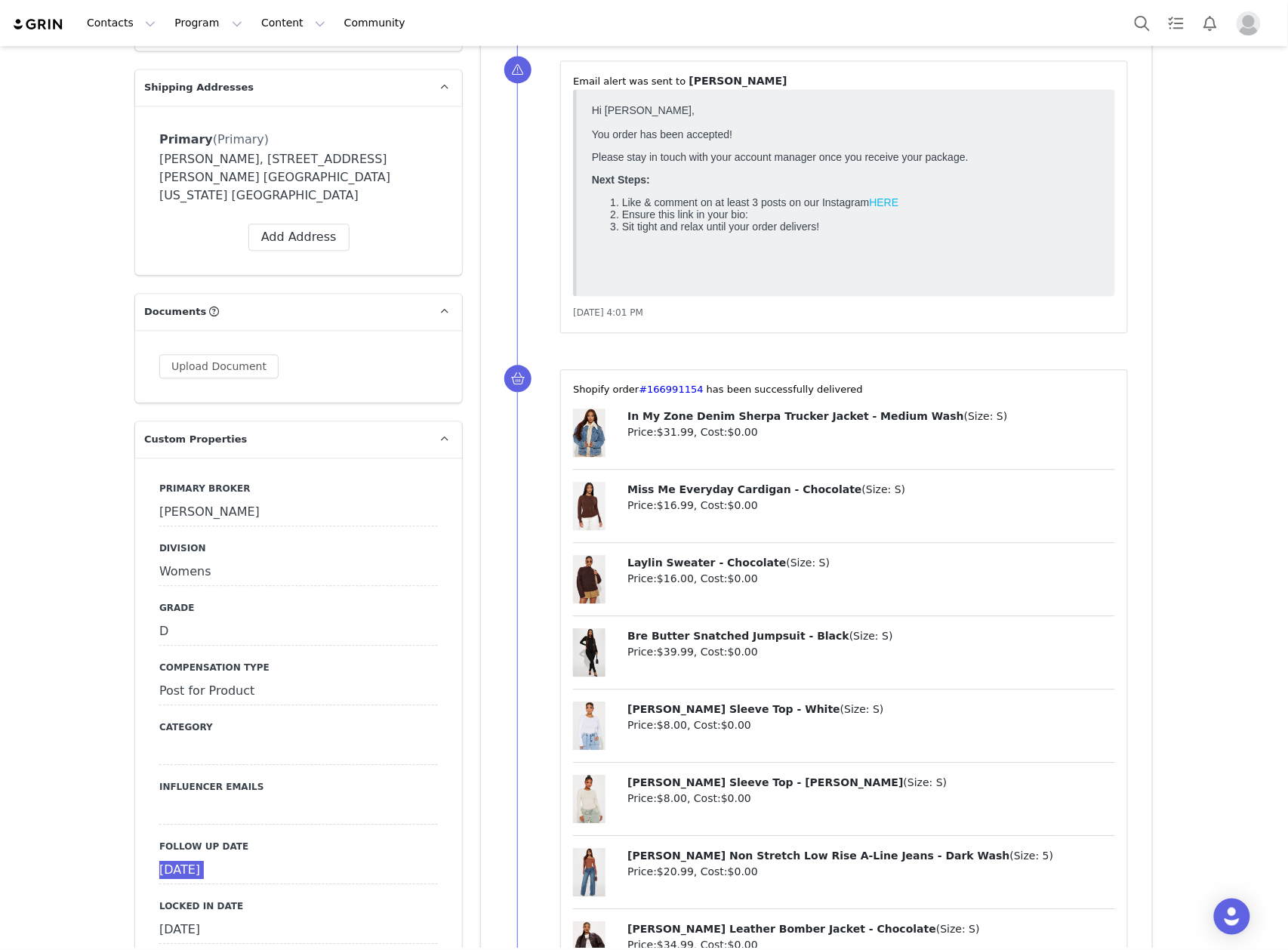
scroll to position [1309, 0]
